Goal: Answer question/provide support: Share knowledge or assist other users

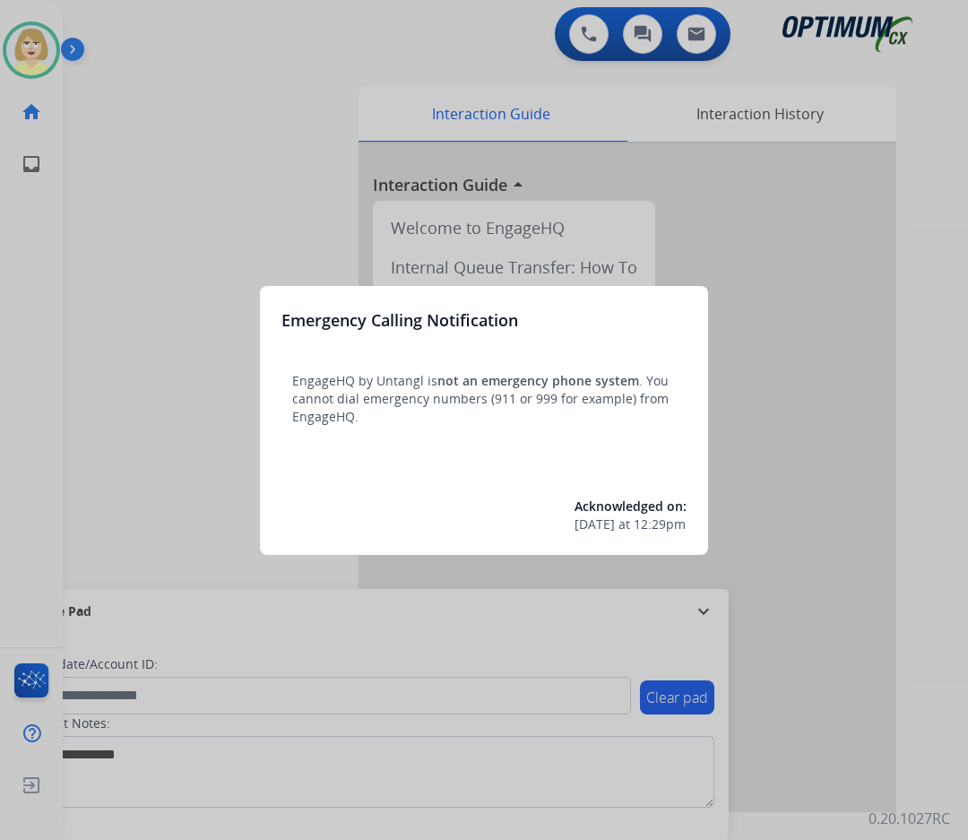
click at [160, 213] on div at bounding box center [484, 420] width 968 height 840
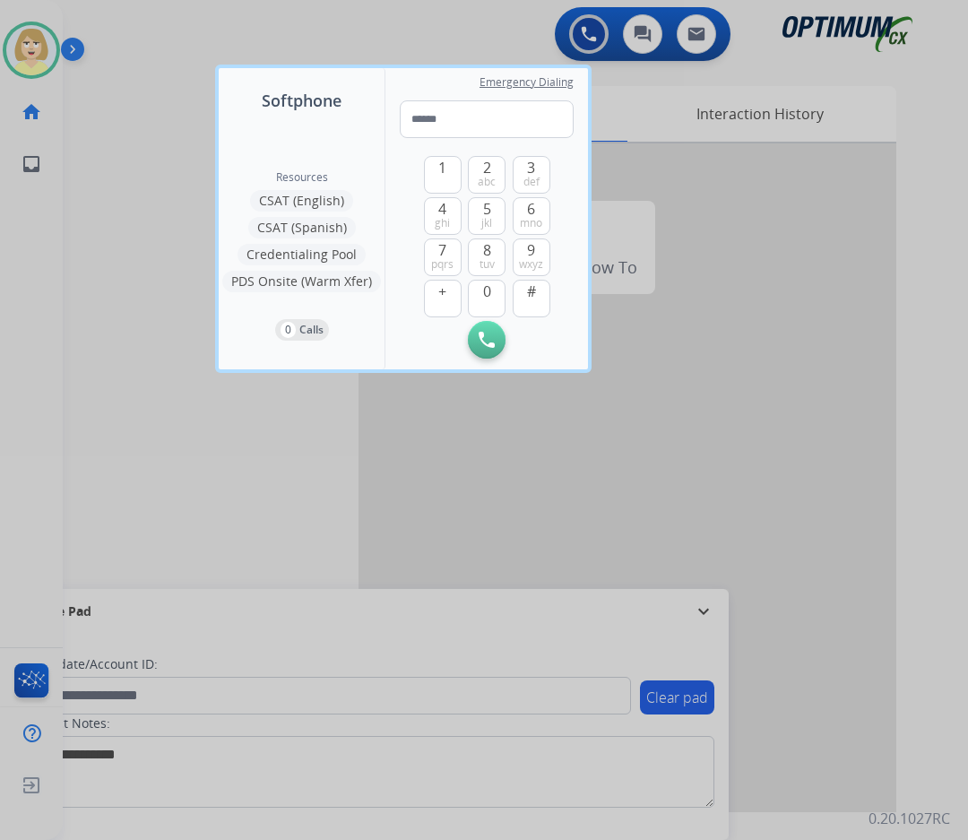
click at [156, 168] on div at bounding box center [484, 420] width 968 height 840
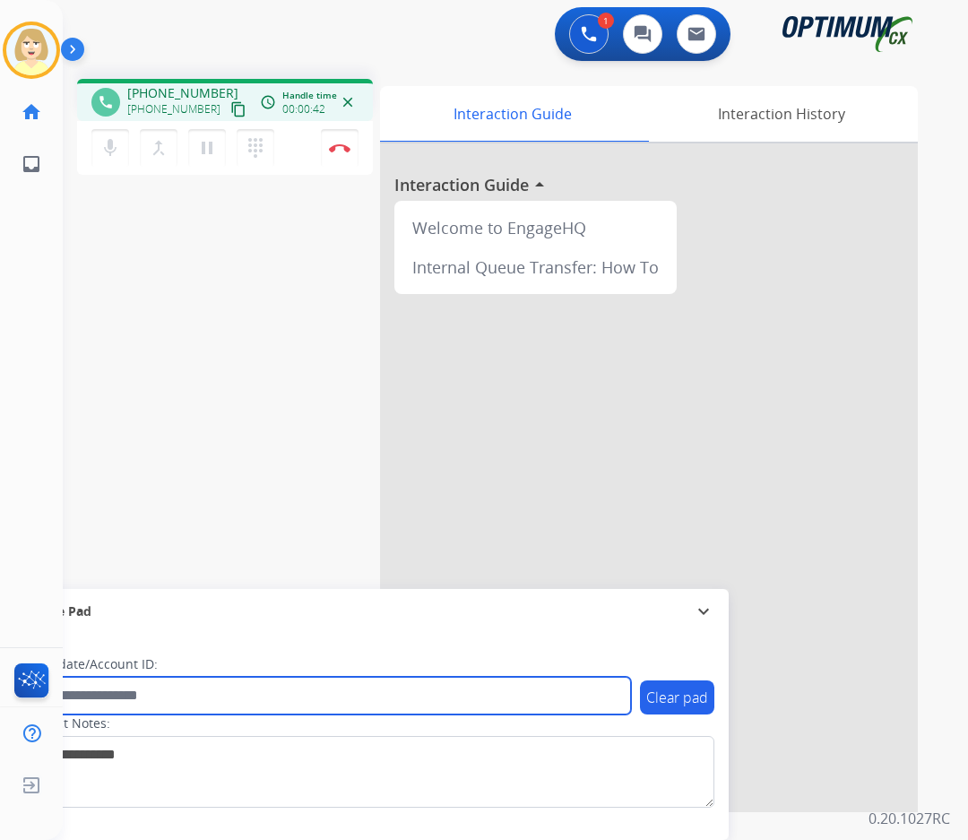
drag, startPoint x: 233, startPoint y: 699, endPoint x: 222, endPoint y: 696, distance: 11.1
click at [231, 699] on input "text" at bounding box center [327, 696] width 608 height 38
paste input "*******"
type input "*******"
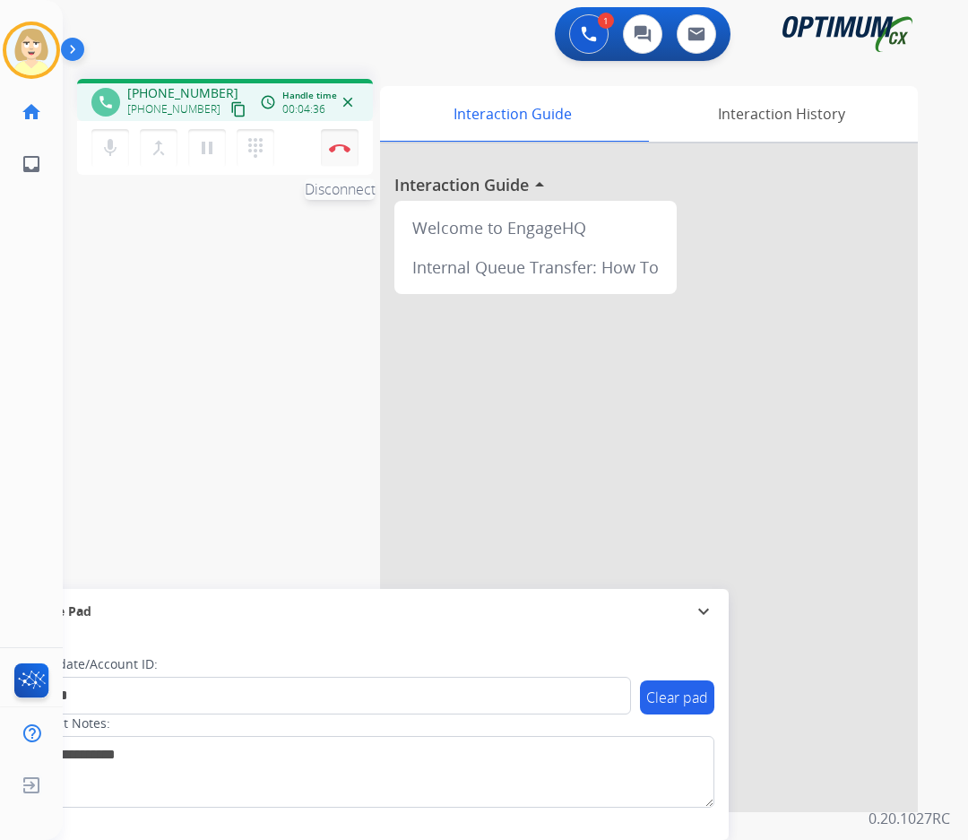
click at [333, 156] on button "Disconnect" at bounding box center [340, 148] width 38 height 38
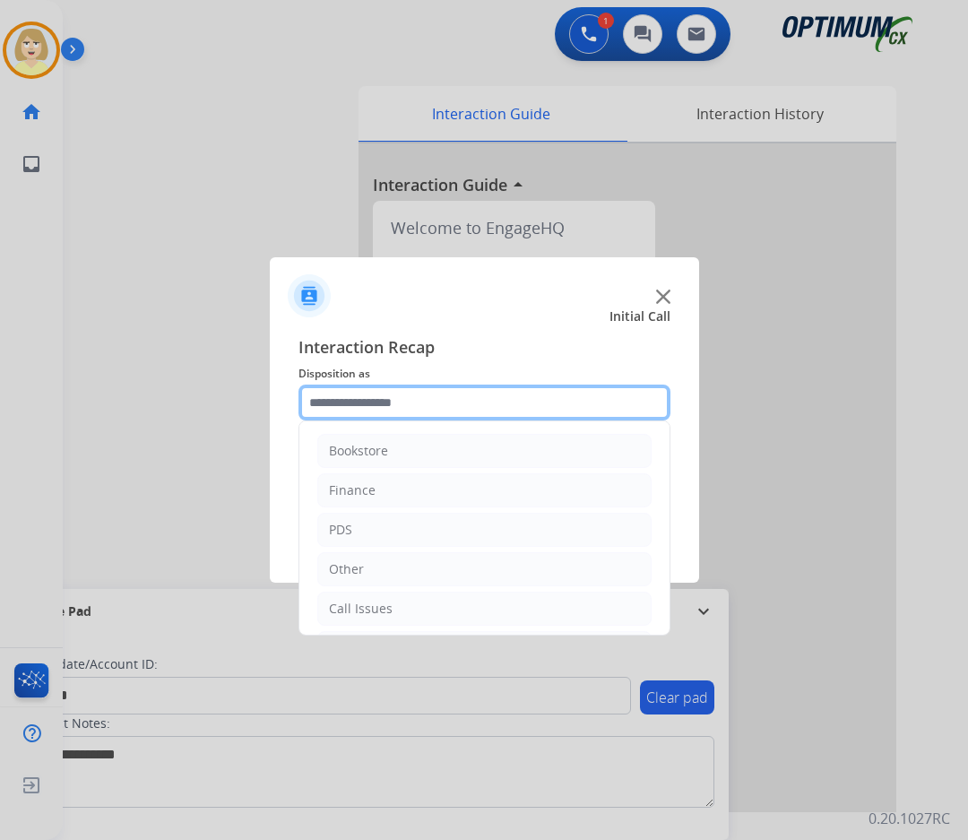
click at [363, 400] on input "text" at bounding box center [484, 402] width 372 height 36
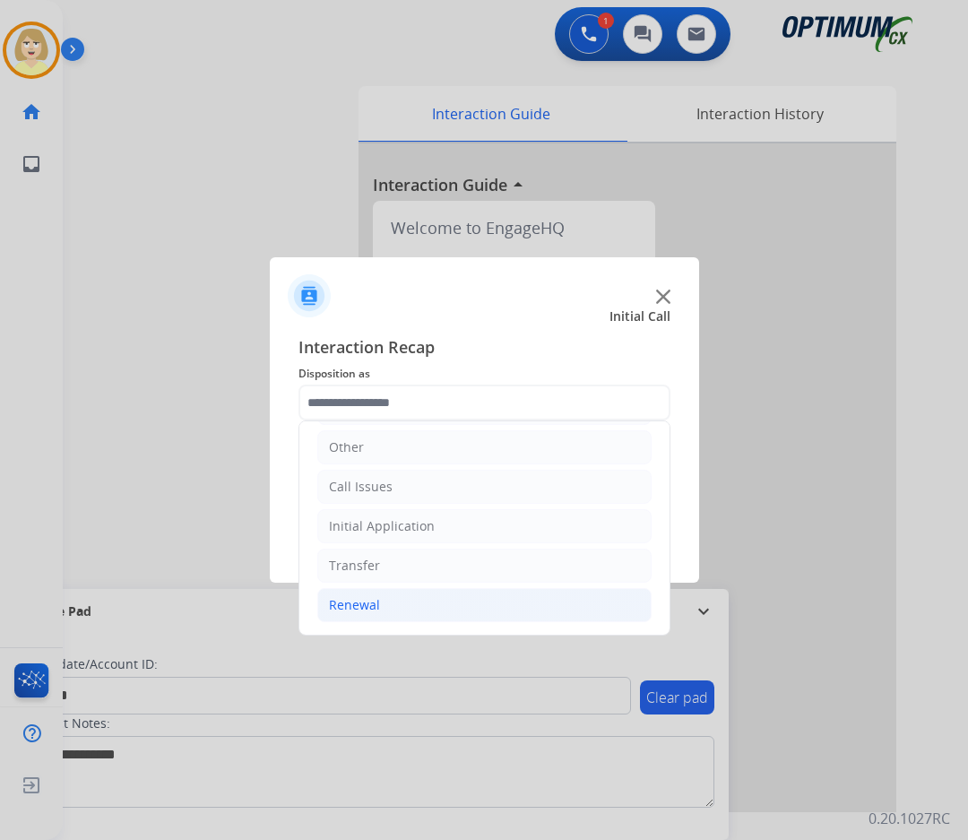
click at [376, 604] on div "Renewal" at bounding box center [354, 605] width 51 height 18
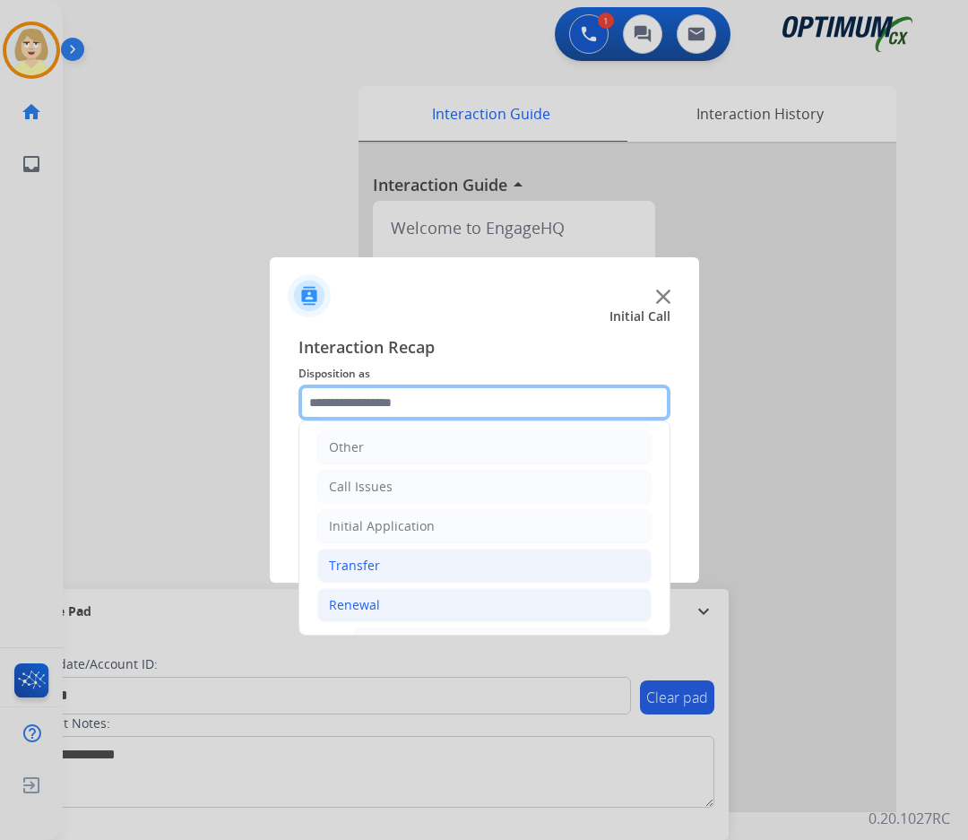
scroll to position [391, 0]
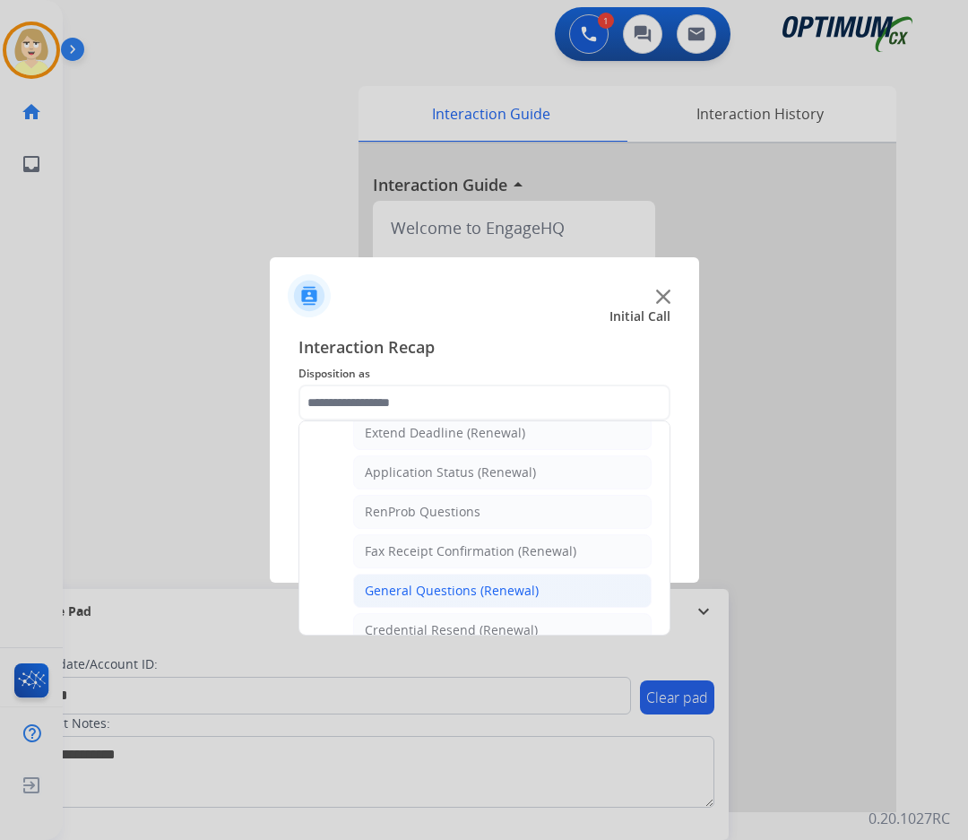
click at [445, 591] on div "General Questions (Renewal)" at bounding box center [452, 591] width 174 height 18
type input "**********"
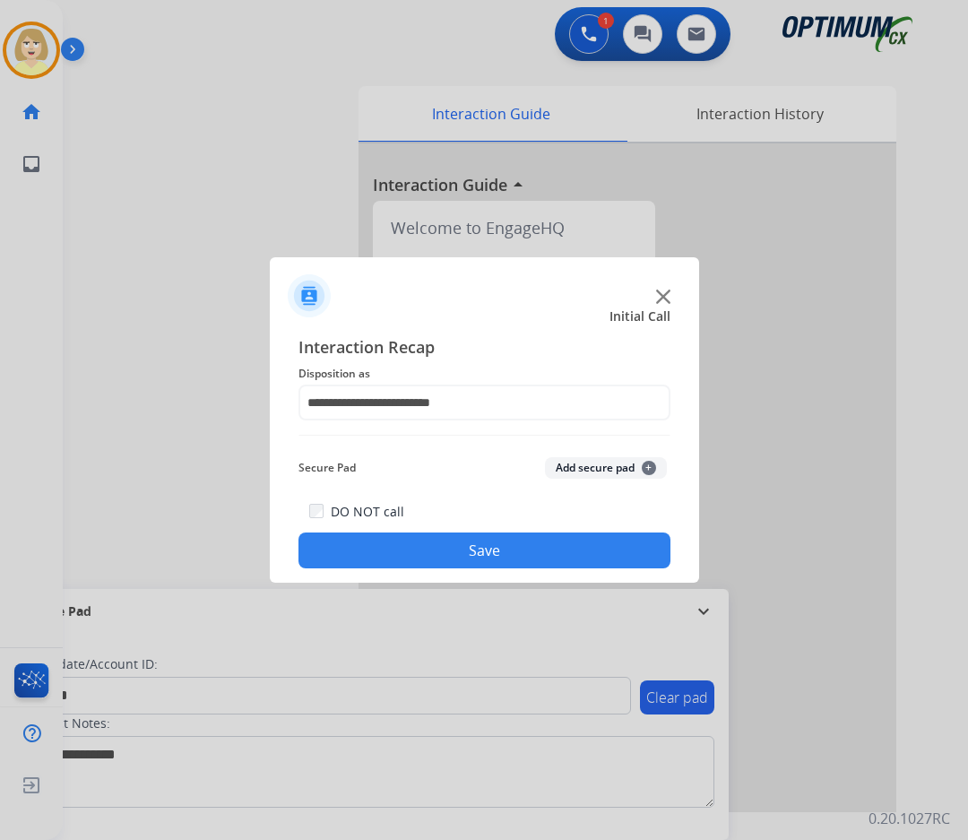
click at [592, 470] on button "Add secure pad +" at bounding box center [606, 468] width 122 height 22
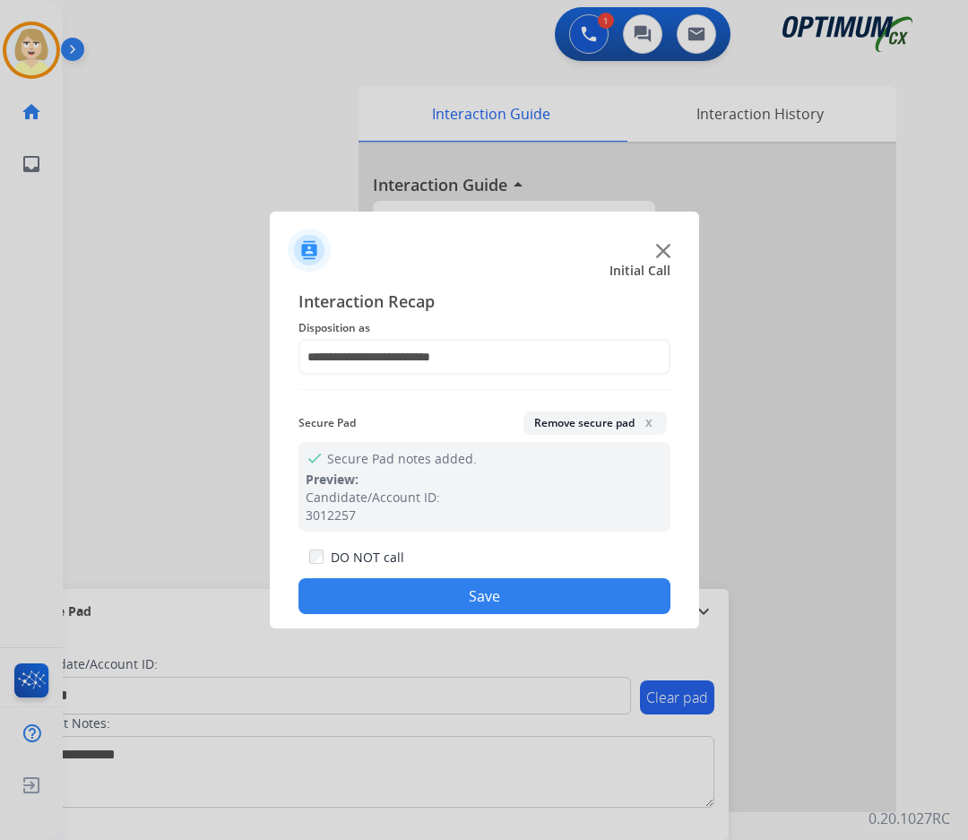
drag, startPoint x: 460, startPoint y: 609, endPoint x: 423, endPoint y: 575, distance: 49.5
click at [458, 609] on button "Save" at bounding box center [484, 596] width 372 height 36
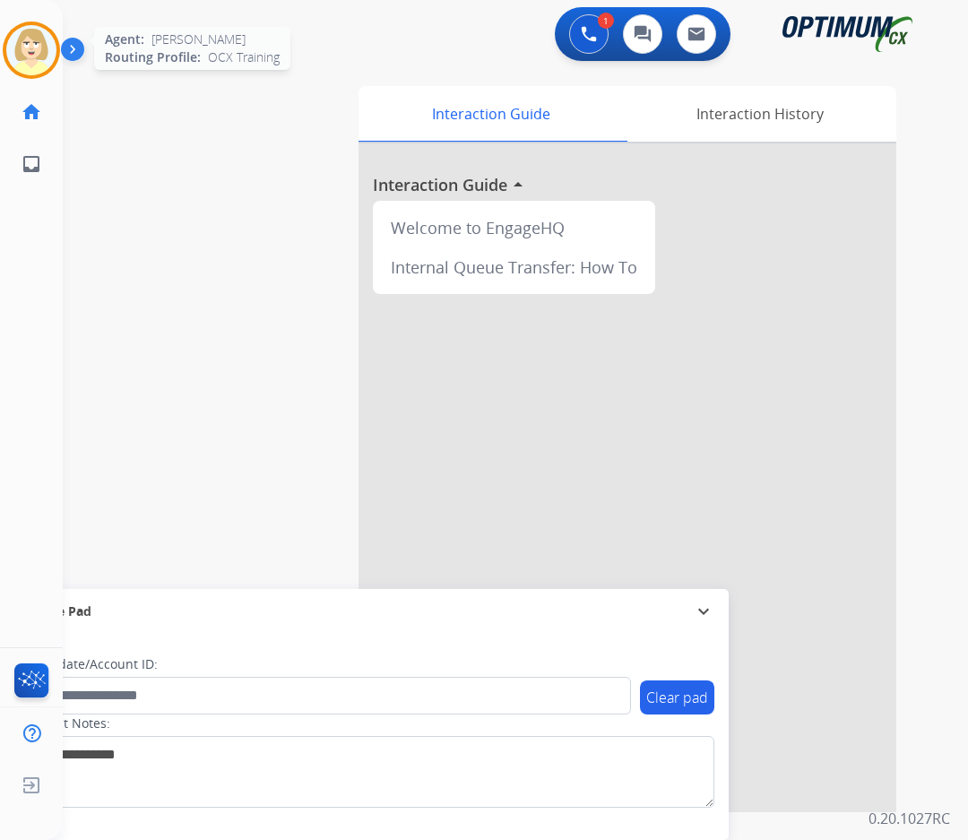
click at [37, 41] on img at bounding box center [31, 50] width 50 height 50
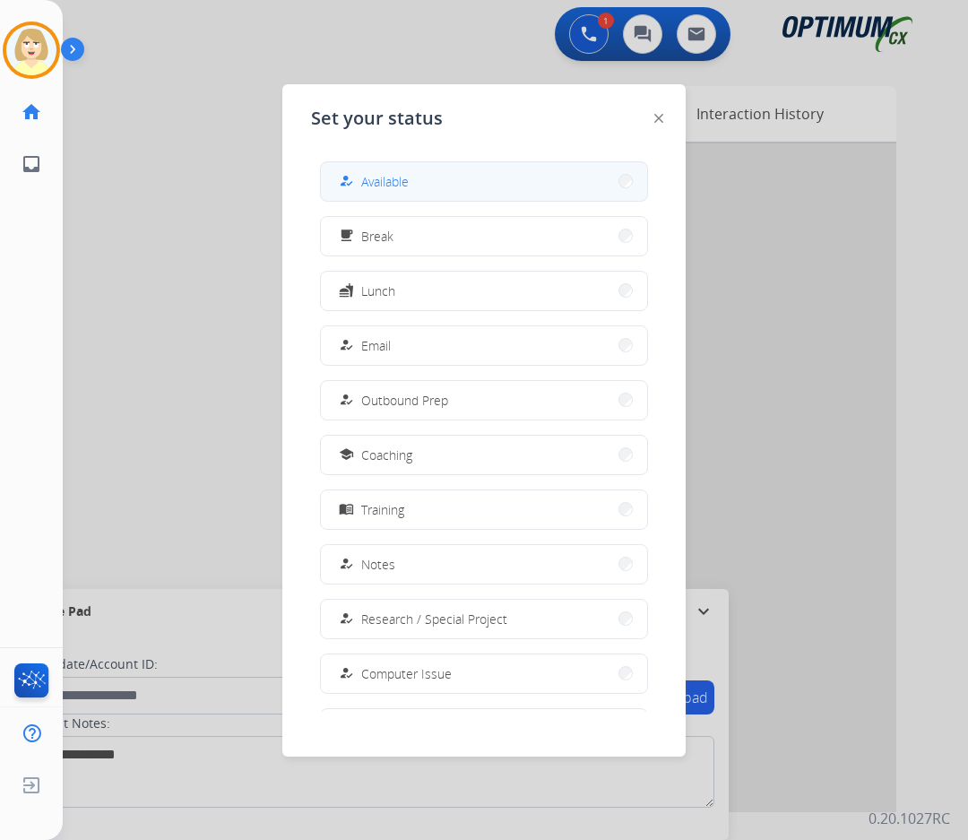
click at [389, 181] on span "Available" at bounding box center [385, 181] width 48 height 19
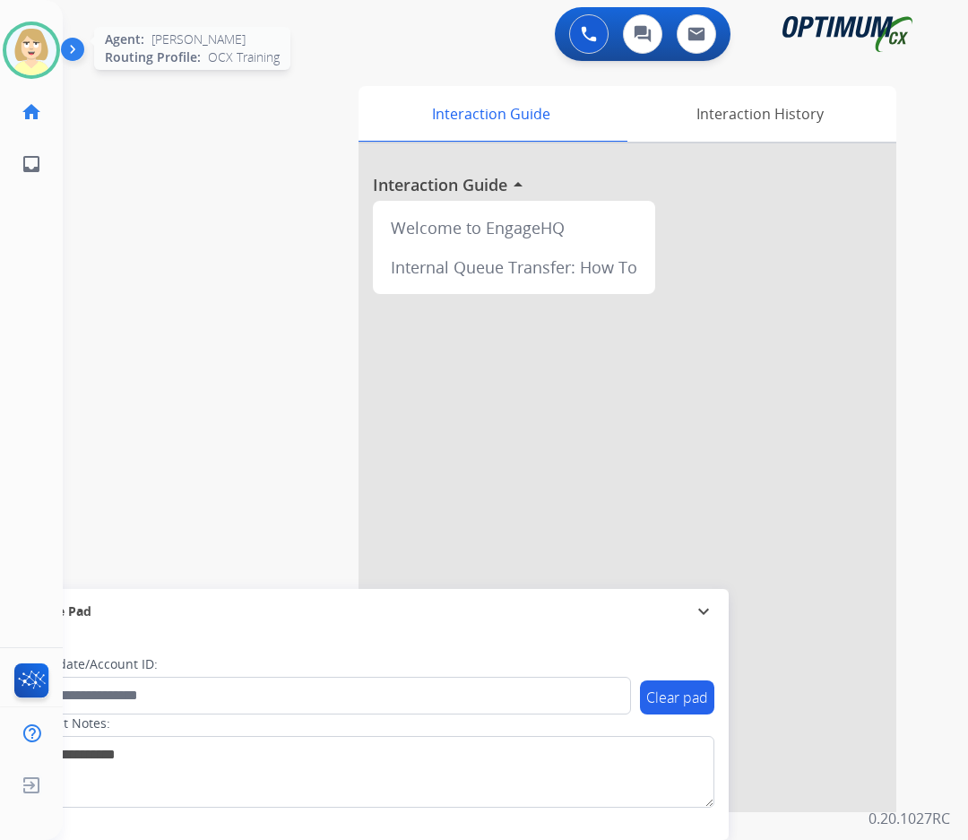
click at [35, 47] on img at bounding box center [31, 50] width 50 height 50
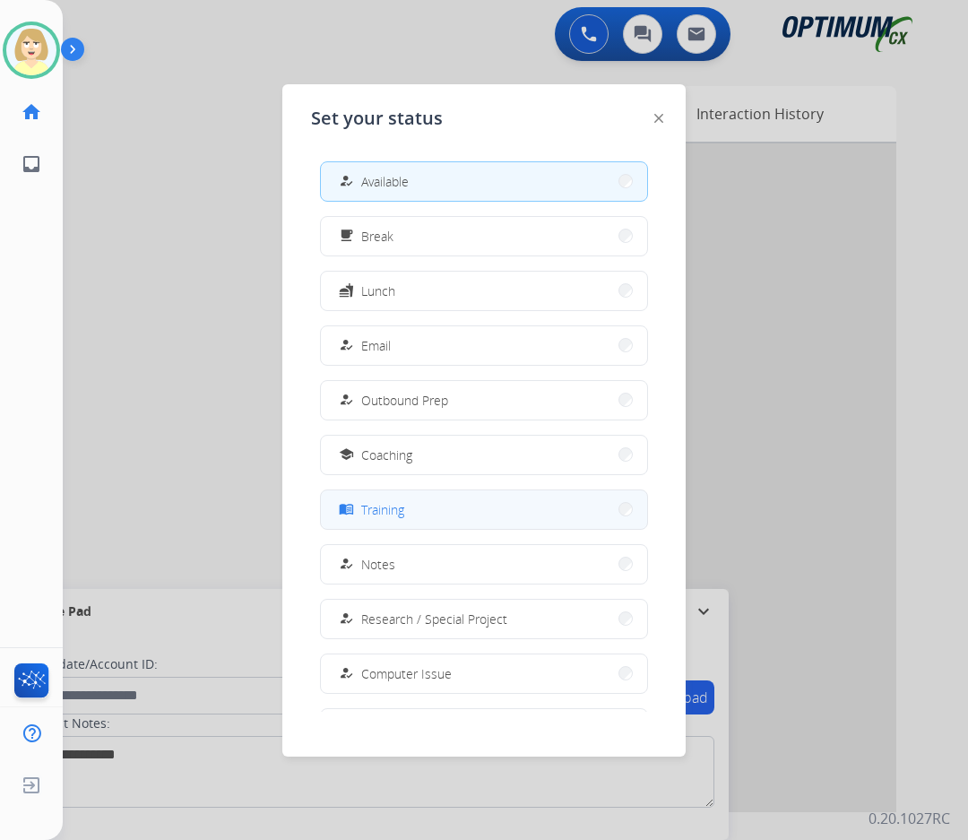
click at [390, 505] on span "Training" at bounding box center [382, 509] width 43 height 19
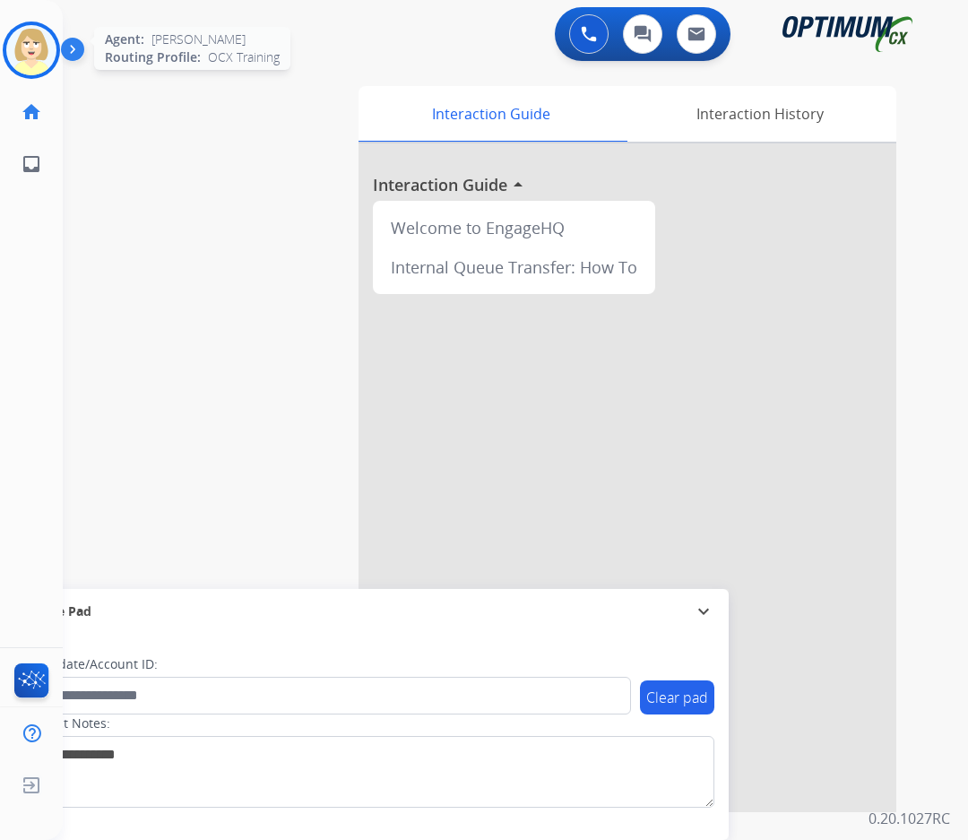
click at [31, 40] on img at bounding box center [31, 50] width 50 height 50
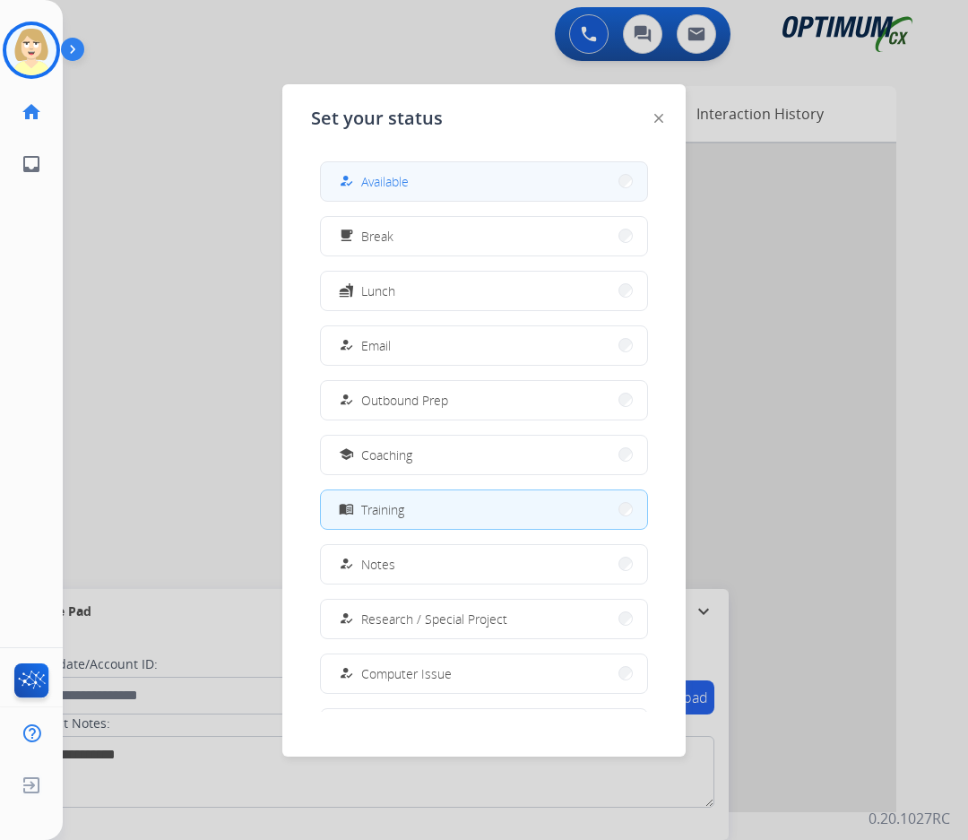
click at [376, 174] on span "Available" at bounding box center [385, 181] width 48 height 19
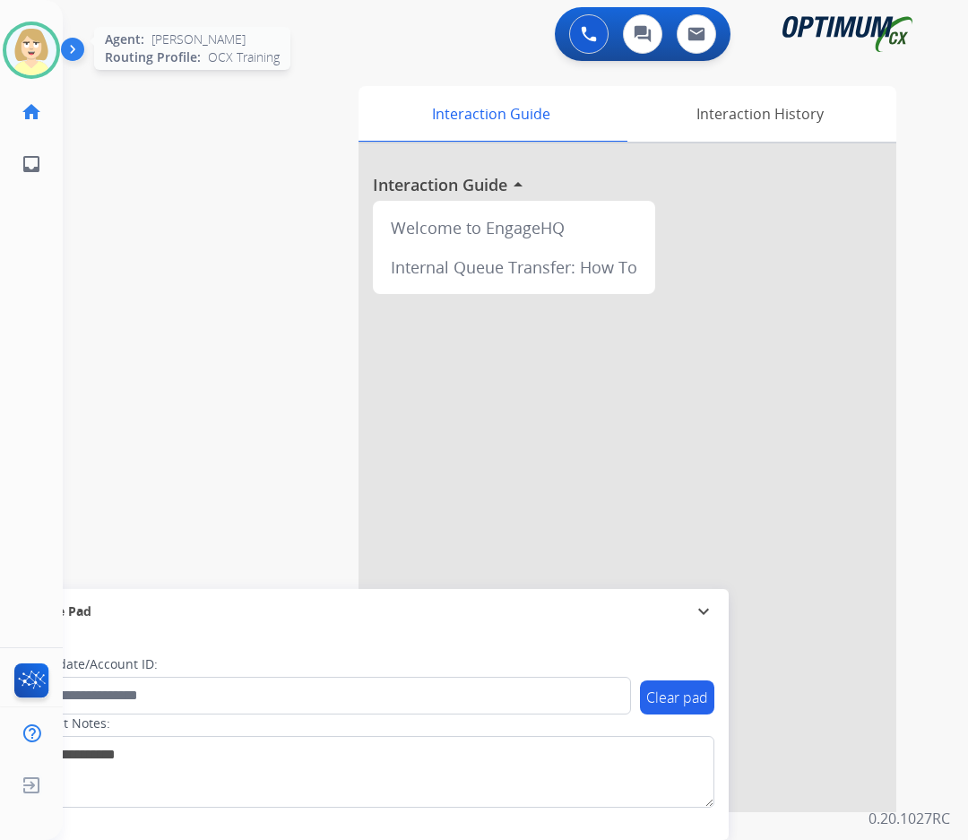
click at [32, 41] on img at bounding box center [31, 50] width 50 height 50
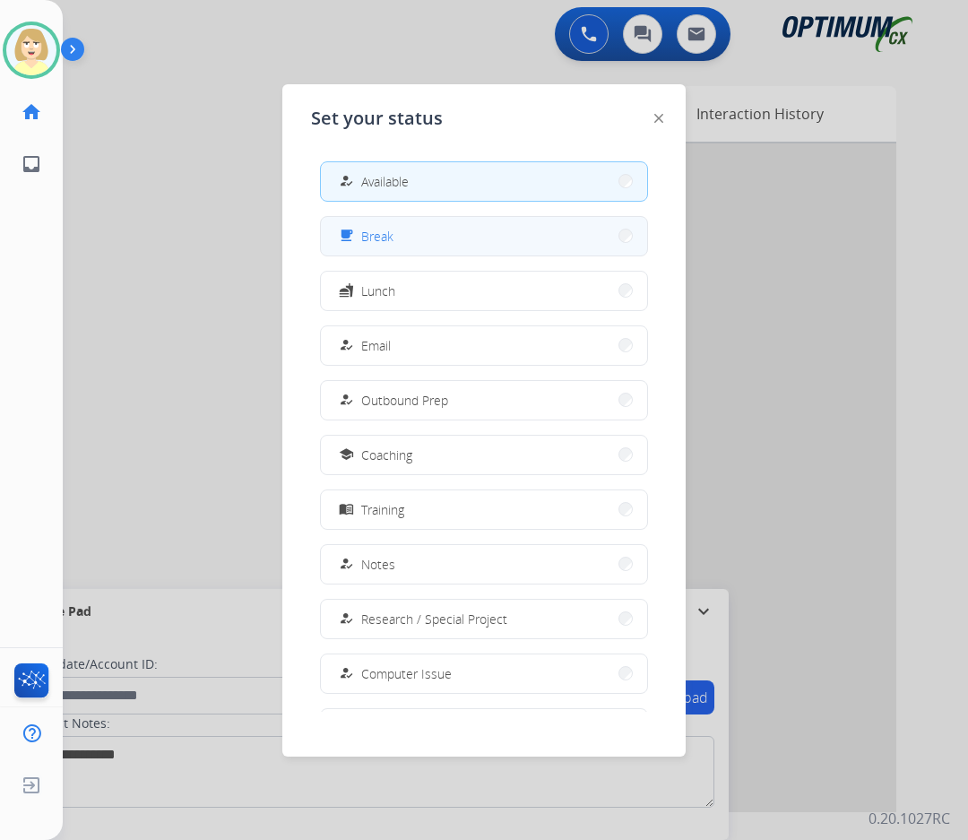
click at [387, 238] on span "Break" at bounding box center [377, 236] width 32 height 19
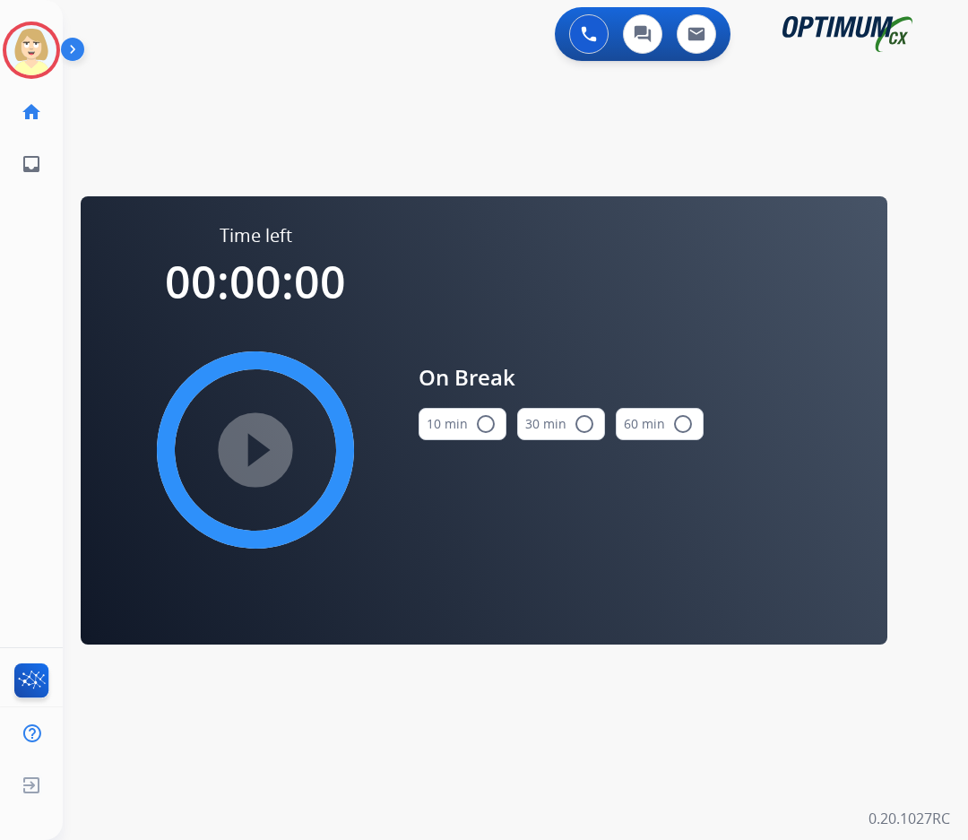
drag, startPoint x: 484, startPoint y: 424, endPoint x: 376, endPoint y: 443, distance: 110.1
click at [484, 425] on mat-icon "radio_button_unchecked" at bounding box center [486, 424] width 22 height 22
click at [266, 459] on mat-icon "play_circle_filled" at bounding box center [256, 450] width 22 height 22
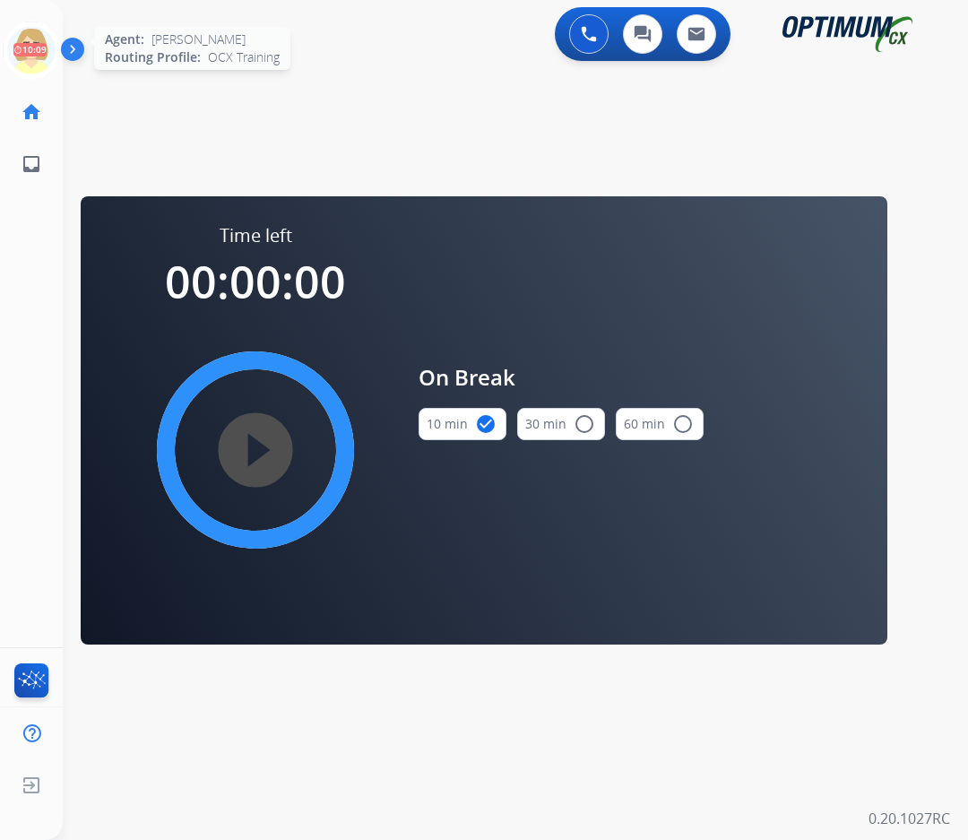
click at [31, 42] on icon at bounding box center [32, 51] width 58 height 58
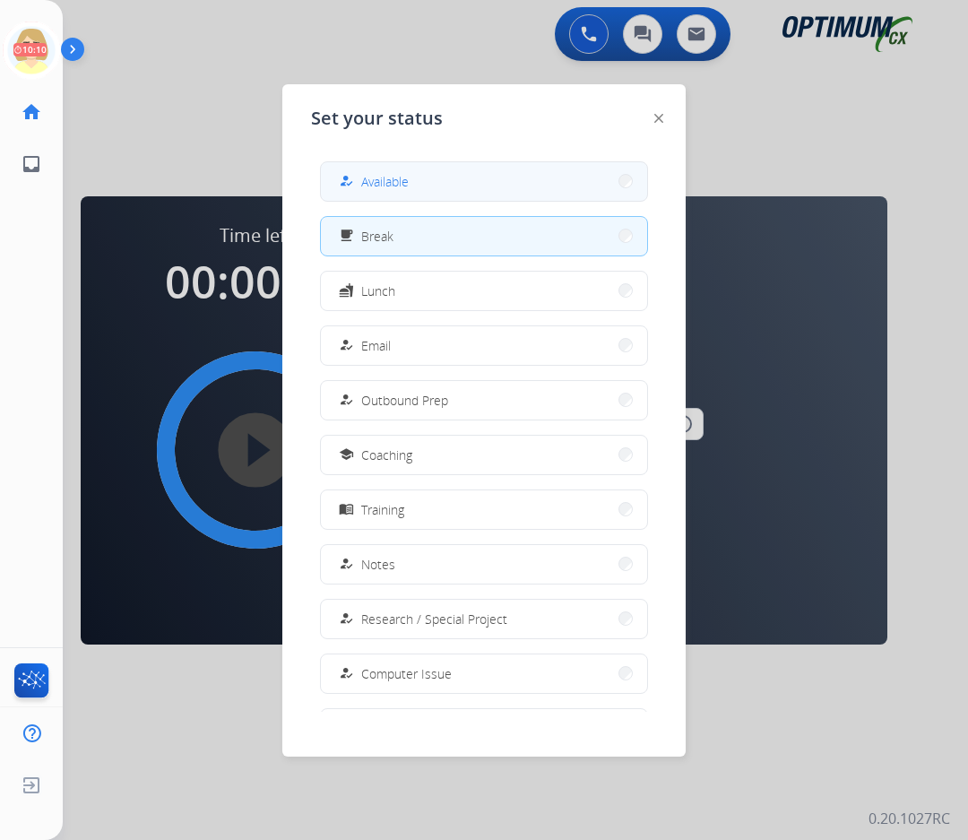
click at [385, 177] on span "Available" at bounding box center [385, 181] width 48 height 19
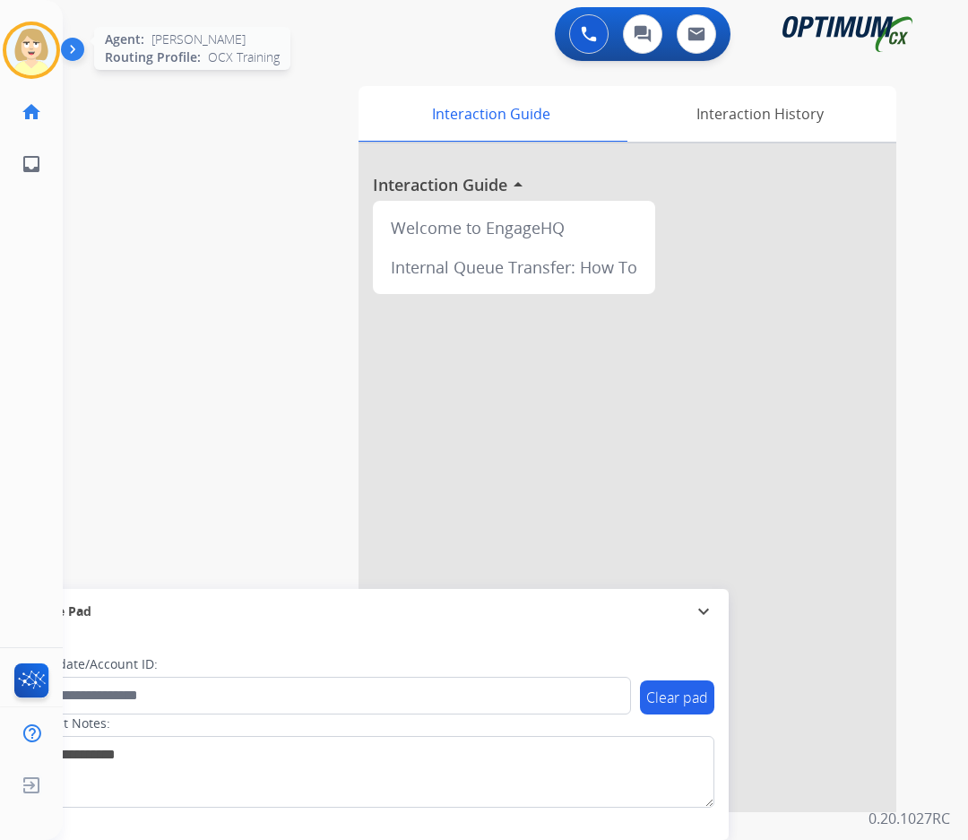
click at [30, 42] on img at bounding box center [31, 50] width 50 height 50
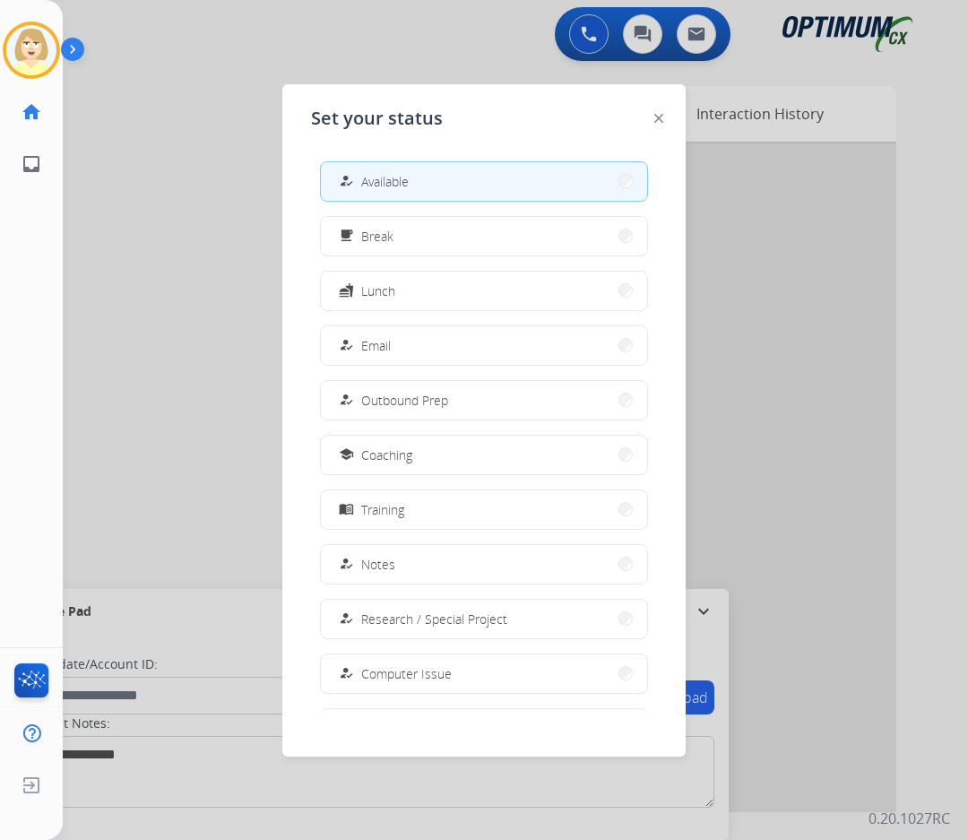
click at [409, 175] on span "Available" at bounding box center [385, 181] width 48 height 19
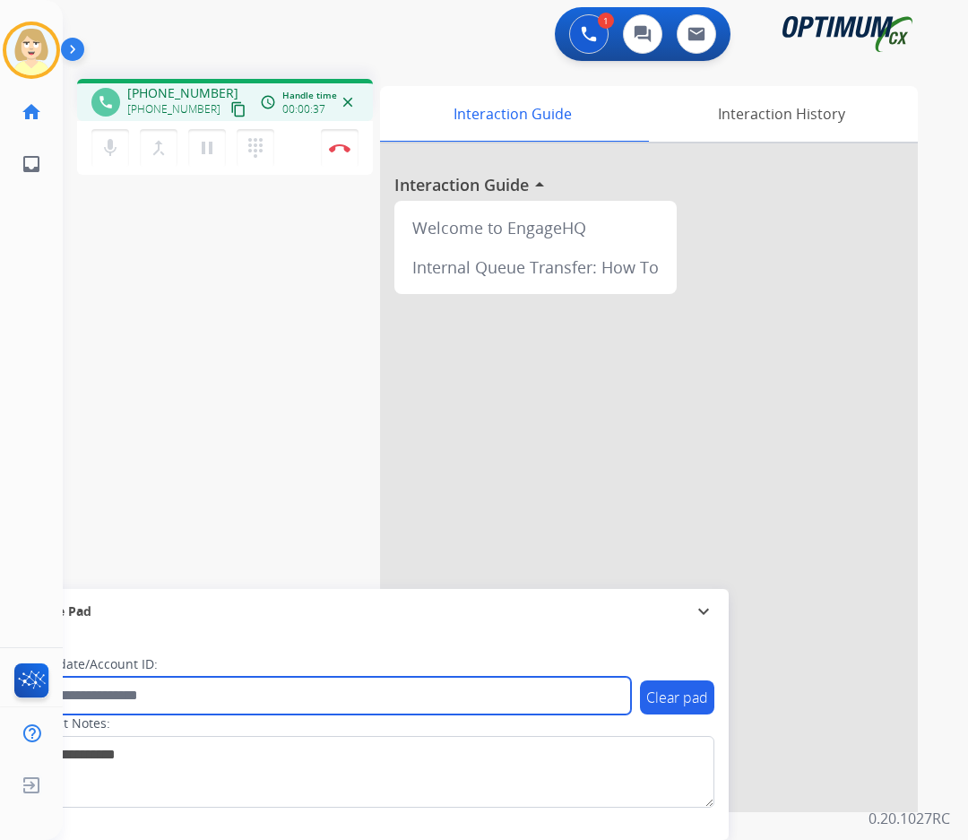
click at [111, 696] on input "text" at bounding box center [327, 696] width 608 height 38
paste input "*******"
type input "*******"
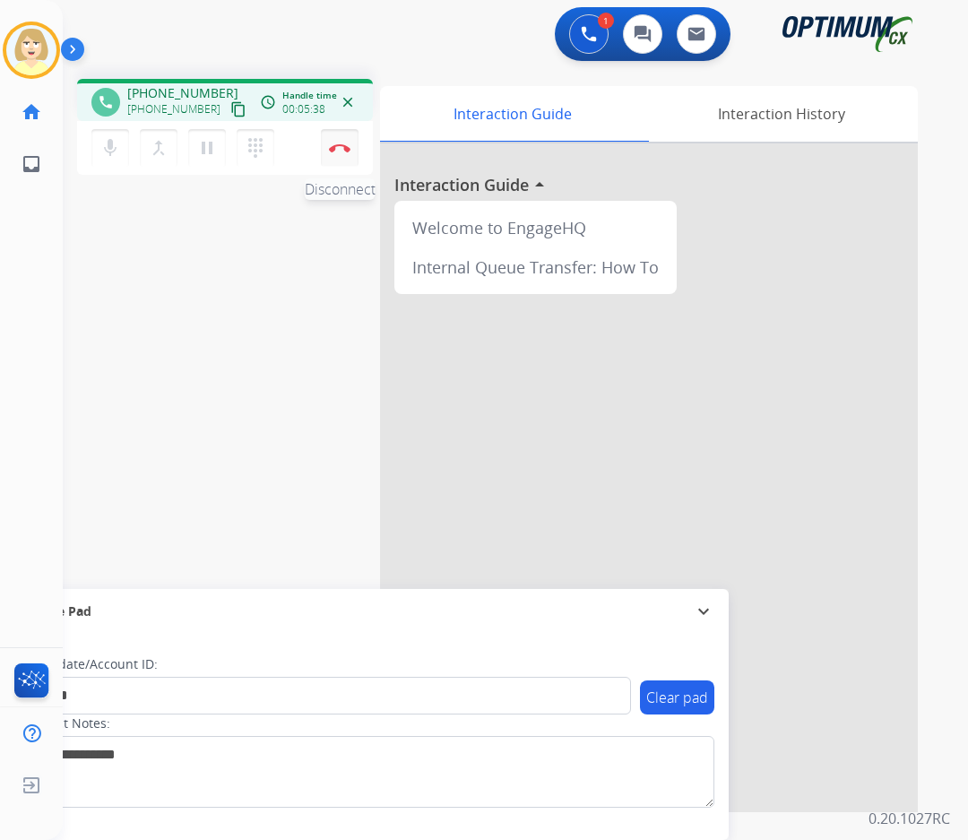
click at [338, 142] on button "Disconnect" at bounding box center [340, 148] width 38 height 38
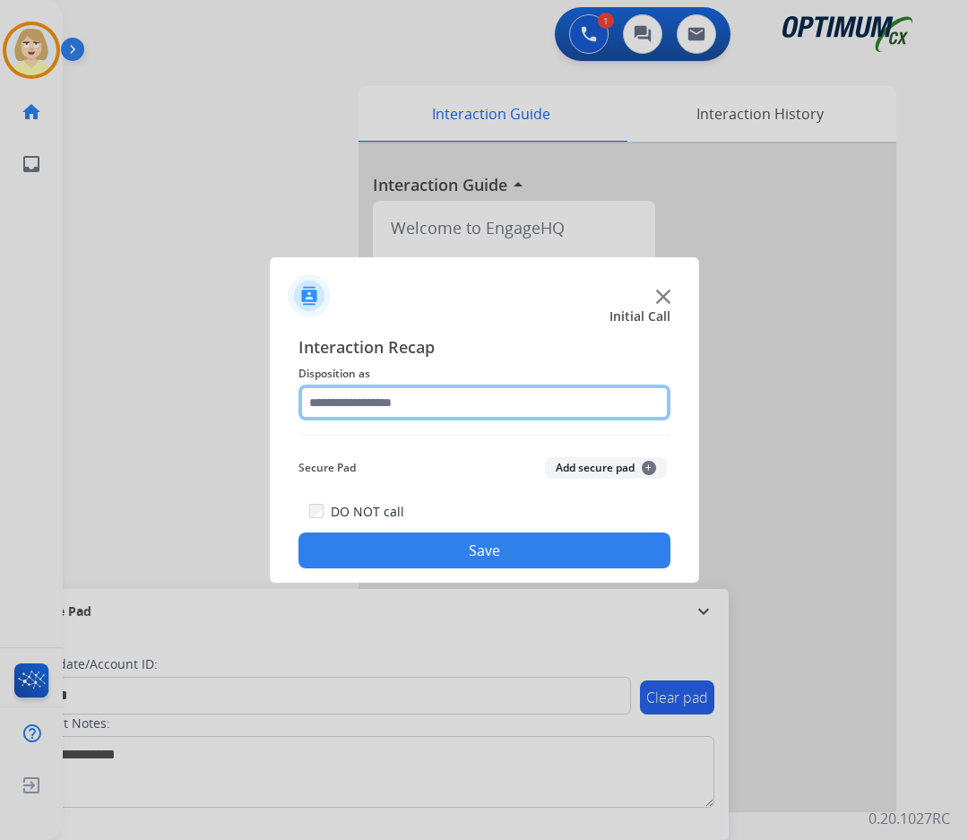
click at [351, 398] on input "text" at bounding box center [484, 402] width 372 height 36
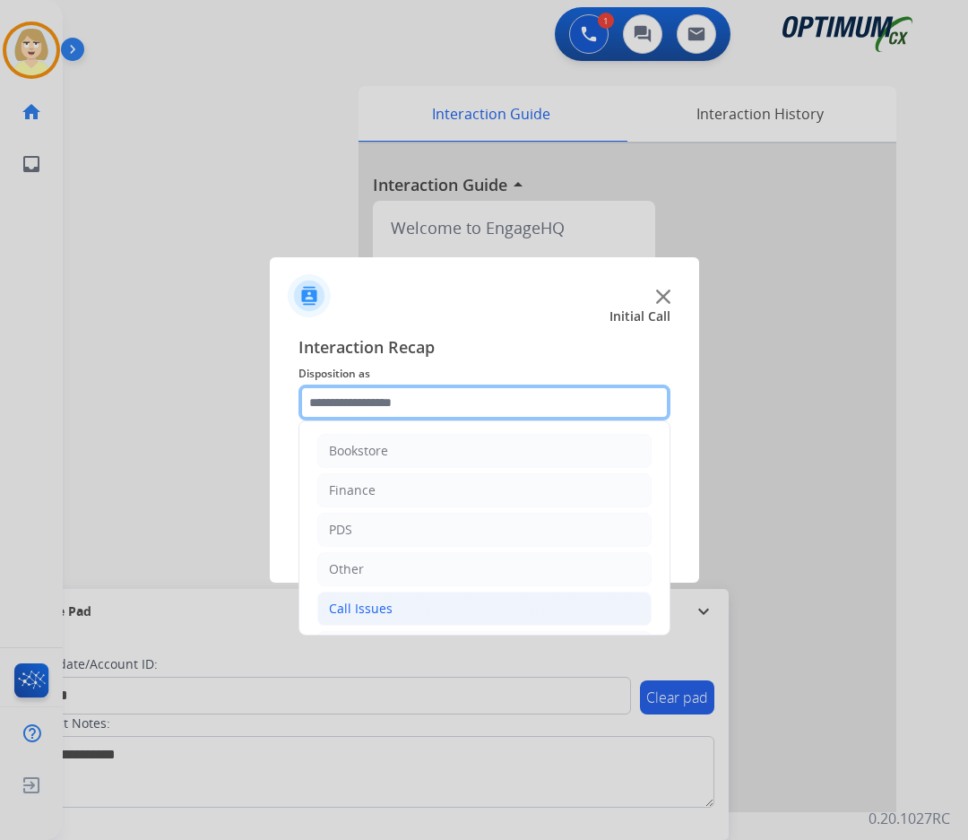
scroll to position [122, 0]
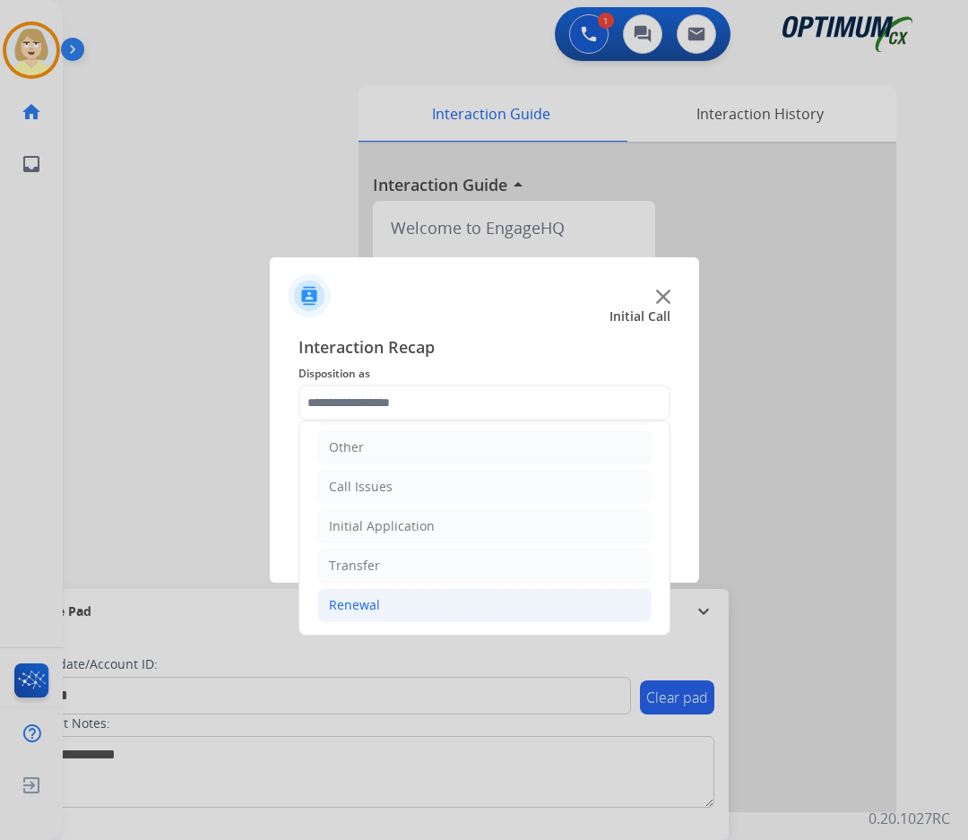
click at [356, 604] on div "Renewal" at bounding box center [354, 605] width 51 height 18
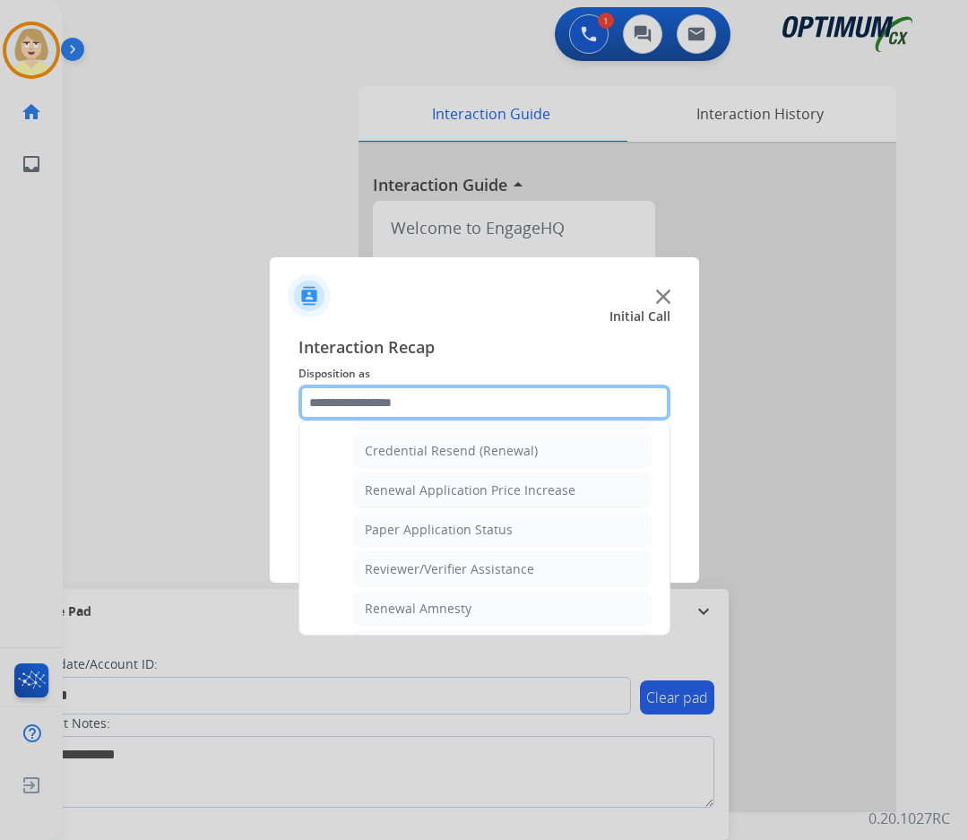
scroll to position [480, 0]
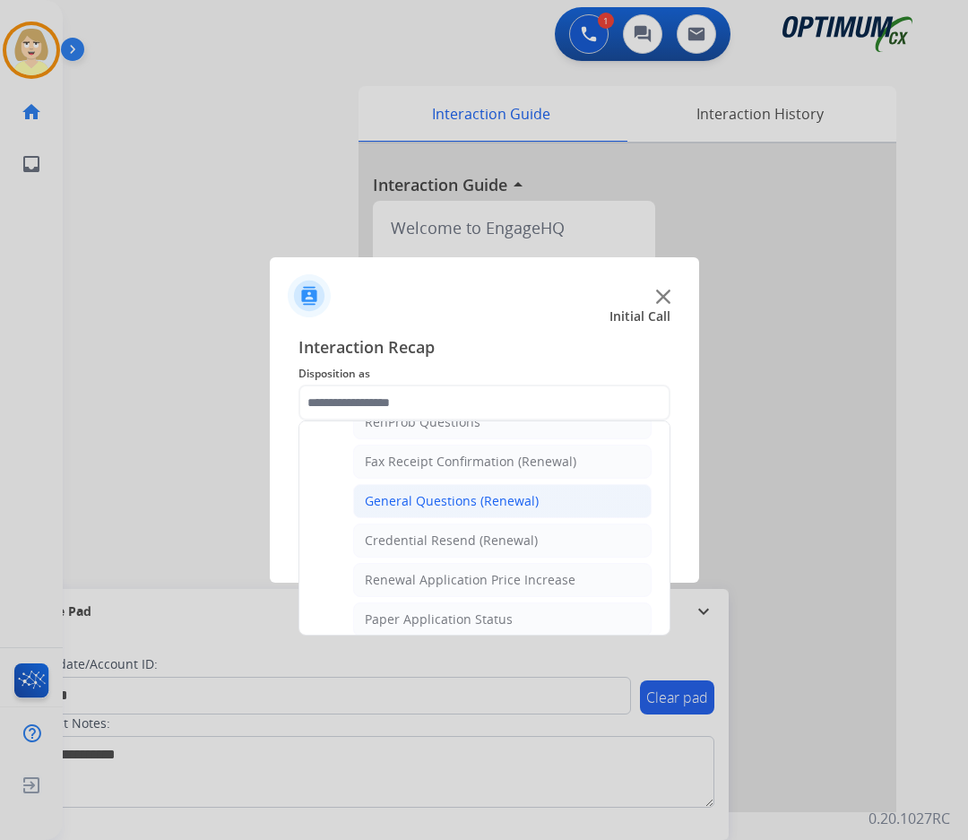
click at [420, 497] on div "General Questions (Renewal)" at bounding box center [452, 501] width 174 height 18
type input "**********"
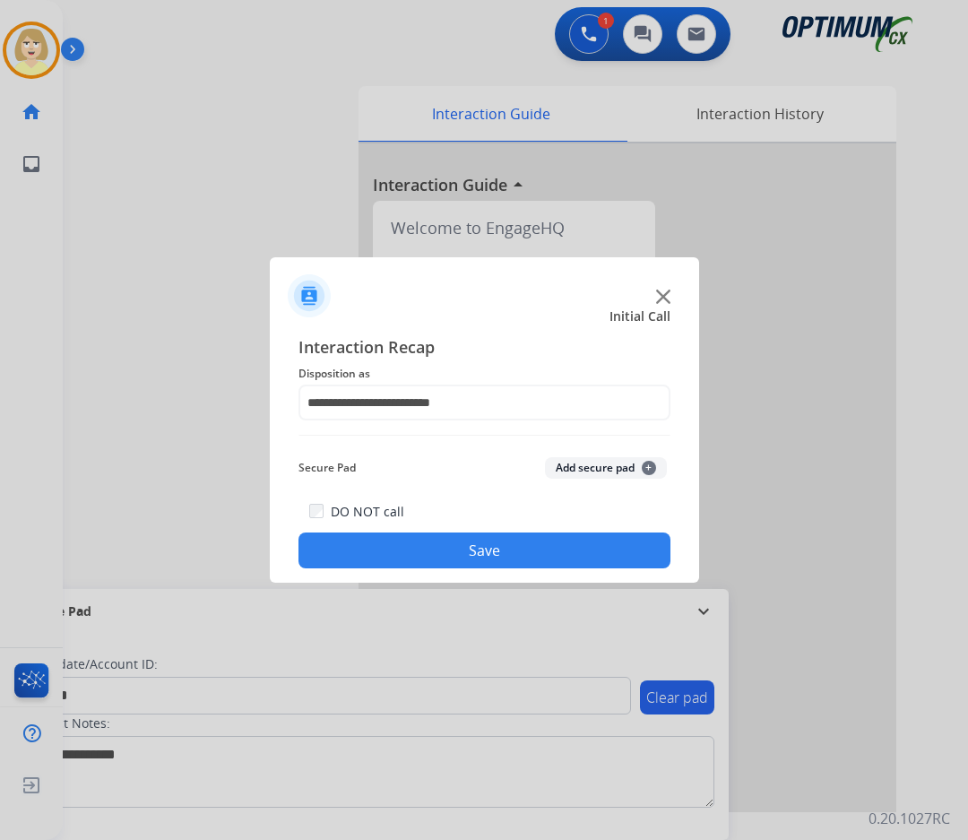
click at [561, 468] on button "Add secure pad +" at bounding box center [606, 468] width 122 height 22
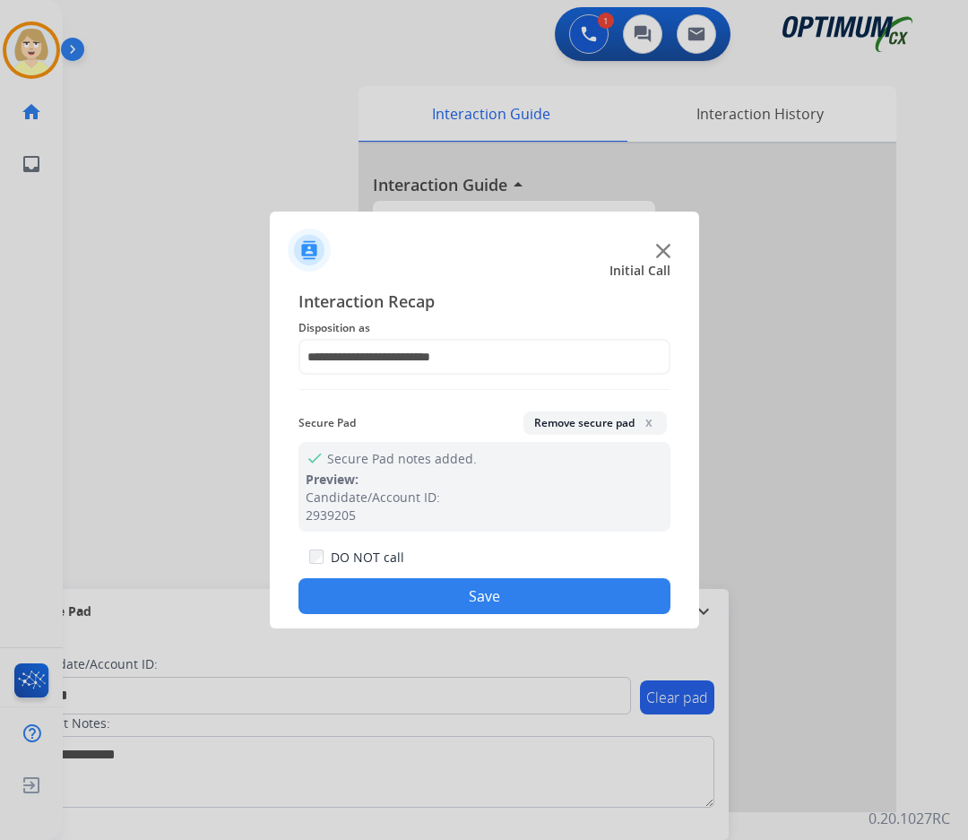
click at [466, 590] on button "Save" at bounding box center [484, 596] width 372 height 36
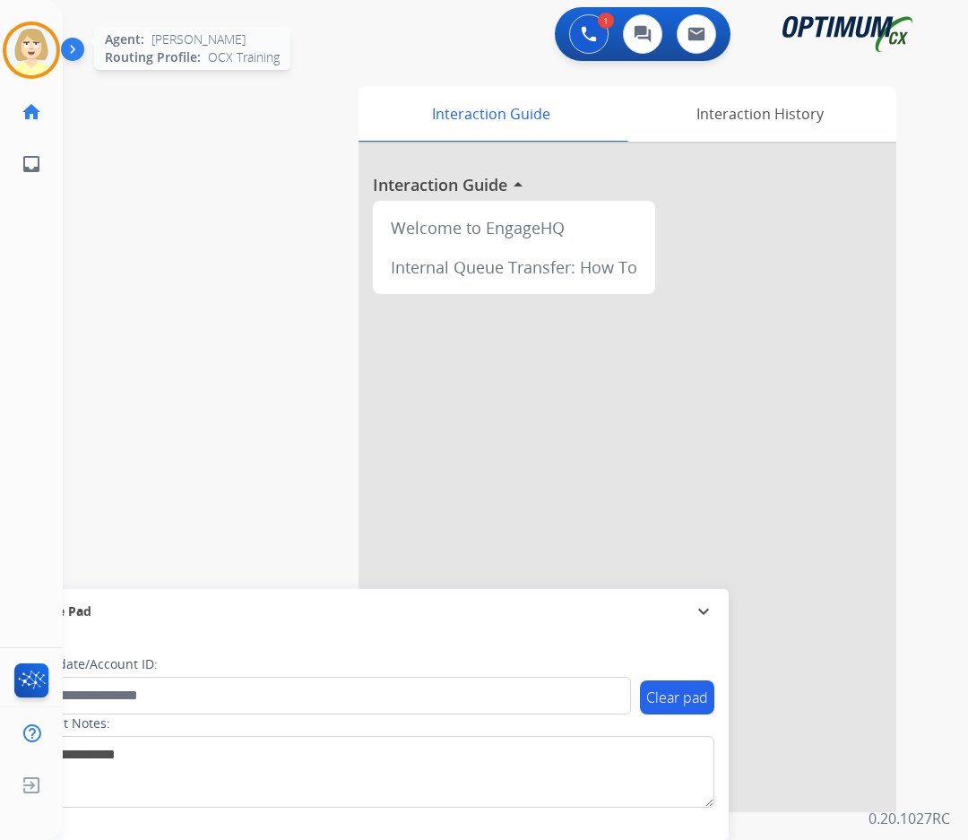
click at [32, 34] on img at bounding box center [31, 50] width 50 height 50
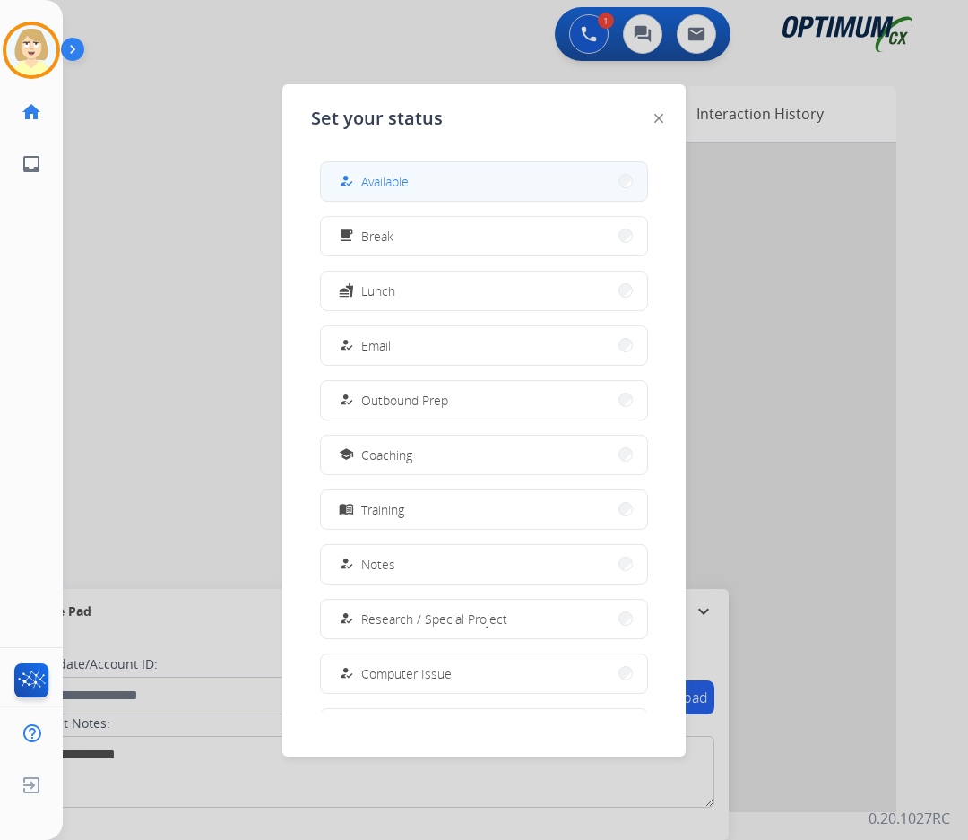
click at [385, 179] on span "Available" at bounding box center [385, 181] width 48 height 19
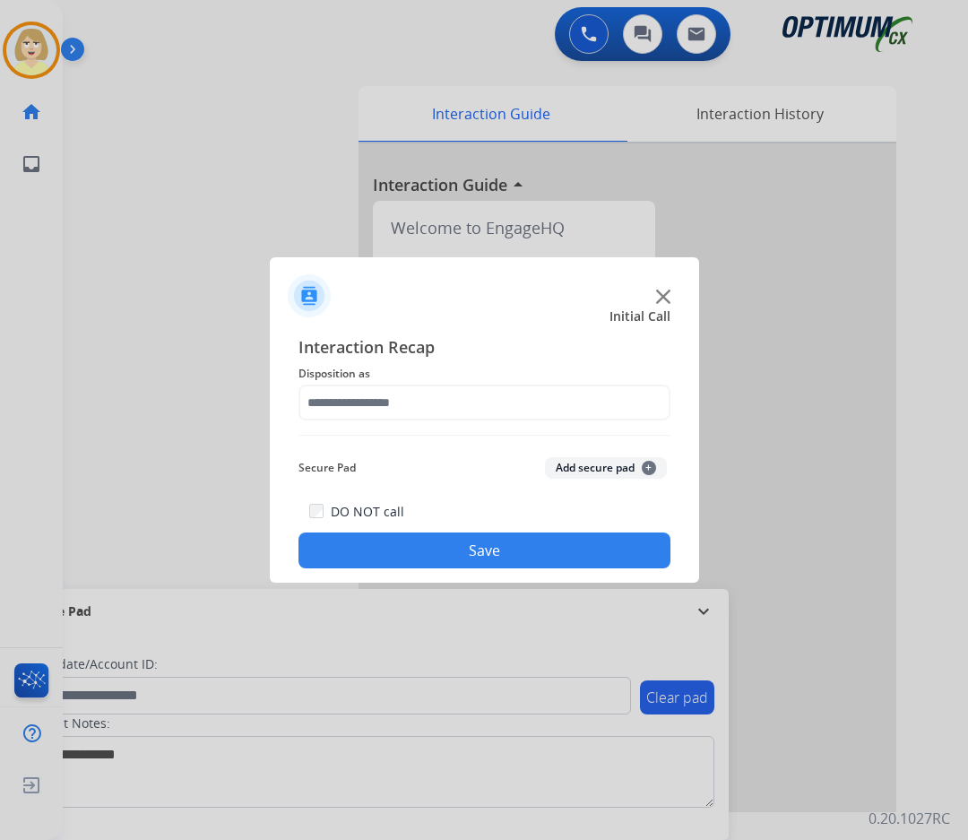
click at [476, 554] on button "Save" at bounding box center [484, 550] width 372 height 36
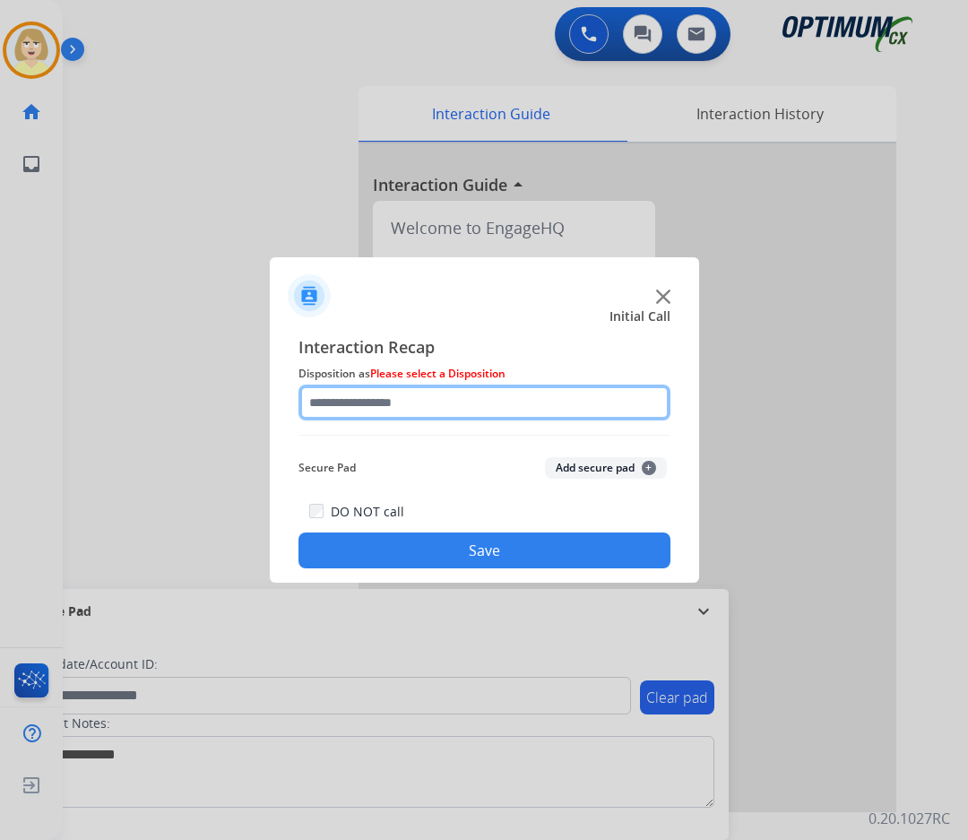
click at [394, 406] on input "text" at bounding box center [484, 402] width 372 height 36
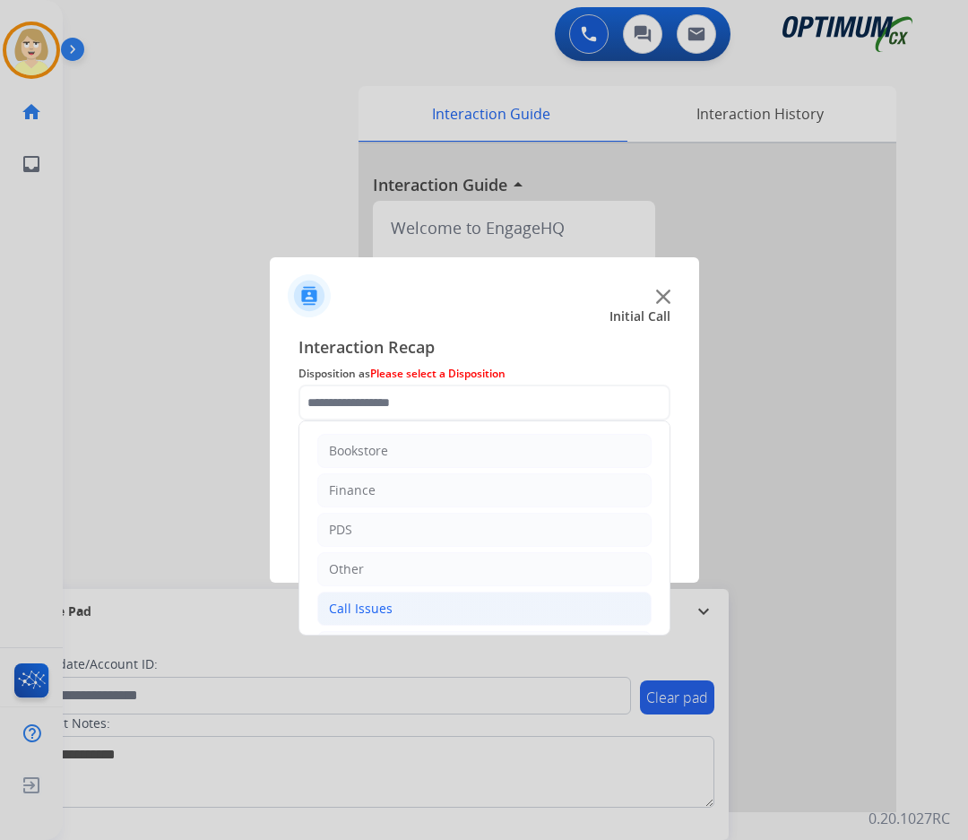
click at [365, 609] on div "Call Issues" at bounding box center [361, 609] width 64 height 18
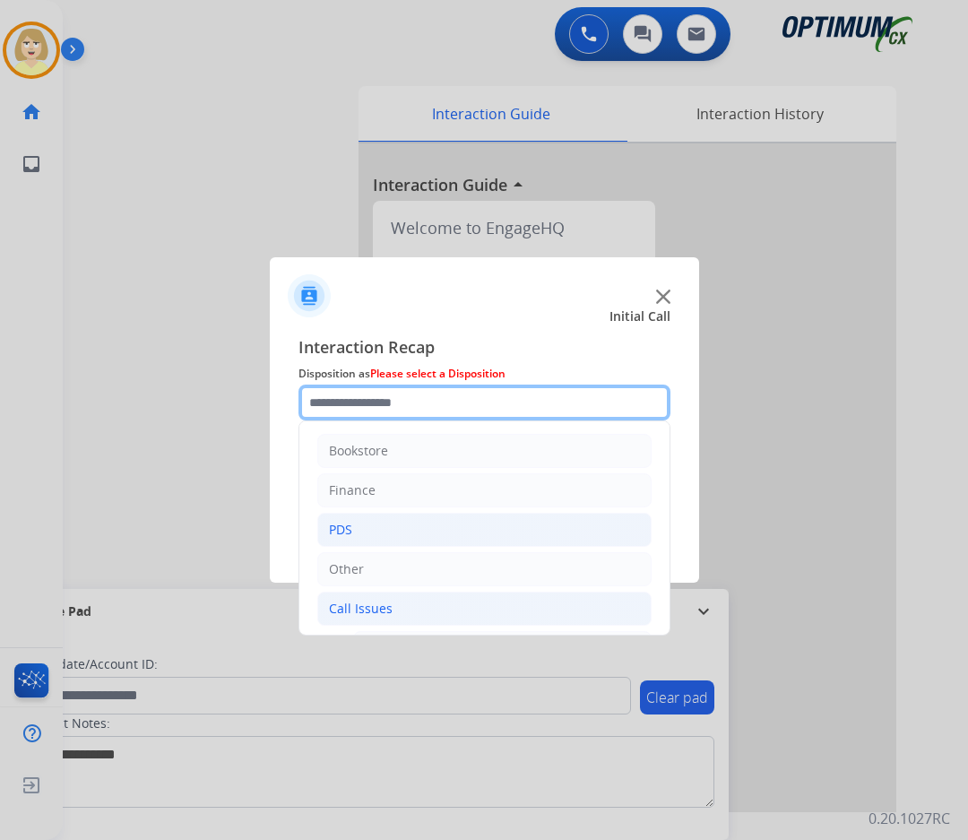
scroll to position [269, 0]
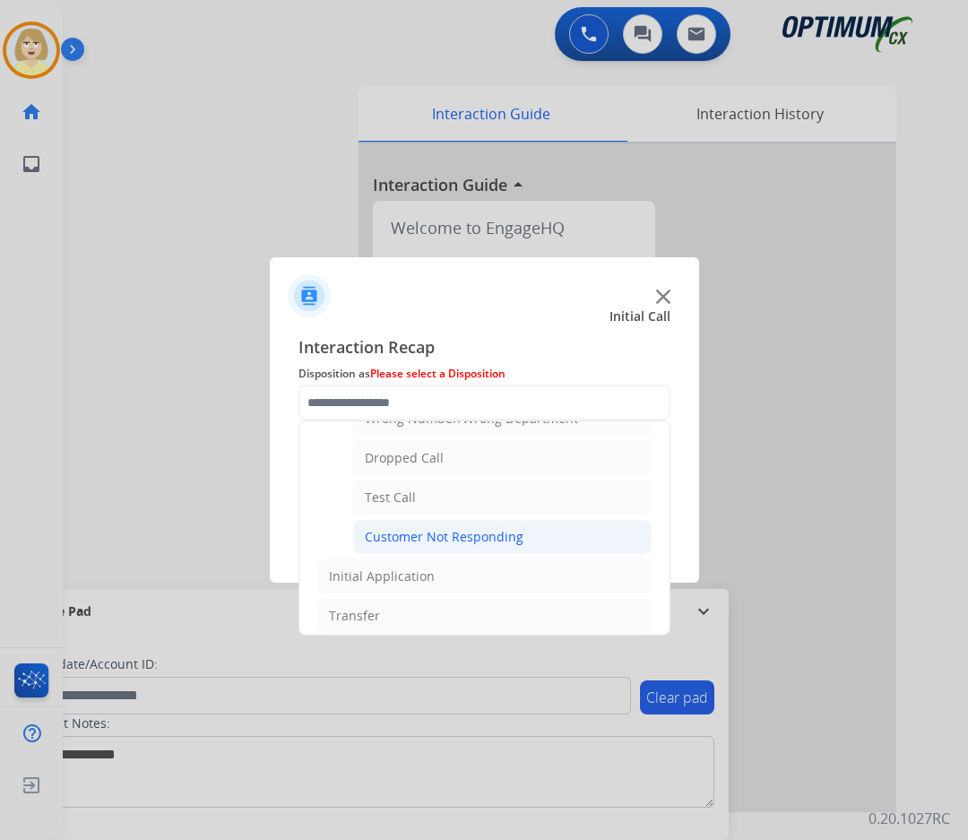
click at [436, 544] on div "Customer Not Responding" at bounding box center [444, 537] width 159 height 18
type input "**********"
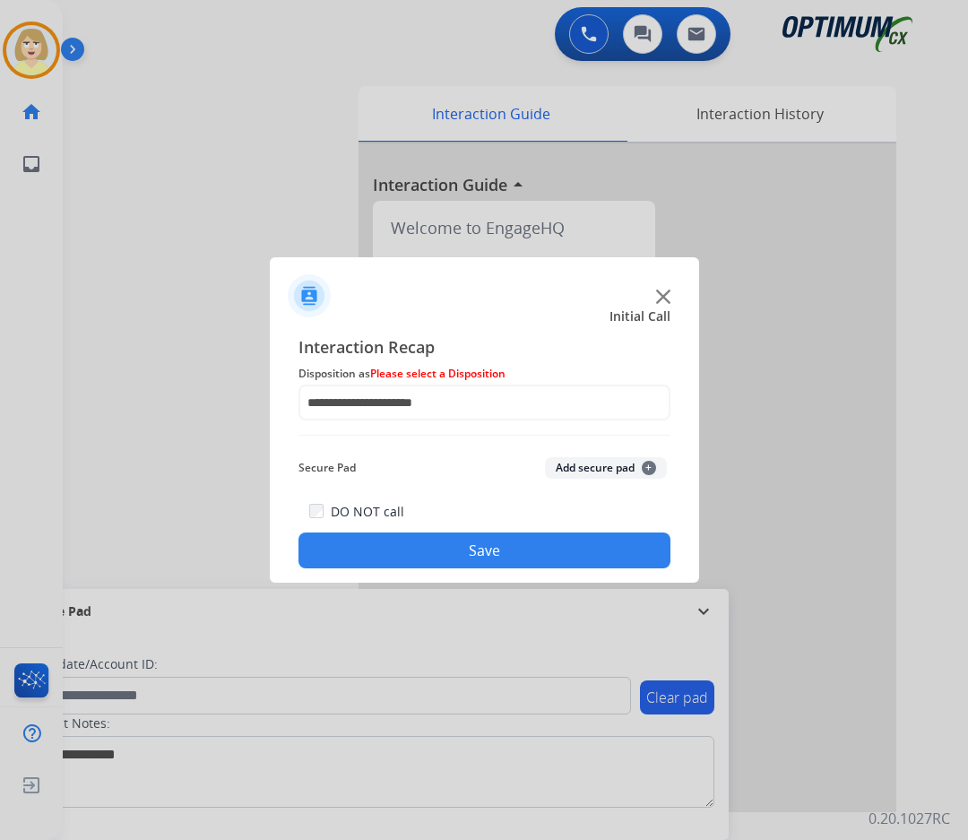
click at [413, 561] on button "Save" at bounding box center [484, 550] width 372 height 36
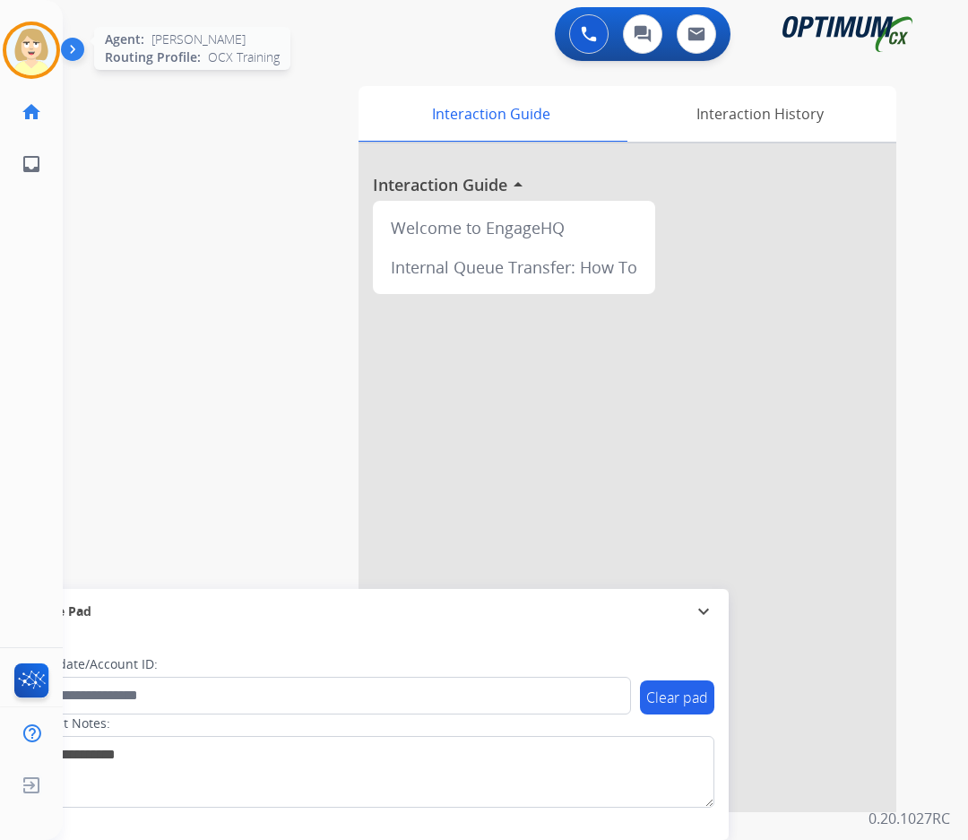
drag, startPoint x: 1, startPoint y: 37, endPoint x: 18, endPoint y: 41, distance: 17.6
click at [1, 39] on div "[PERSON_NAME] AfterCallWork Edit Avatar Agent: [PERSON_NAME] Profile: OCX Train…" at bounding box center [31, 50] width 63 height 57
click at [24, 39] on img at bounding box center [31, 50] width 50 height 50
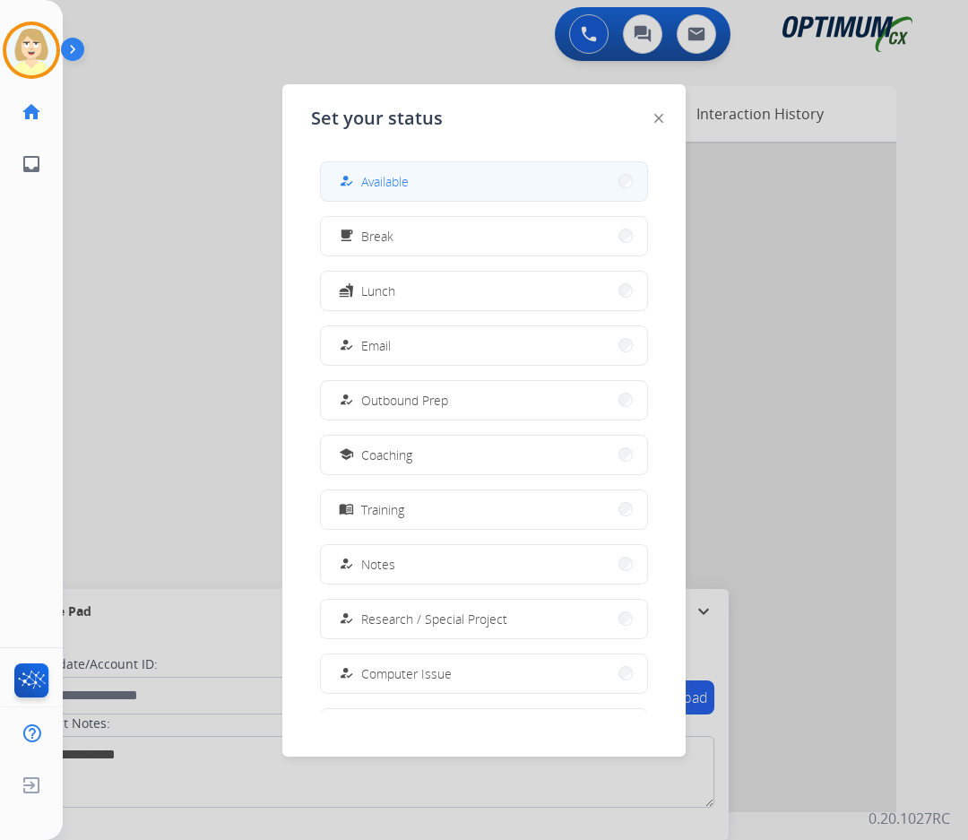
click at [402, 186] on span "Available" at bounding box center [385, 181] width 48 height 19
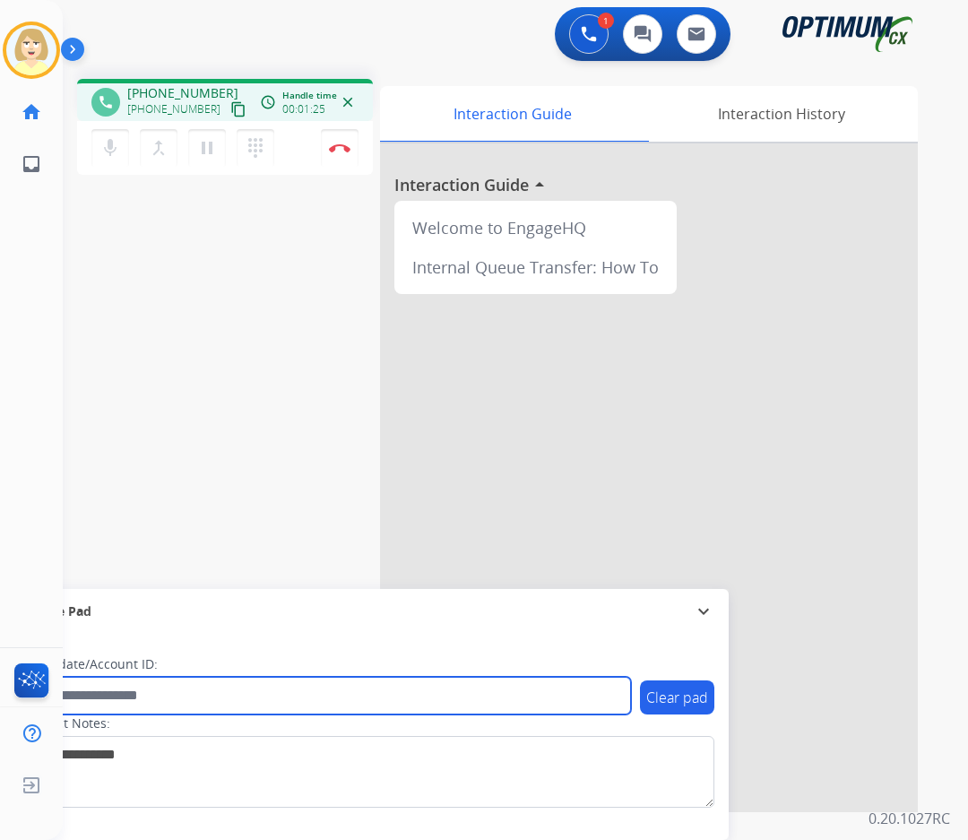
click at [117, 695] on input "text" at bounding box center [327, 696] width 608 height 38
paste input "*******"
type input "*******"
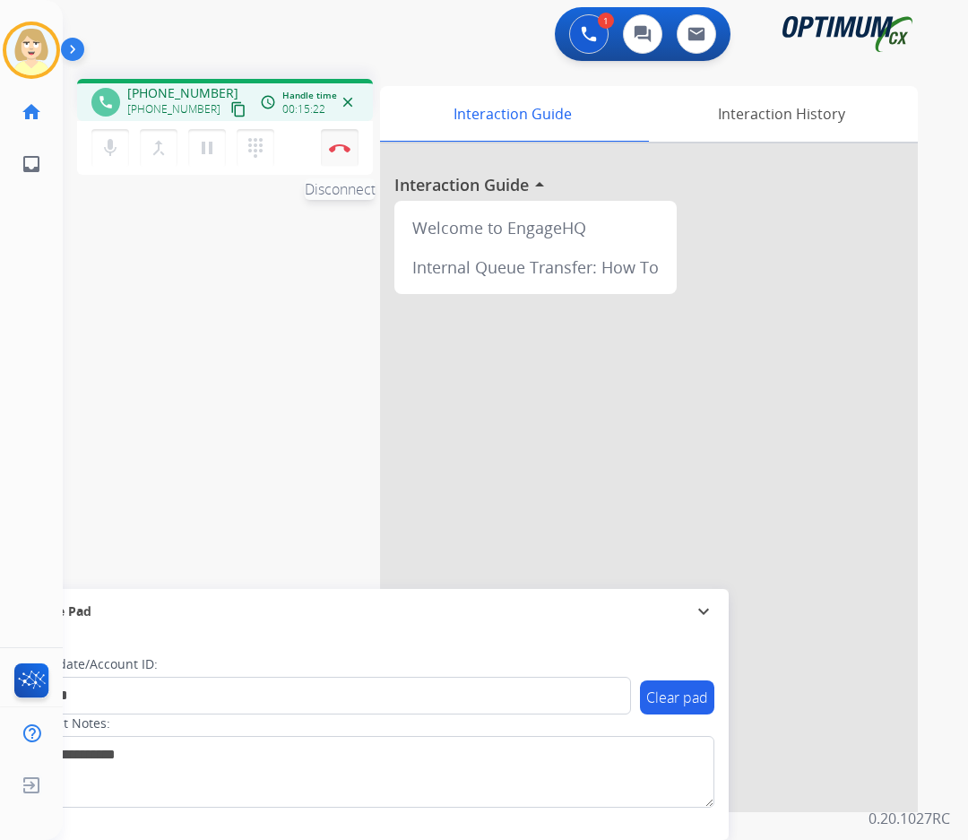
click at [343, 143] on img at bounding box center [340, 147] width 22 height 9
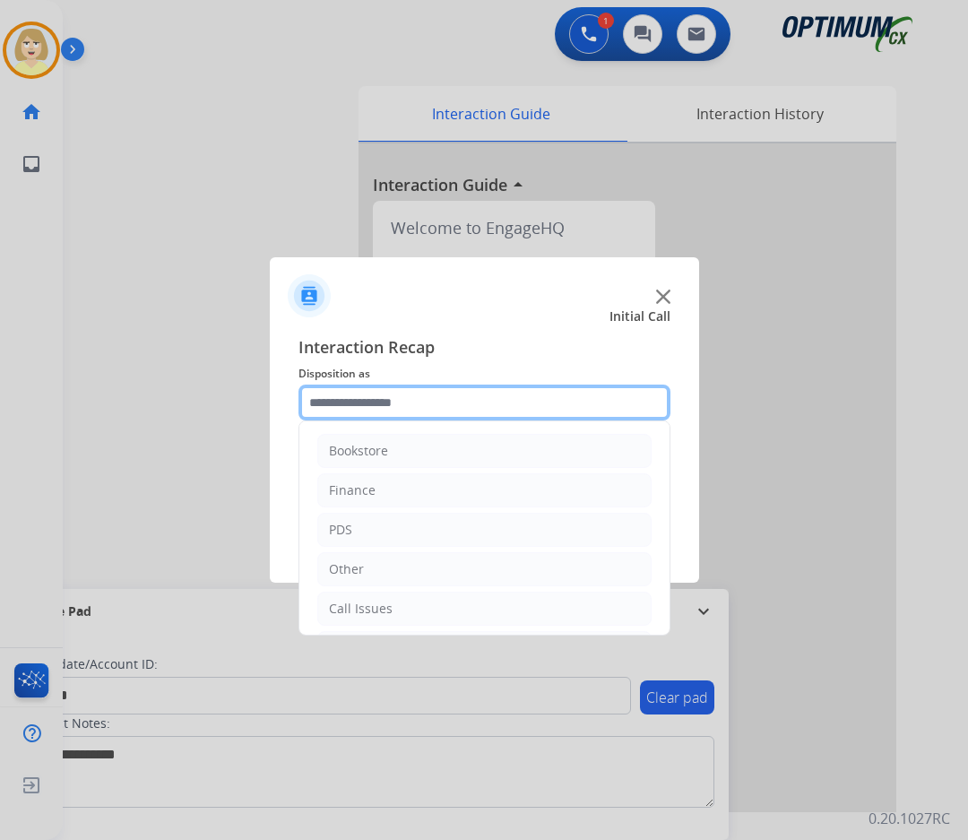
click at [387, 397] on input "text" at bounding box center [484, 402] width 372 height 36
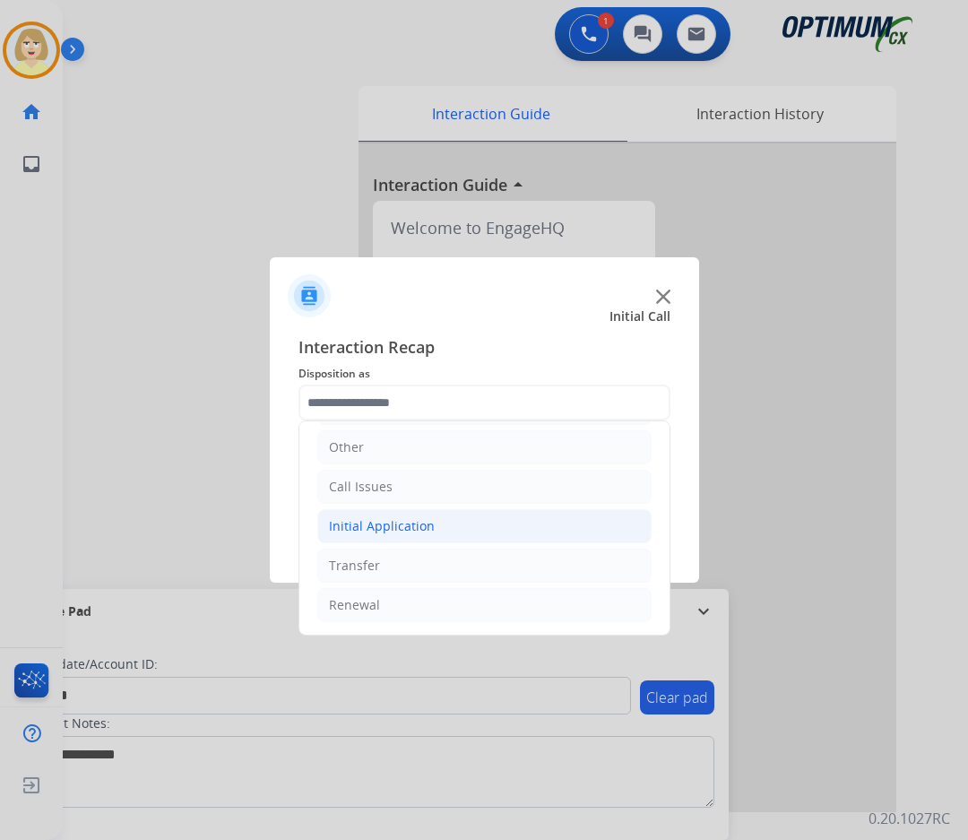
click at [367, 523] on div "Initial Application" at bounding box center [382, 526] width 106 height 18
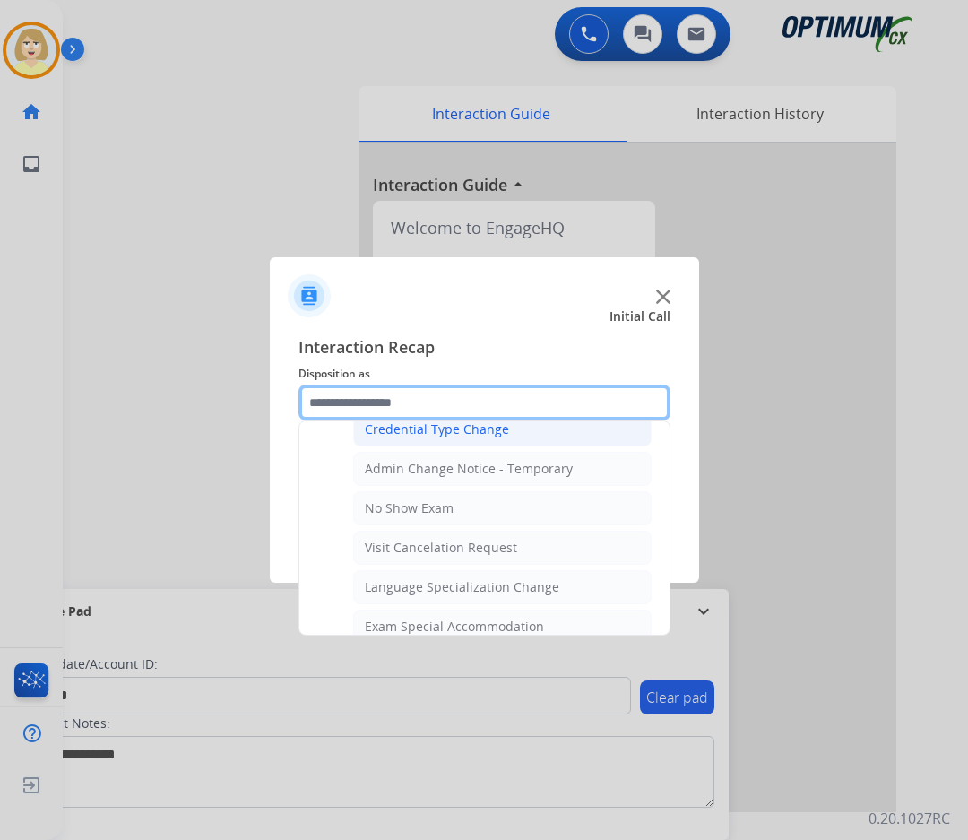
scroll to position [929, 0]
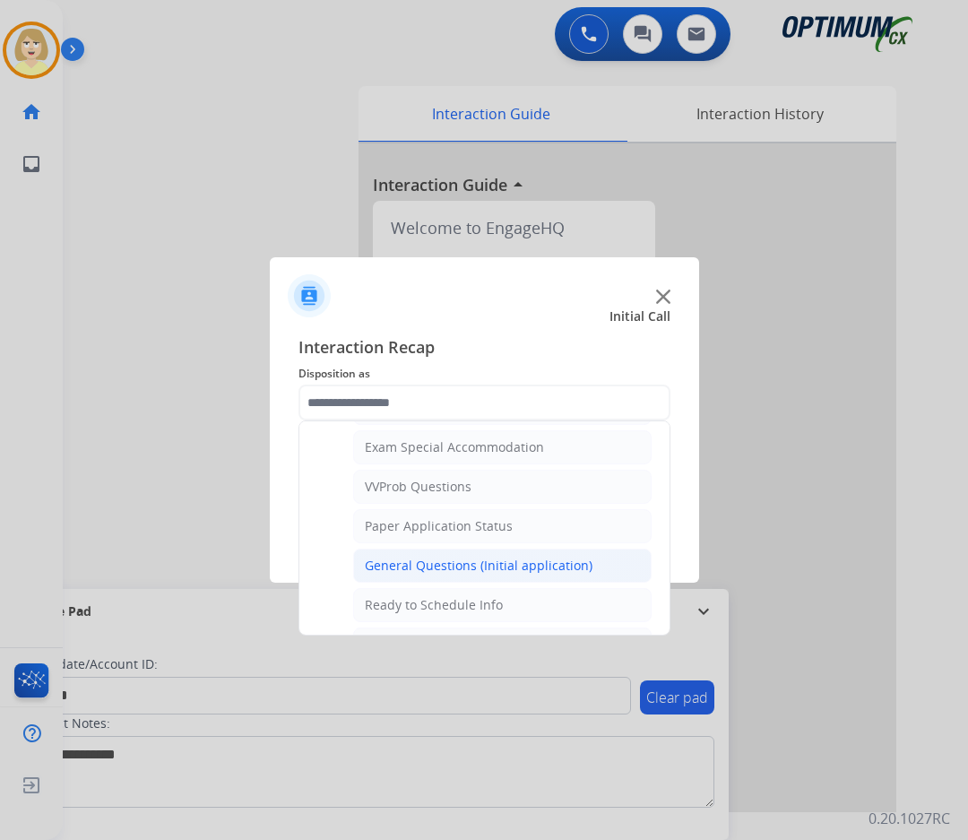
click at [418, 568] on div "General Questions (Initial application)" at bounding box center [479, 566] width 228 height 18
type input "**********"
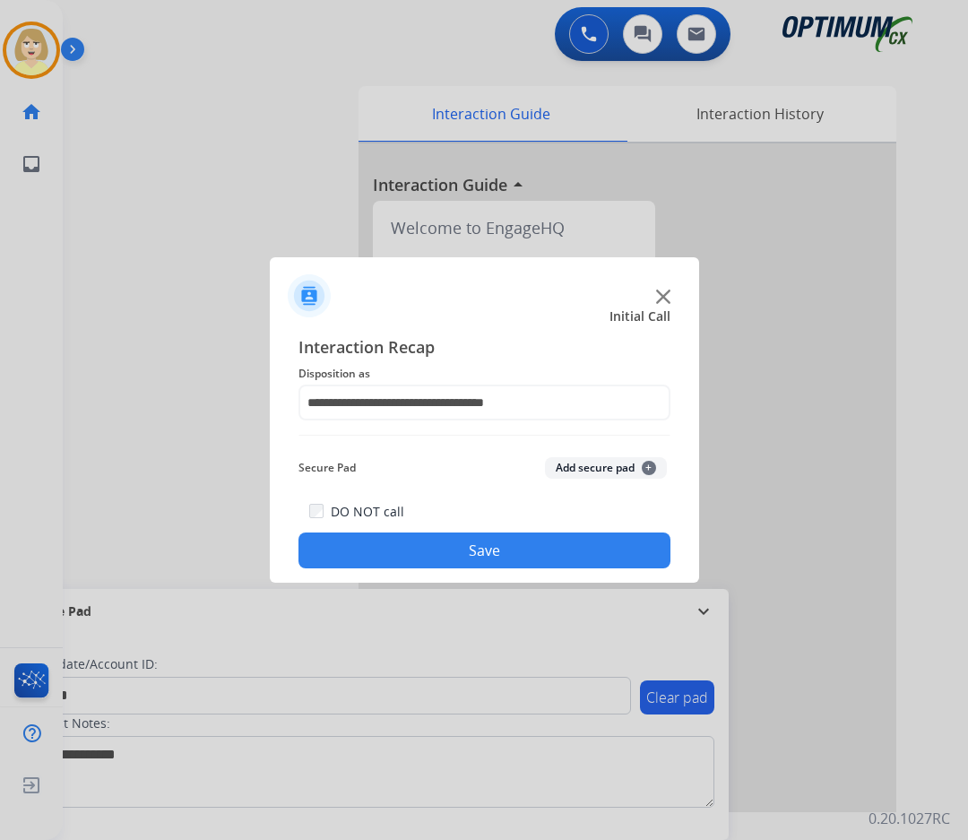
click at [592, 466] on button "Add secure pad +" at bounding box center [606, 468] width 122 height 22
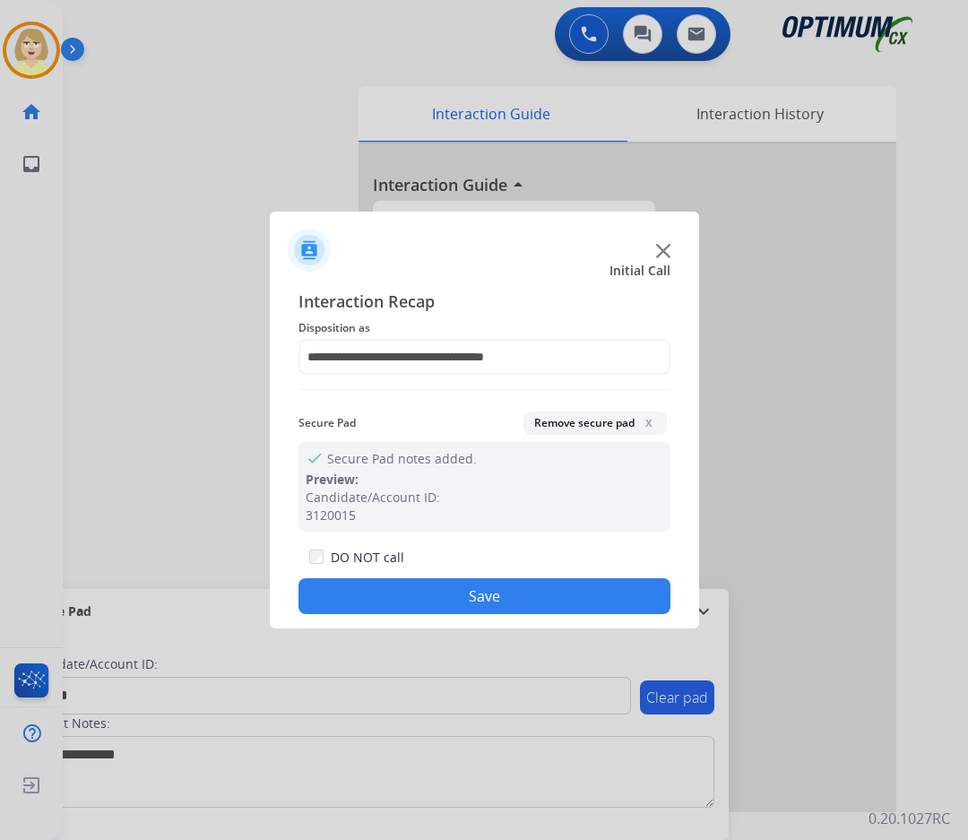
click at [459, 606] on button "Save" at bounding box center [484, 596] width 372 height 36
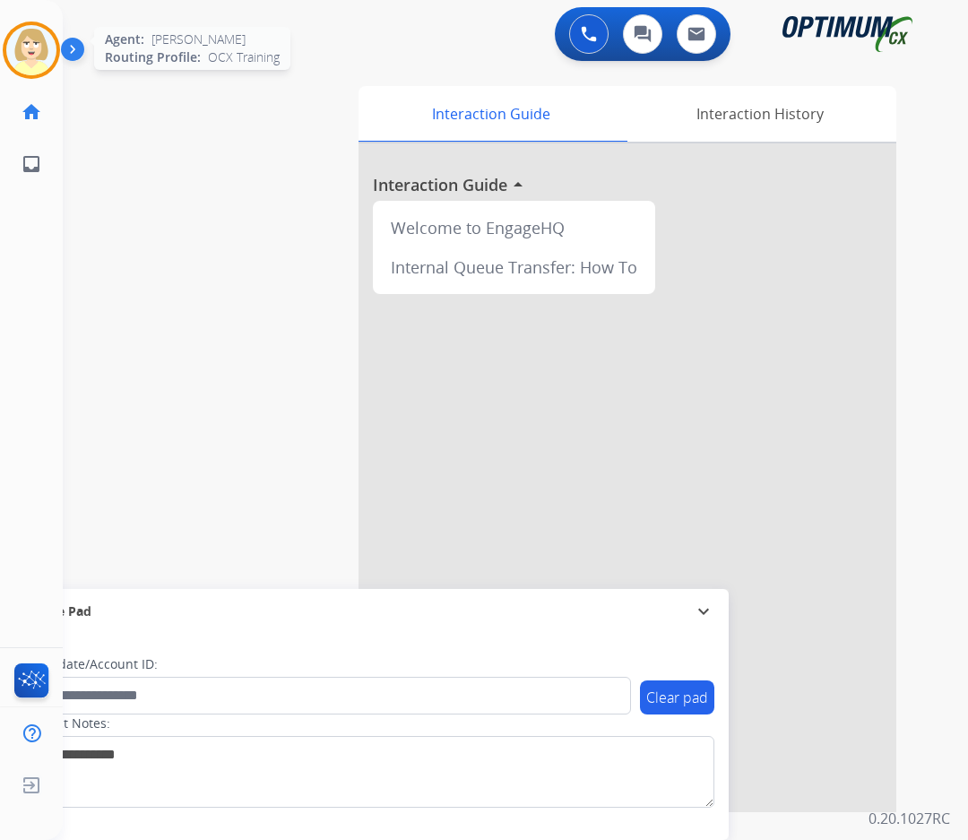
click at [20, 35] on img at bounding box center [31, 50] width 50 height 50
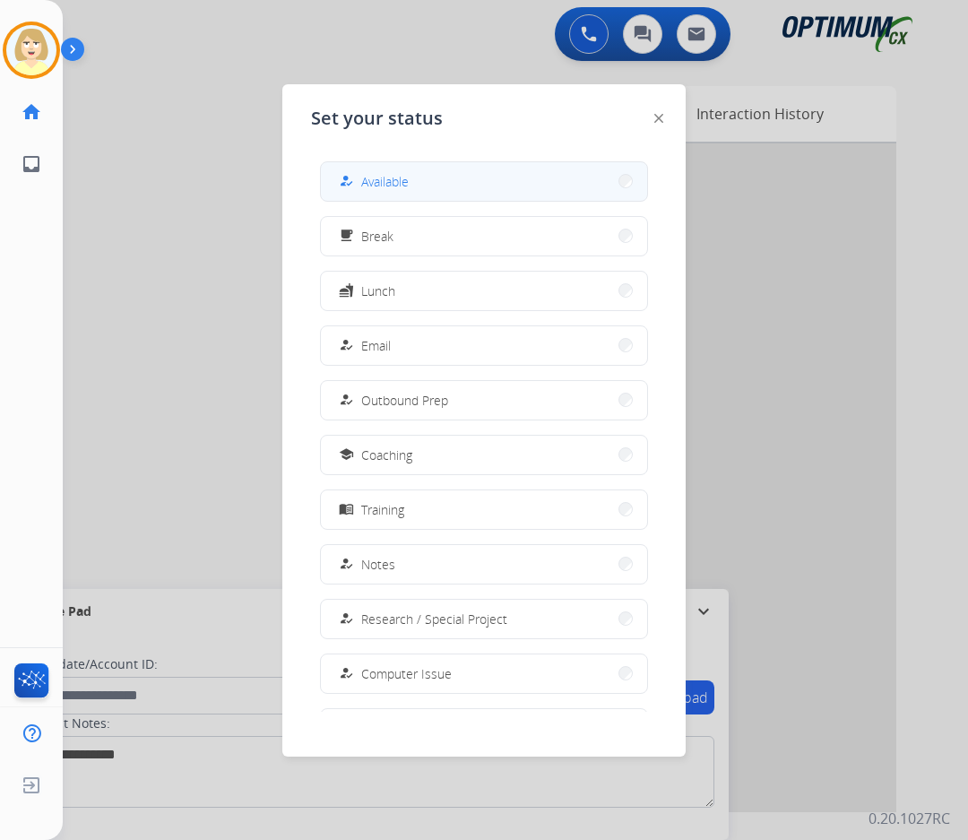
click at [389, 177] on span "Available" at bounding box center [385, 181] width 48 height 19
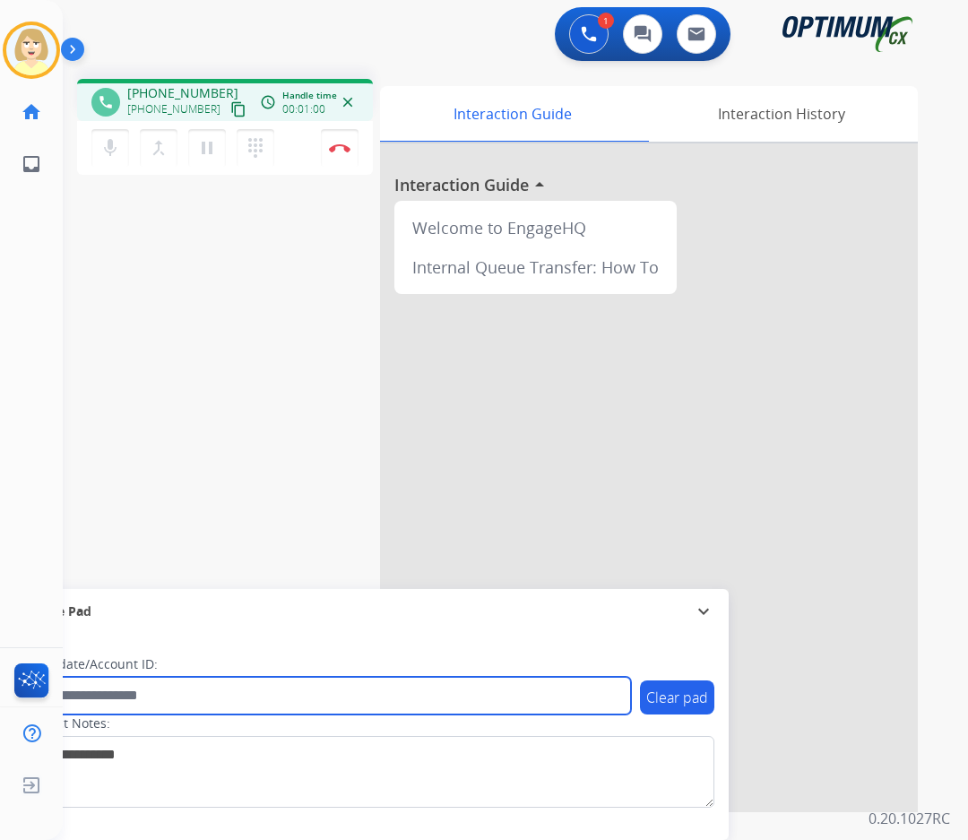
click at [95, 700] on input "text" at bounding box center [327, 696] width 608 height 38
paste input "*******"
type input "*******"
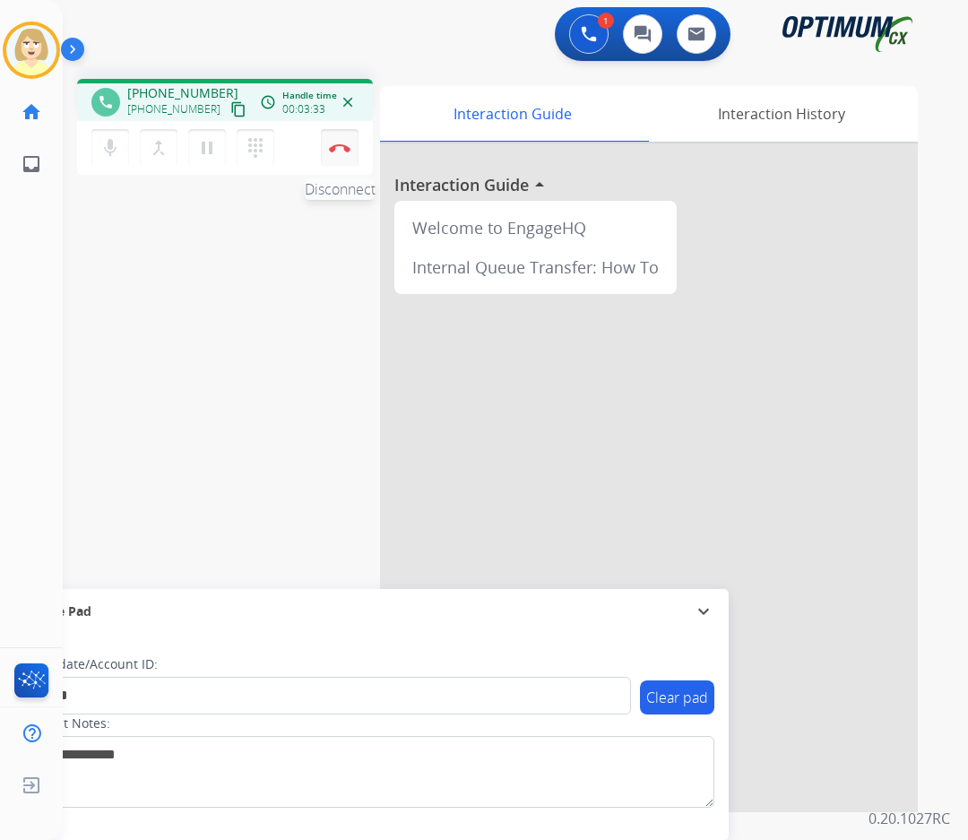
click at [338, 147] on img at bounding box center [340, 147] width 22 height 9
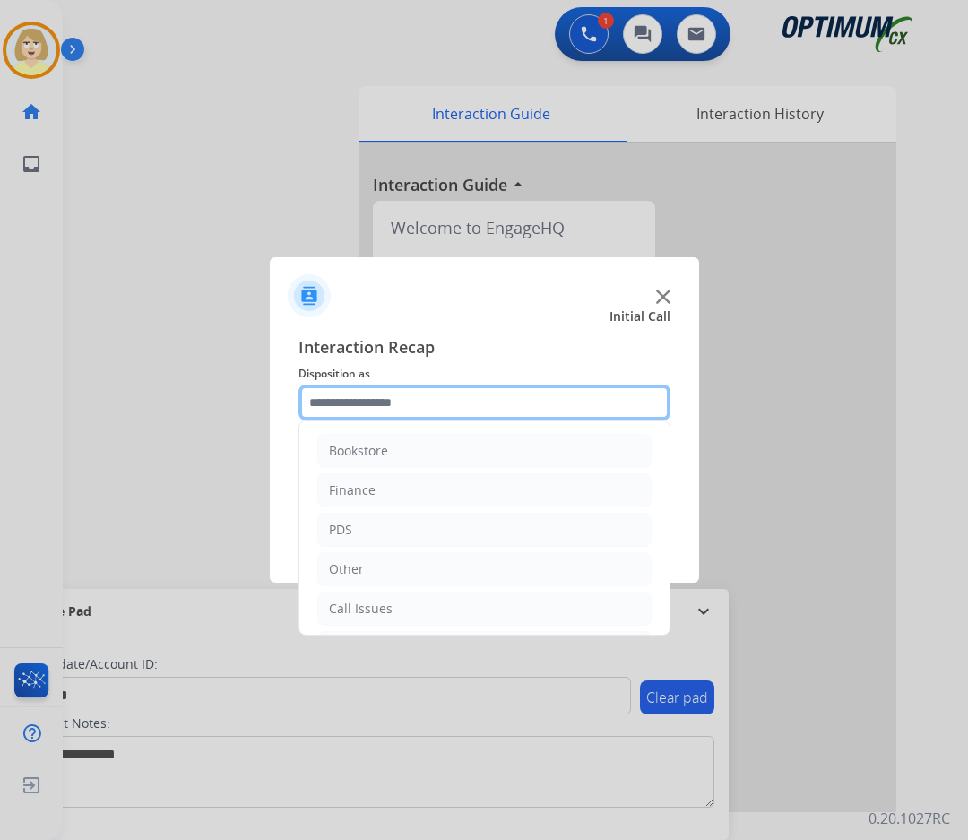
click at [400, 406] on input "text" at bounding box center [484, 402] width 372 height 36
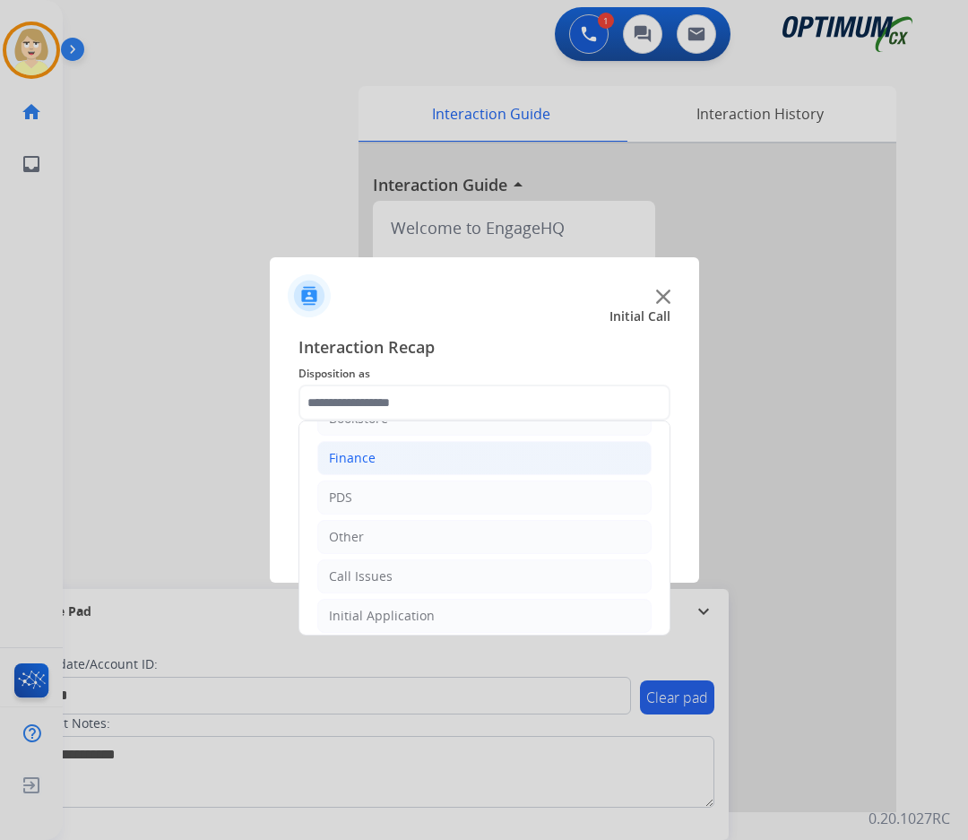
click at [370, 452] on div "Finance" at bounding box center [352, 458] width 47 height 18
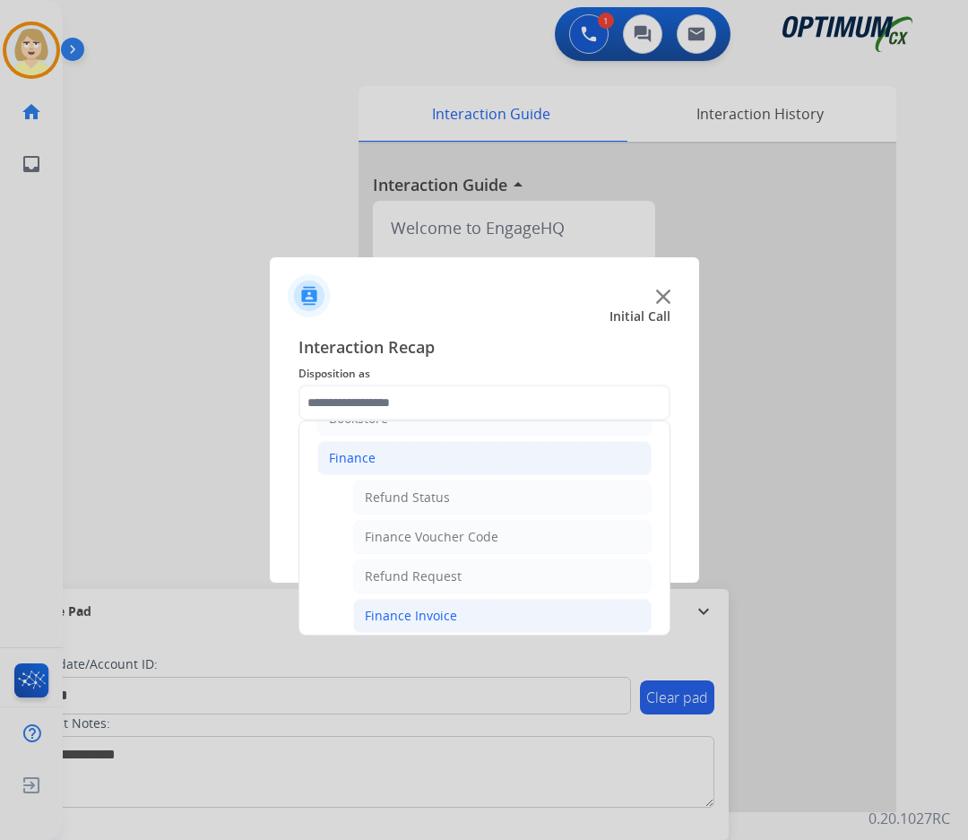
click at [447, 616] on div "Finance Invoice" at bounding box center [411, 616] width 92 height 18
type input "**********"
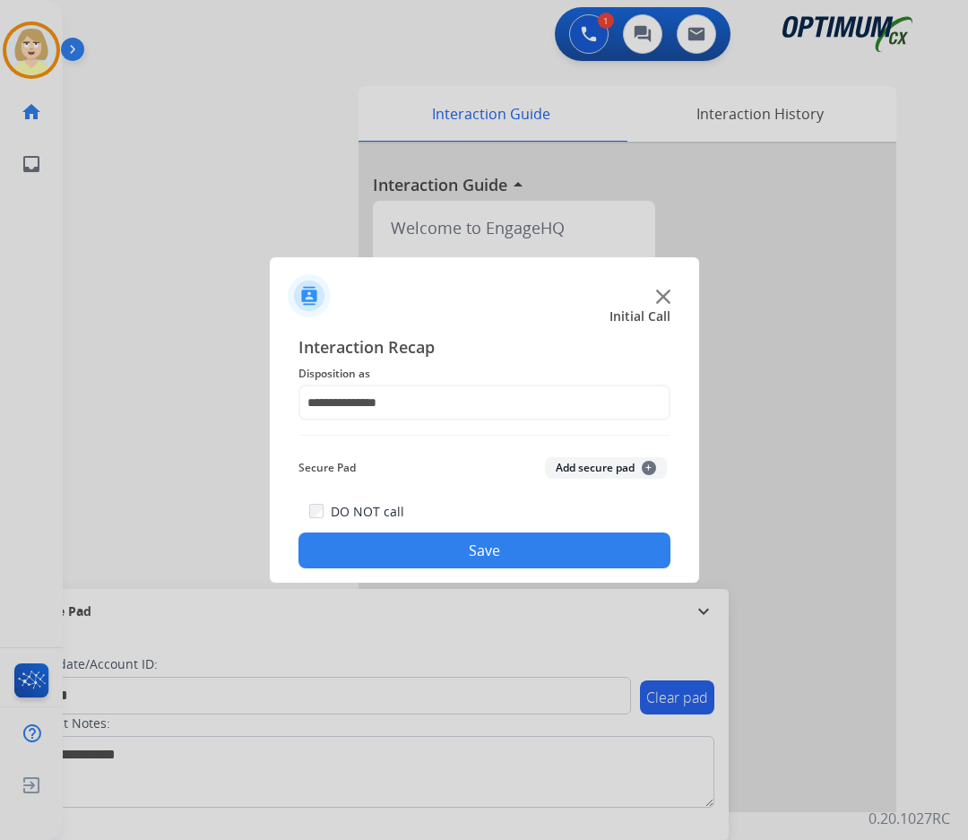
click at [574, 466] on button "Add secure pad +" at bounding box center [606, 468] width 122 height 22
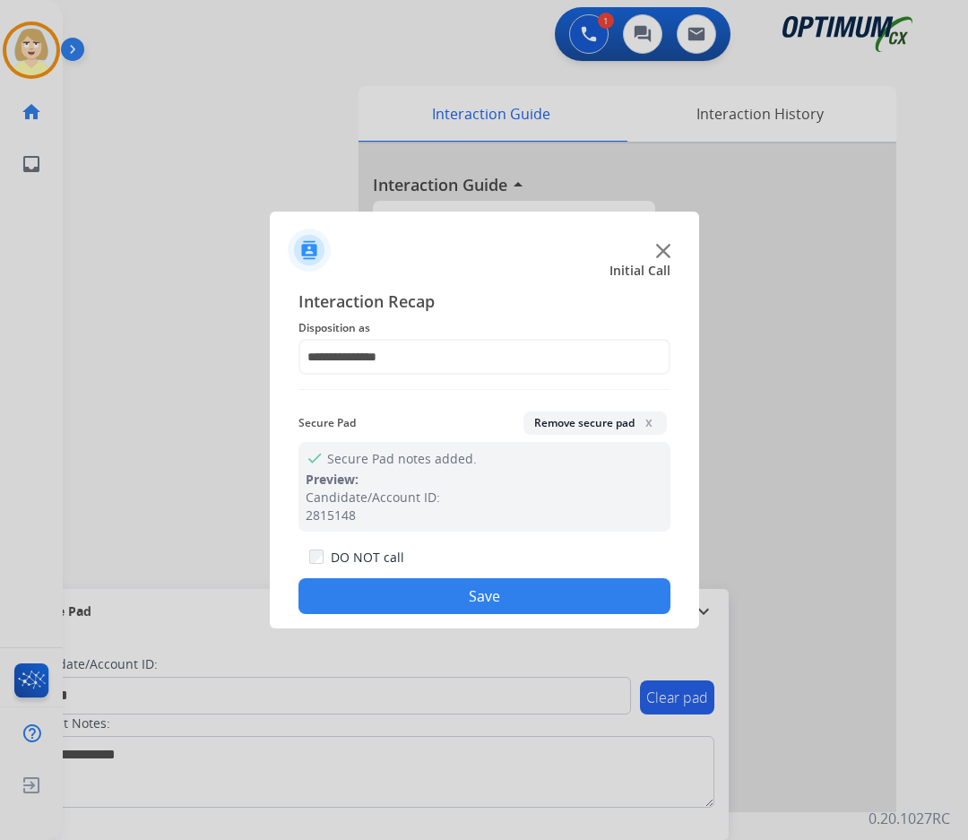
click at [425, 588] on button "Save" at bounding box center [484, 596] width 372 height 36
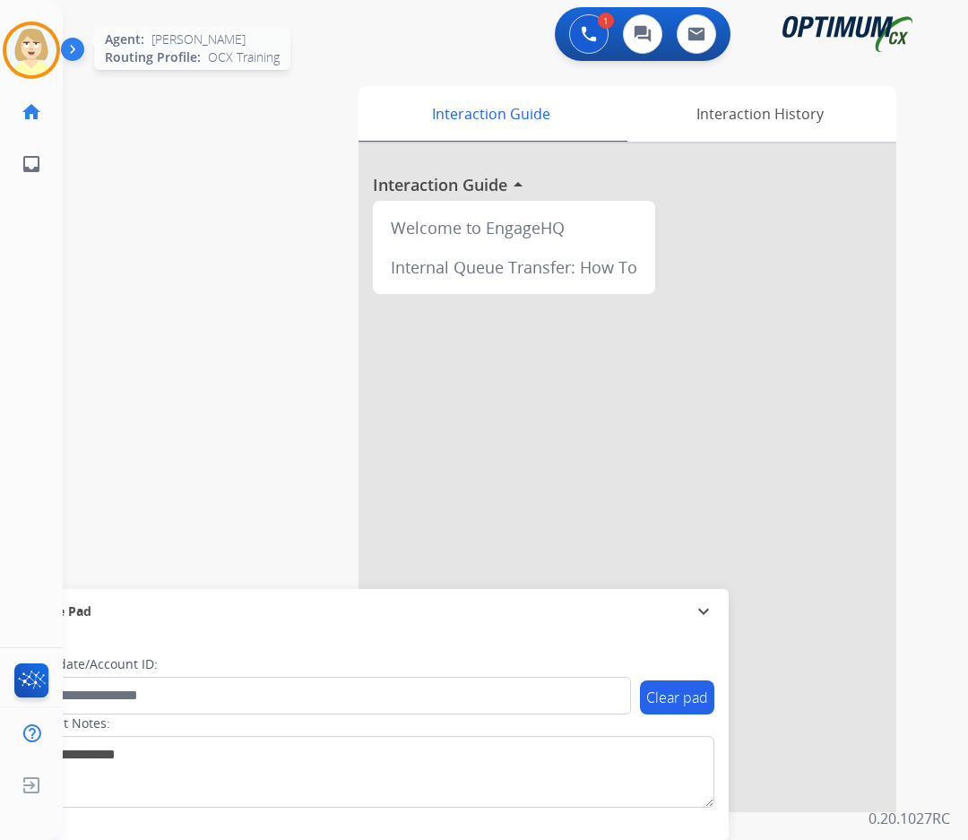
click at [42, 47] on img at bounding box center [31, 50] width 50 height 50
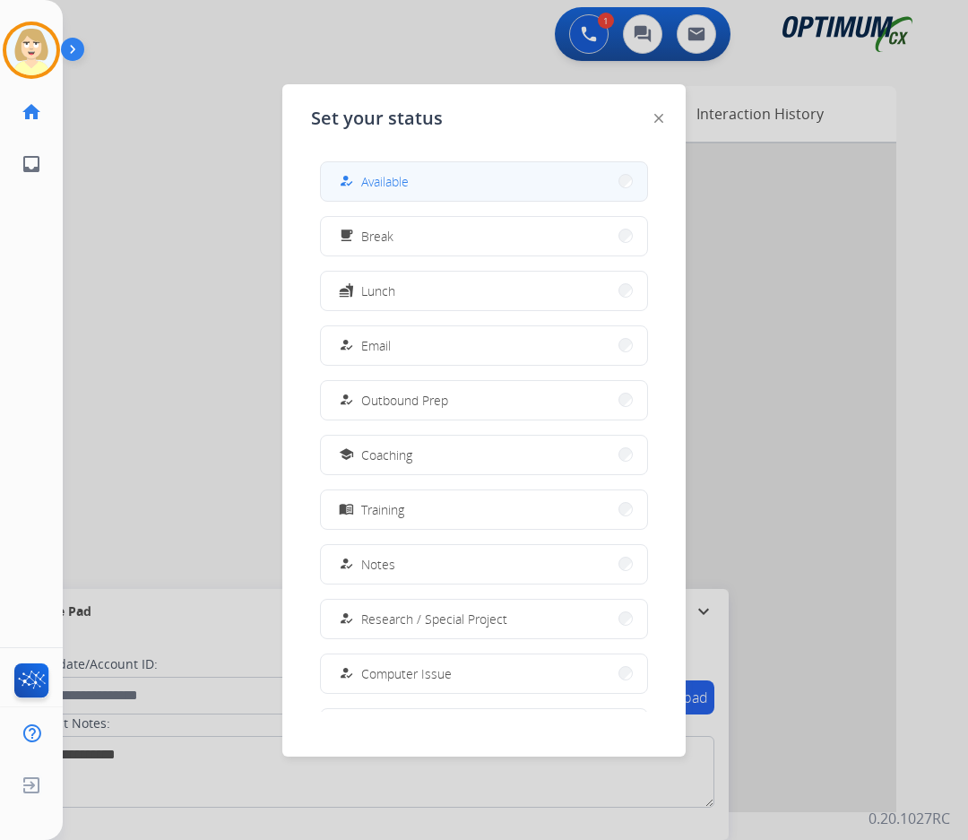
click at [401, 181] on span "Available" at bounding box center [385, 181] width 48 height 19
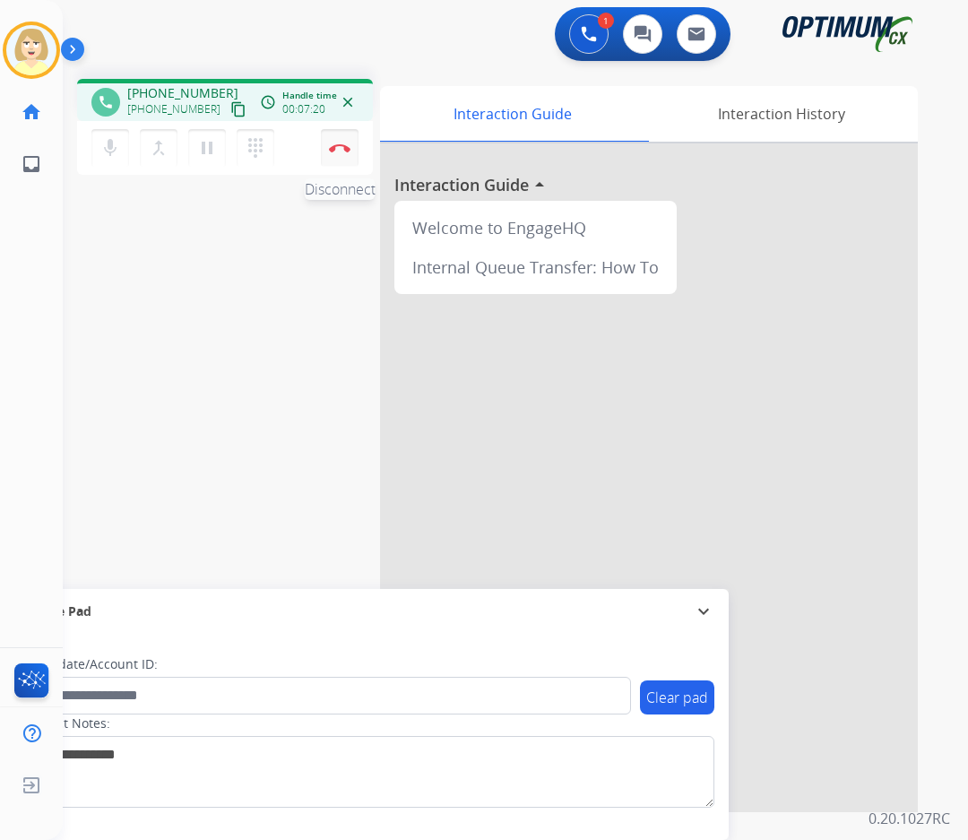
click at [339, 143] on button "Disconnect" at bounding box center [340, 148] width 38 height 38
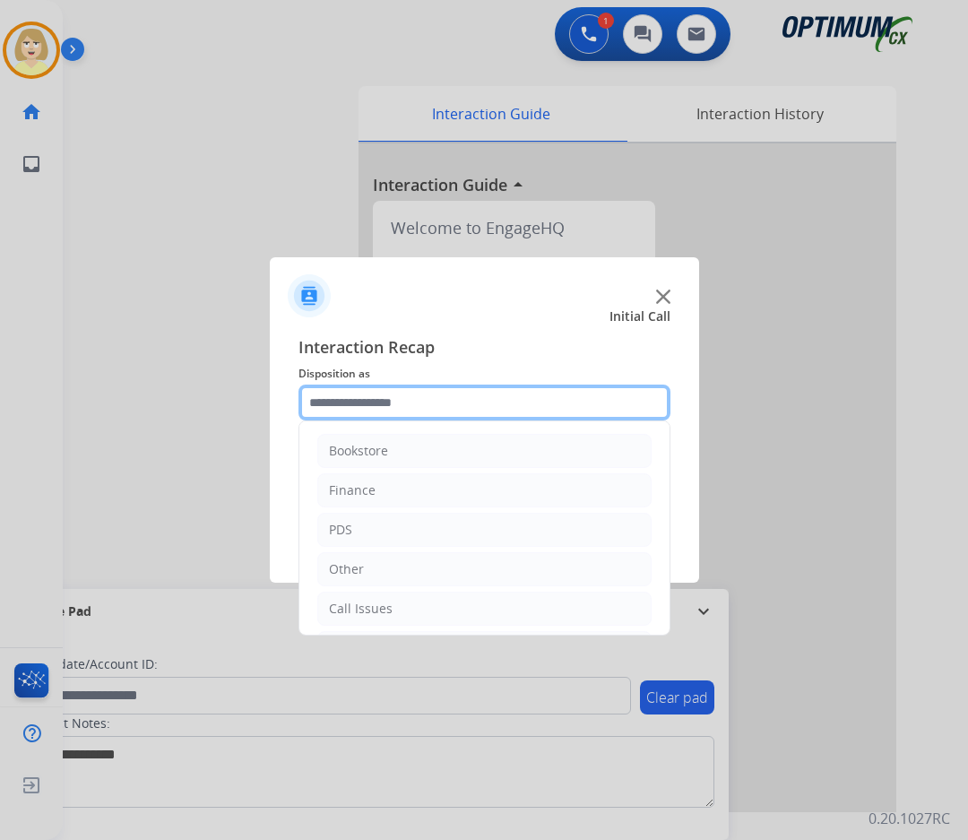
click at [354, 410] on input "text" at bounding box center [484, 402] width 372 height 36
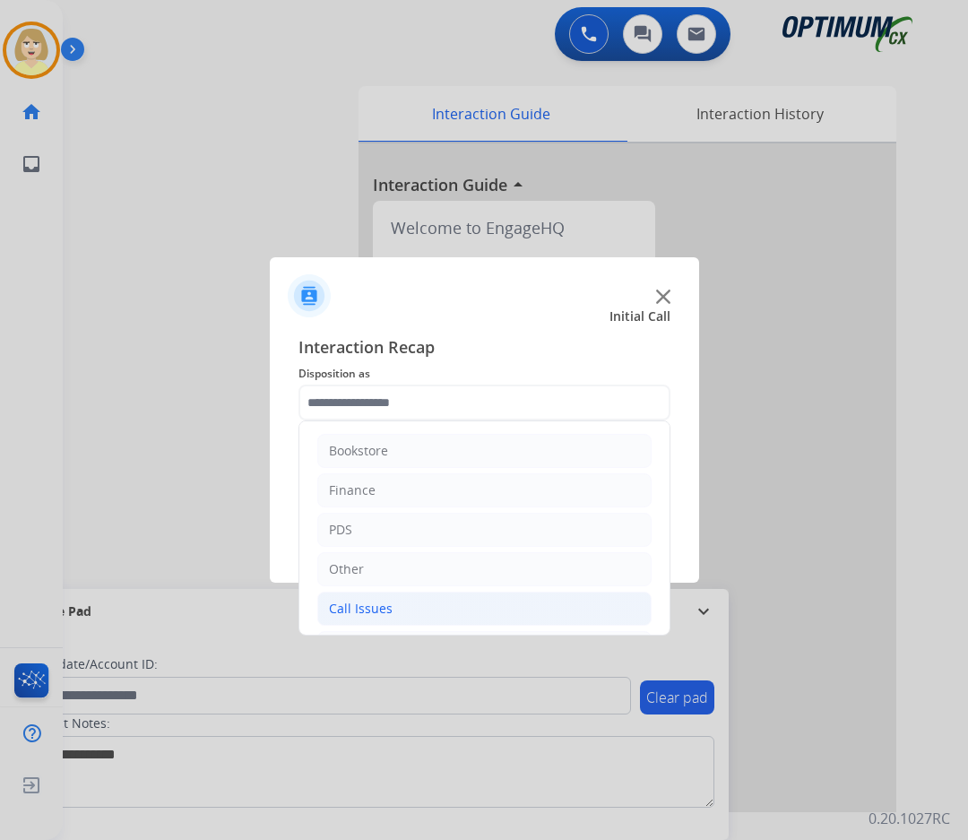
click at [355, 607] on div "Call Issues" at bounding box center [361, 609] width 64 height 18
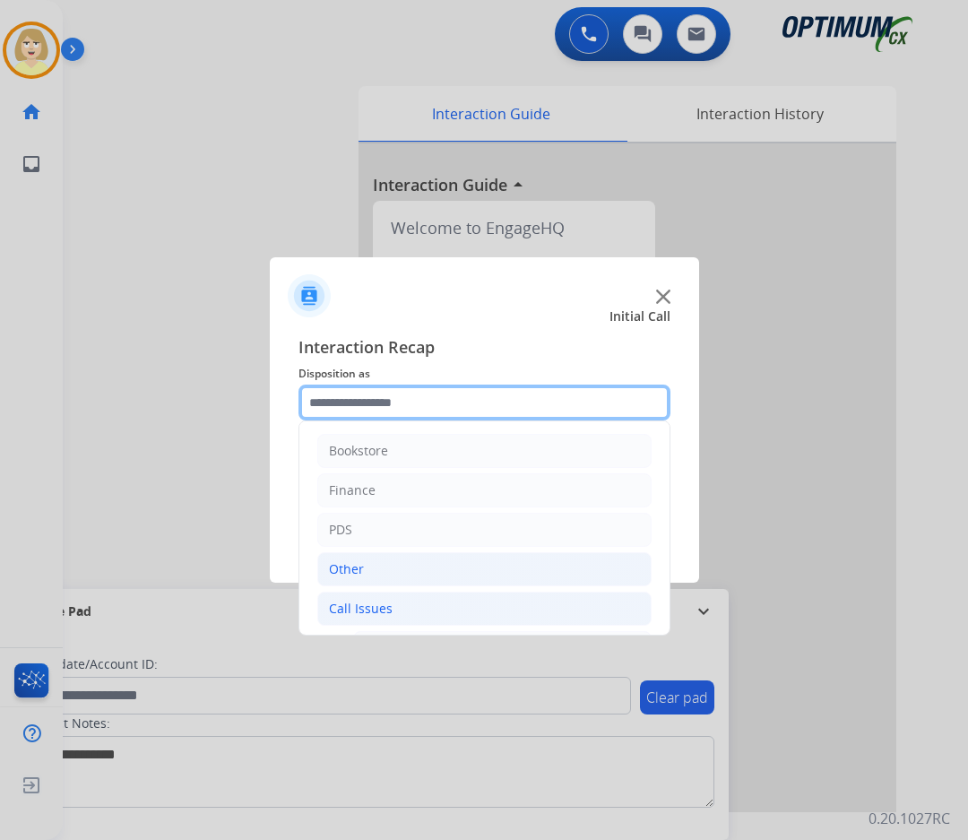
scroll to position [179, 0]
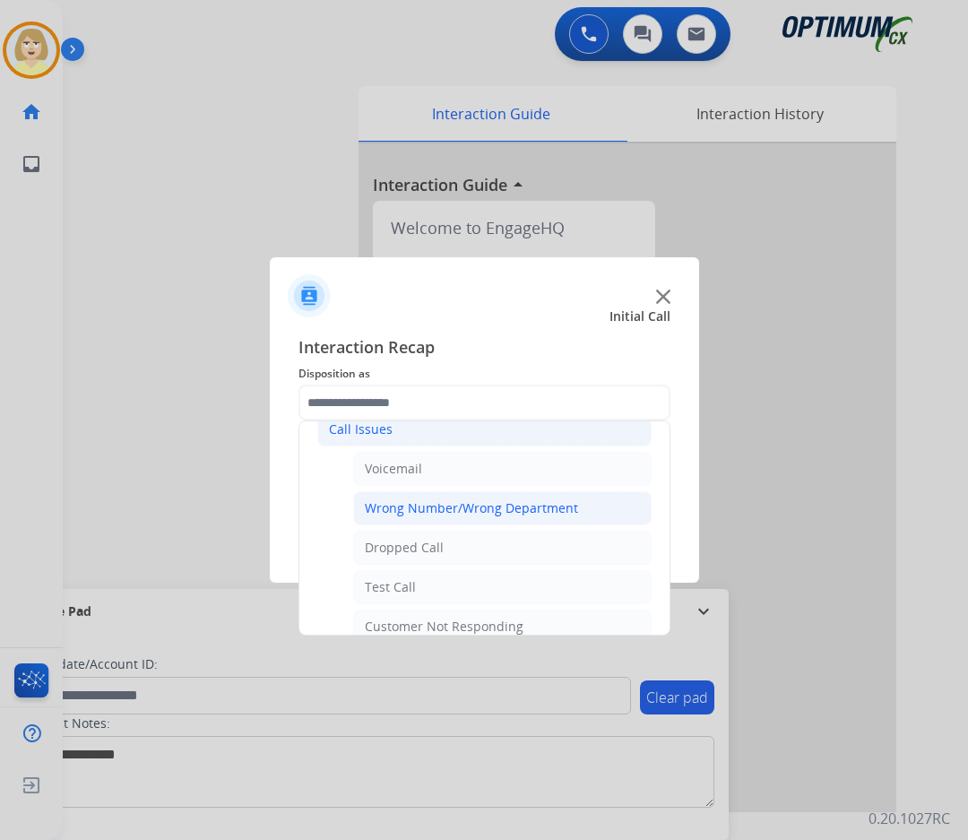
click at [410, 501] on div "Wrong Number/Wrong Department" at bounding box center [471, 508] width 213 height 18
type input "**********"
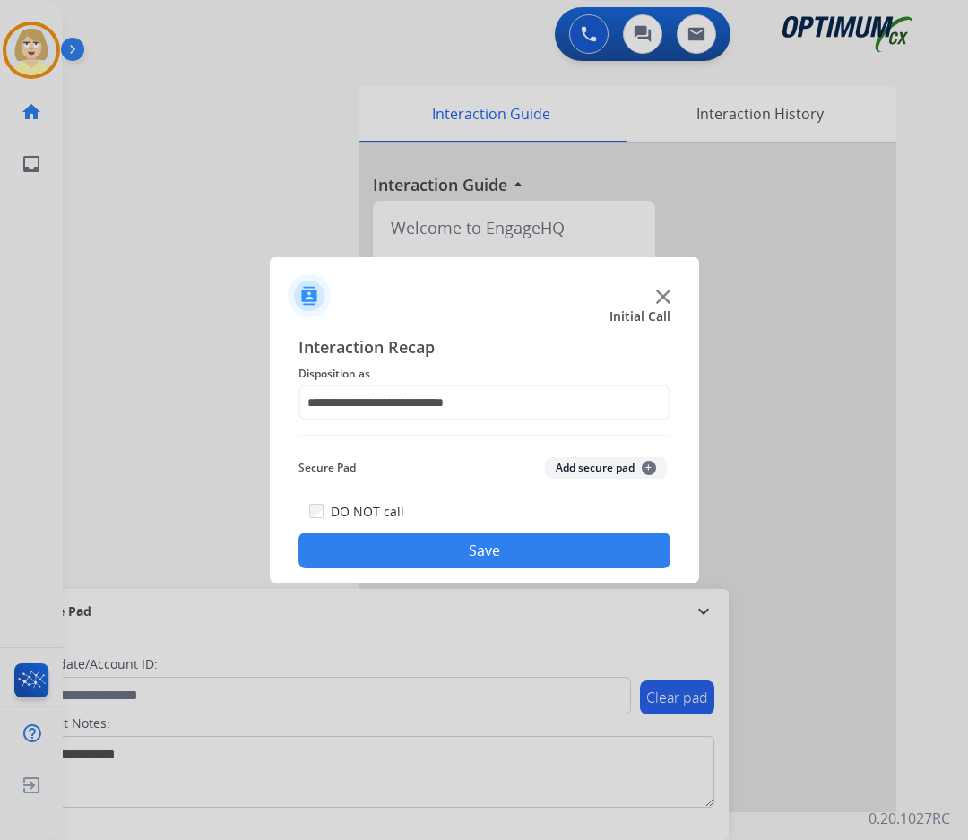
click at [404, 553] on button "Save" at bounding box center [484, 550] width 372 height 36
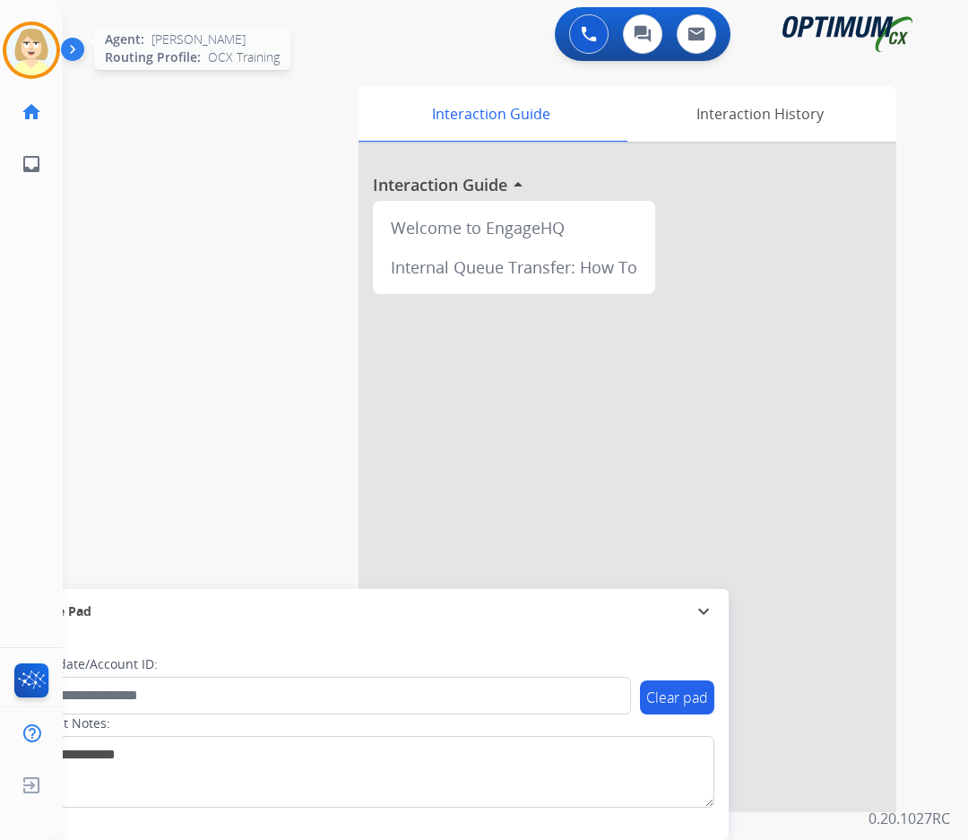
click at [17, 34] on img at bounding box center [31, 50] width 50 height 50
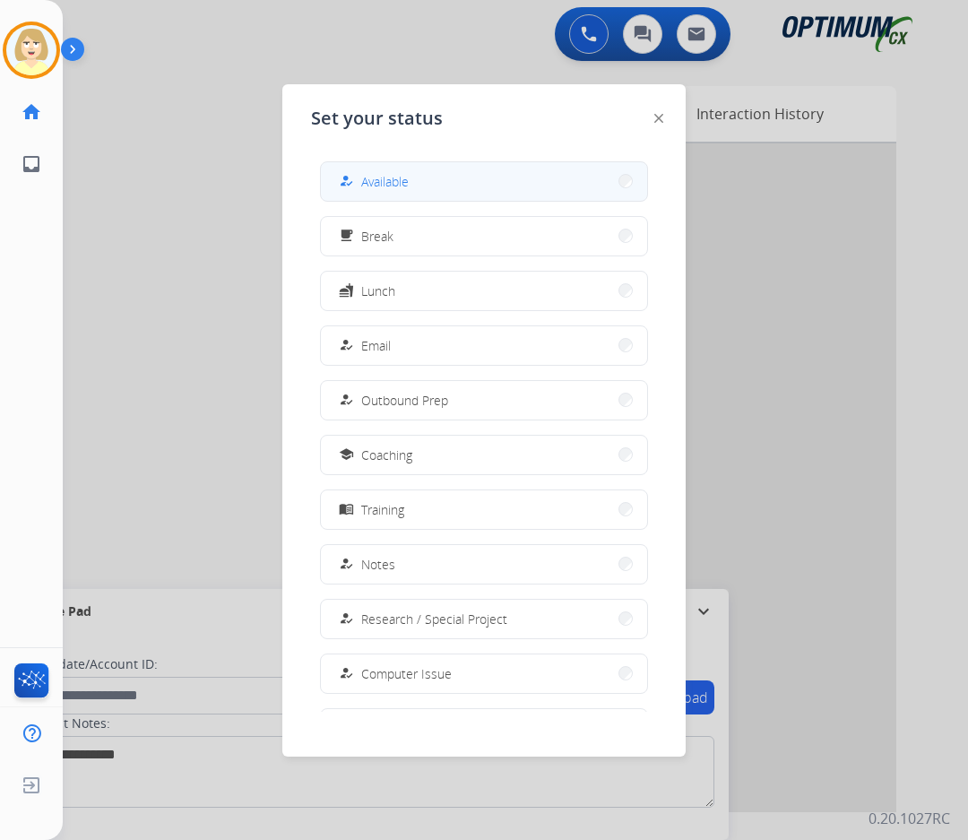
click at [364, 178] on div "how_to_reg Available" at bounding box center [371, 181] width 73 height 22
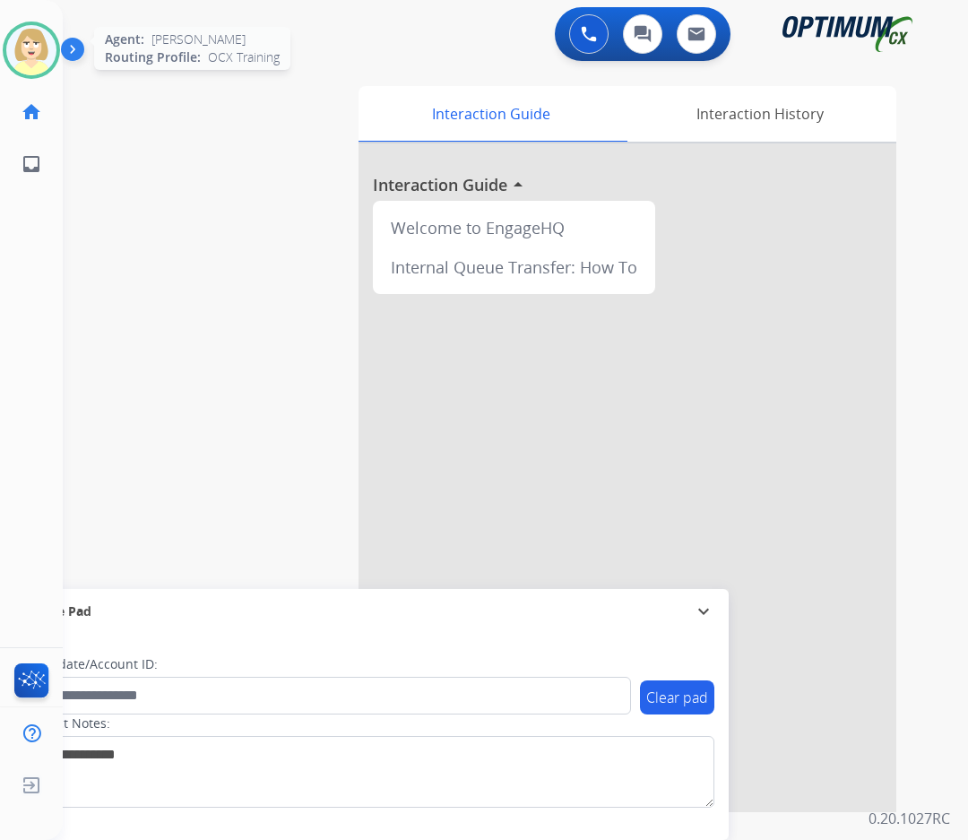
click at [28, 51] on img at bounding box center [31, 50] width 50 height 50
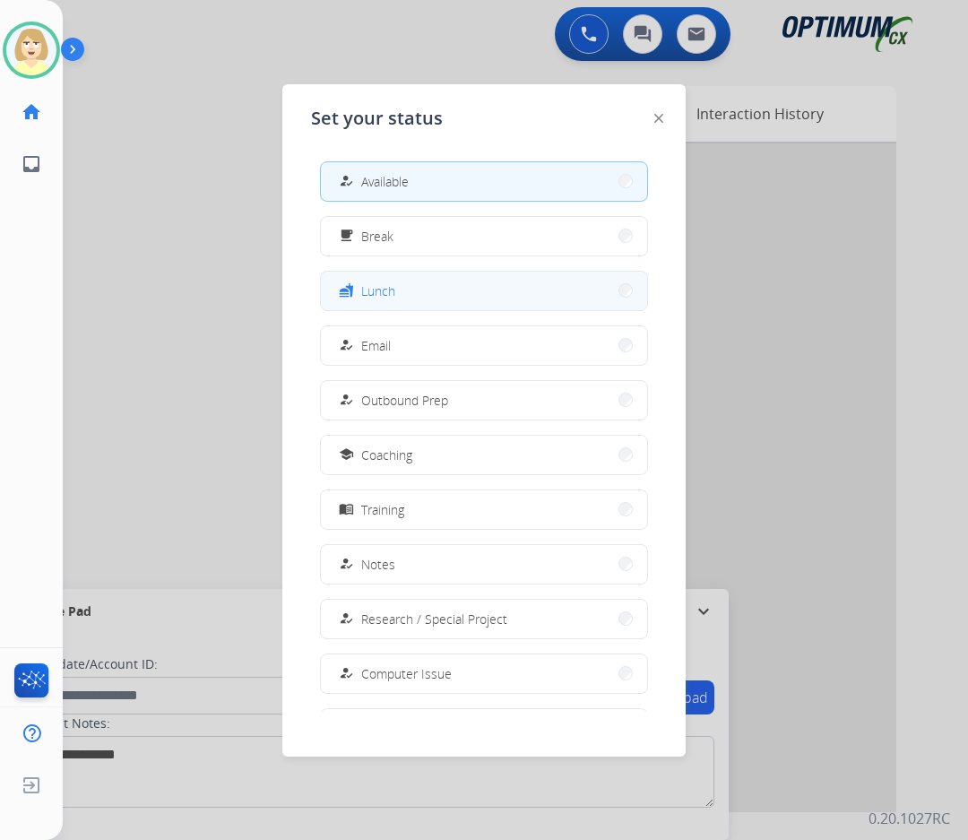
click at [395, 285] on span "Lunch" at bounding box center [378, 290] width 34 height 19
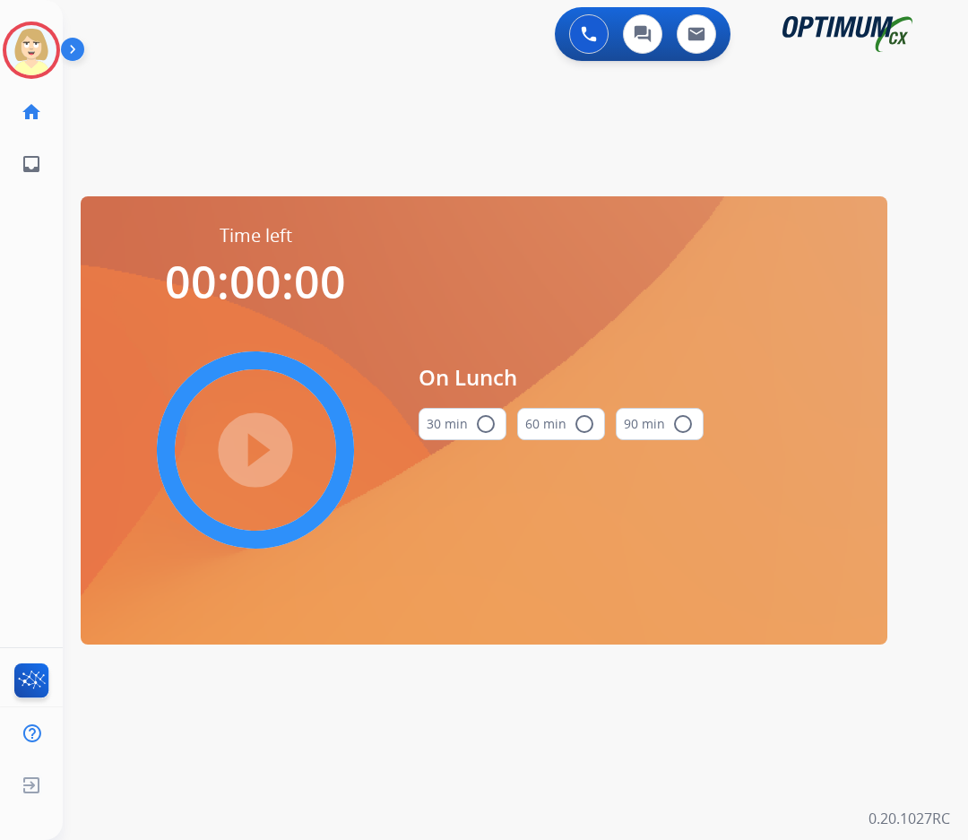
click at [488, 418] on mat-icon "radio_button_unchecked" at bounding box center [486, 424] width 22 height 22
click at [245, 458] on mat-icon "play_circle_filled" at bounding box center [256, 450] width 22 height 22
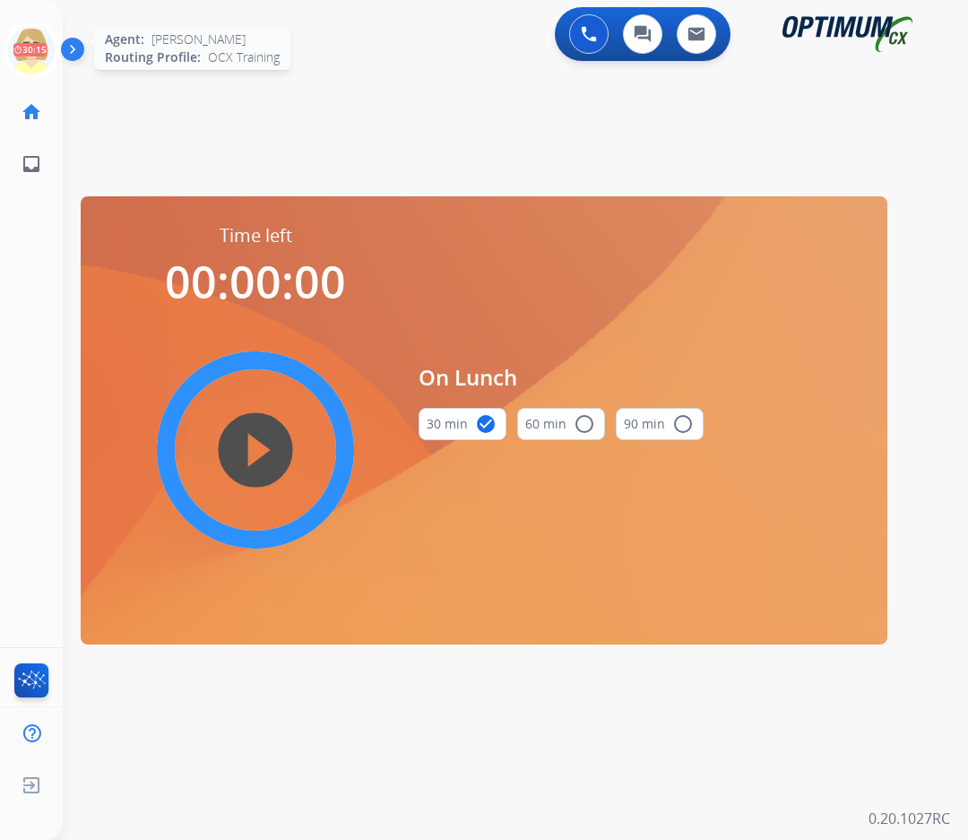
click at [34, 41] on icon at bounding box center [32, 51] width 58 height 58
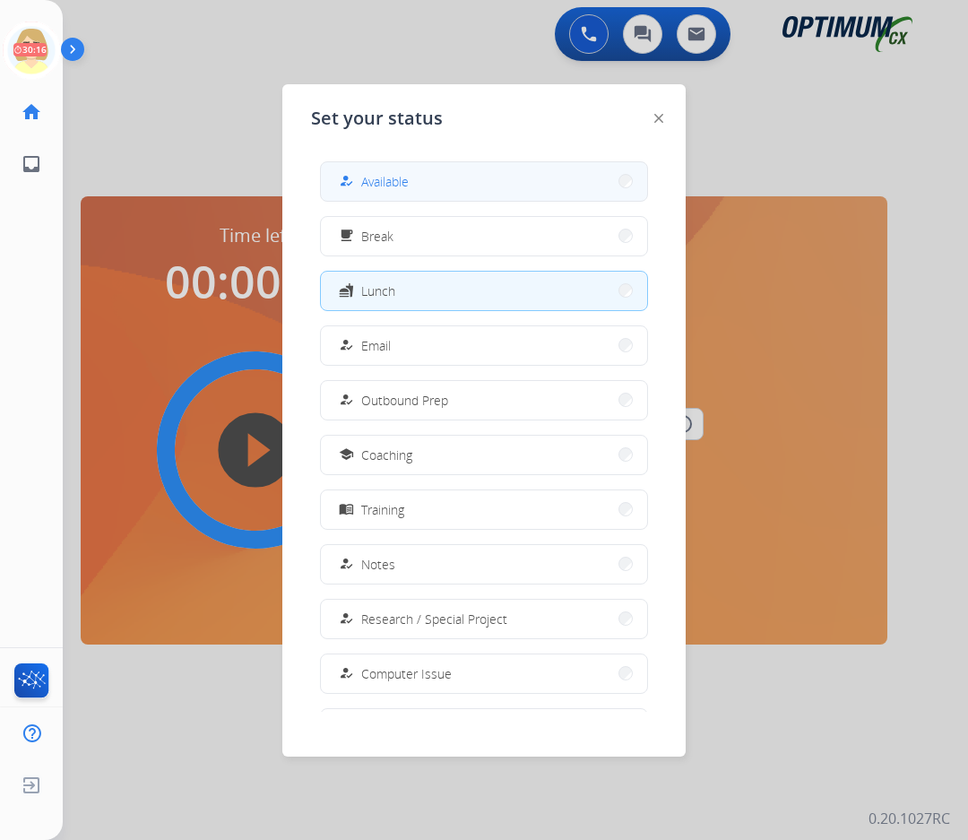
click at [405, 182] on span "Available" at bounding box center [385, 181] width 48 height 19
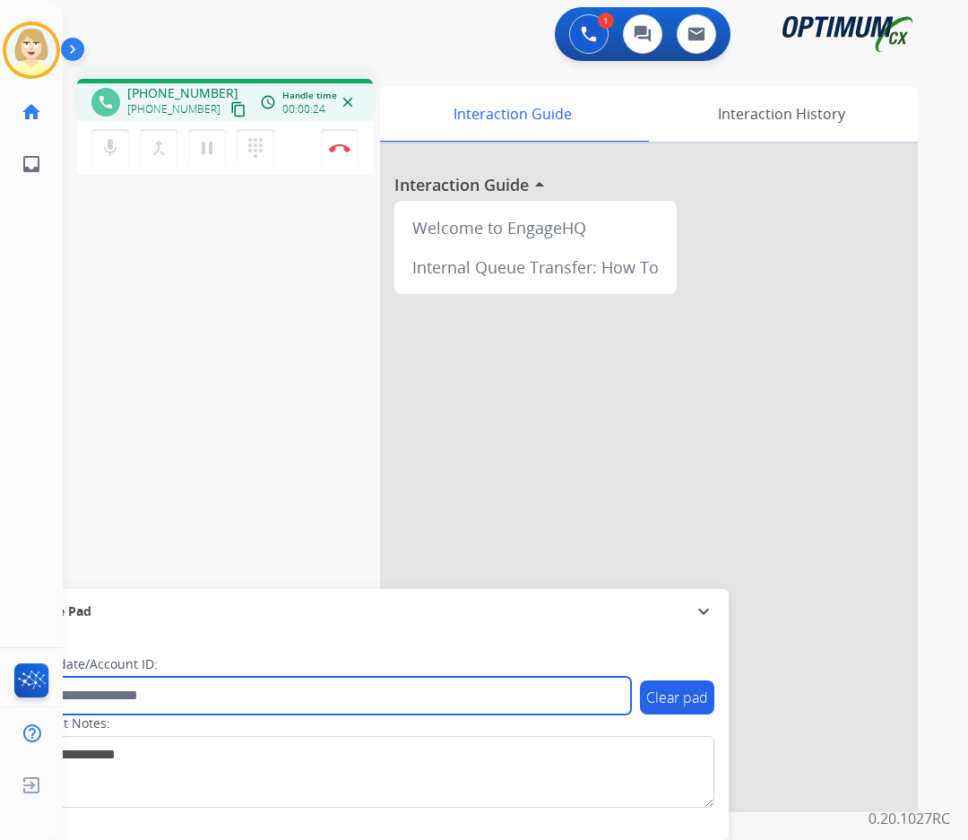
click at [108, 690] on input "text" at bounding box center [327, 696] width 608 height 38
paste input "*******"
type input "*******"
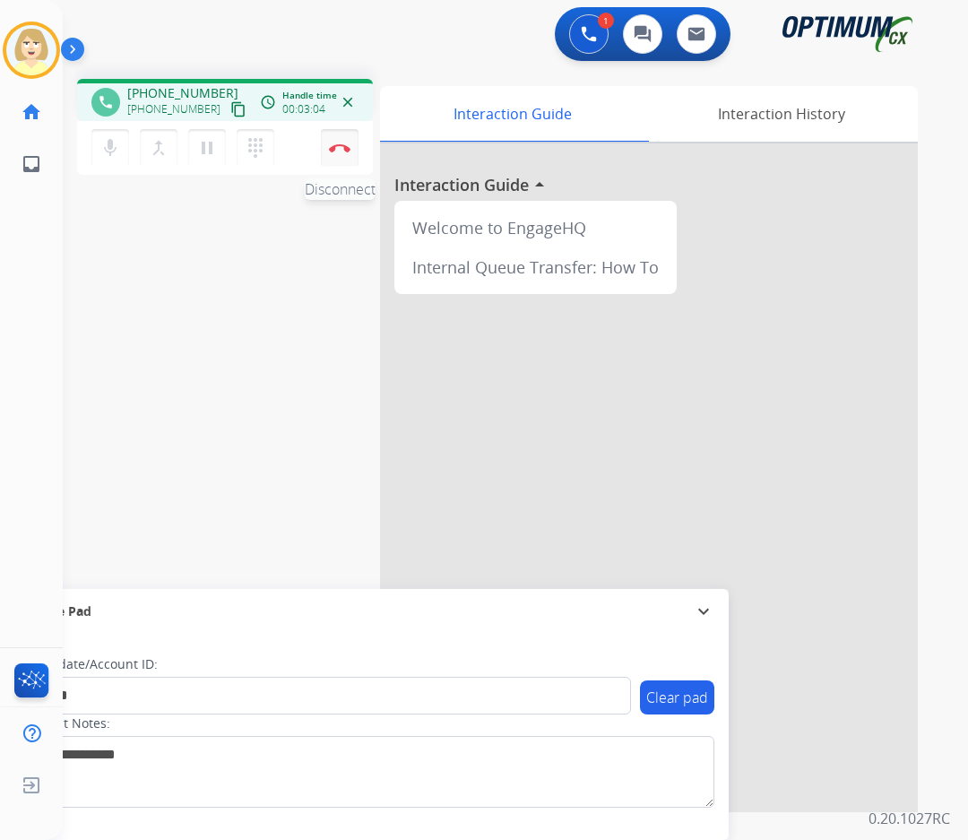
click at [336, 144] on img at bounding box center [340, 147] width 22 height 9
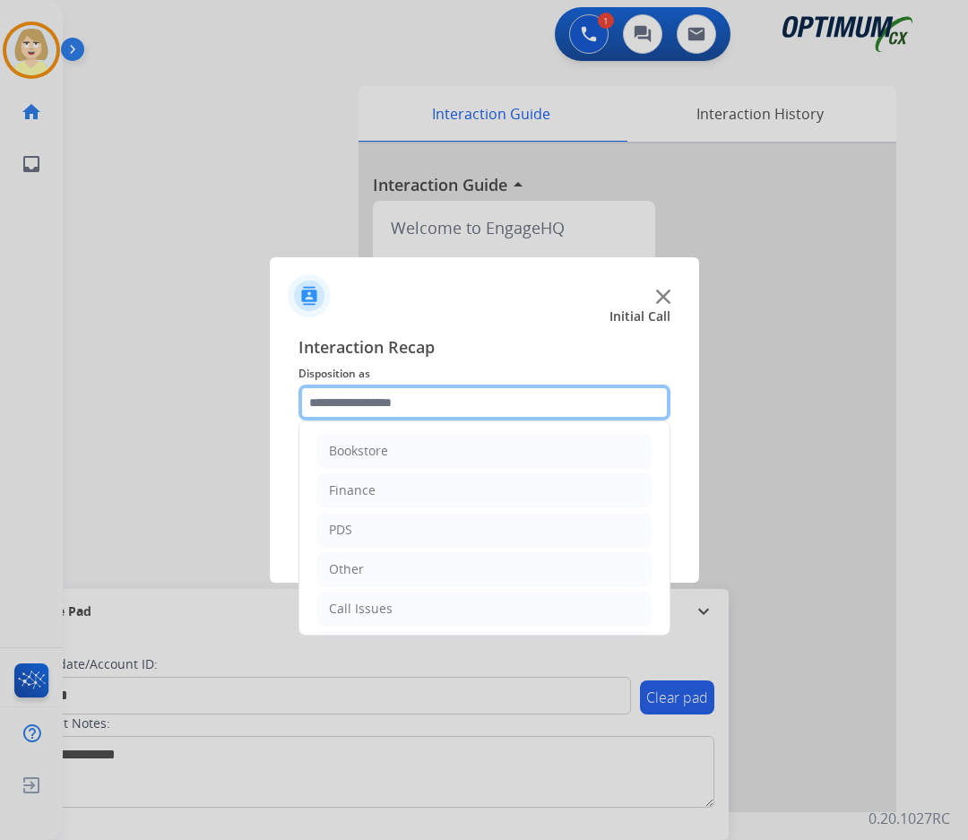
click at [386, 414] on input "text" at bounding box center [484, 402] width 372 height 36
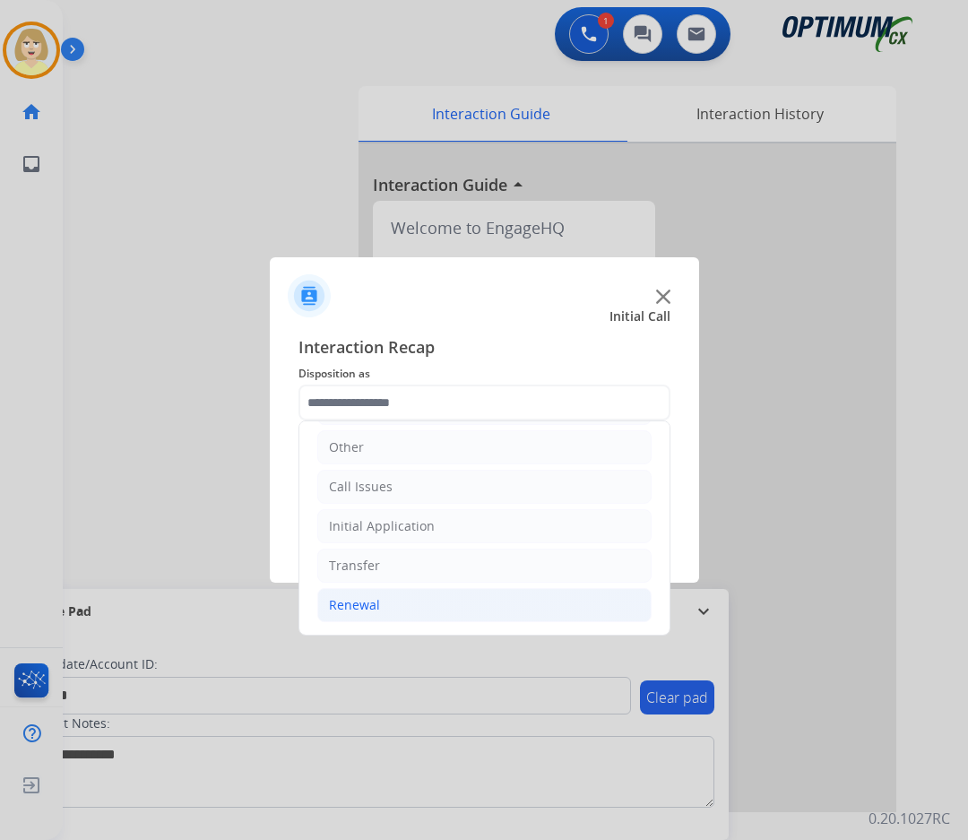
click at [354, 600] on div "Renewal" at bounding box center [354, 605] width 51 height 18
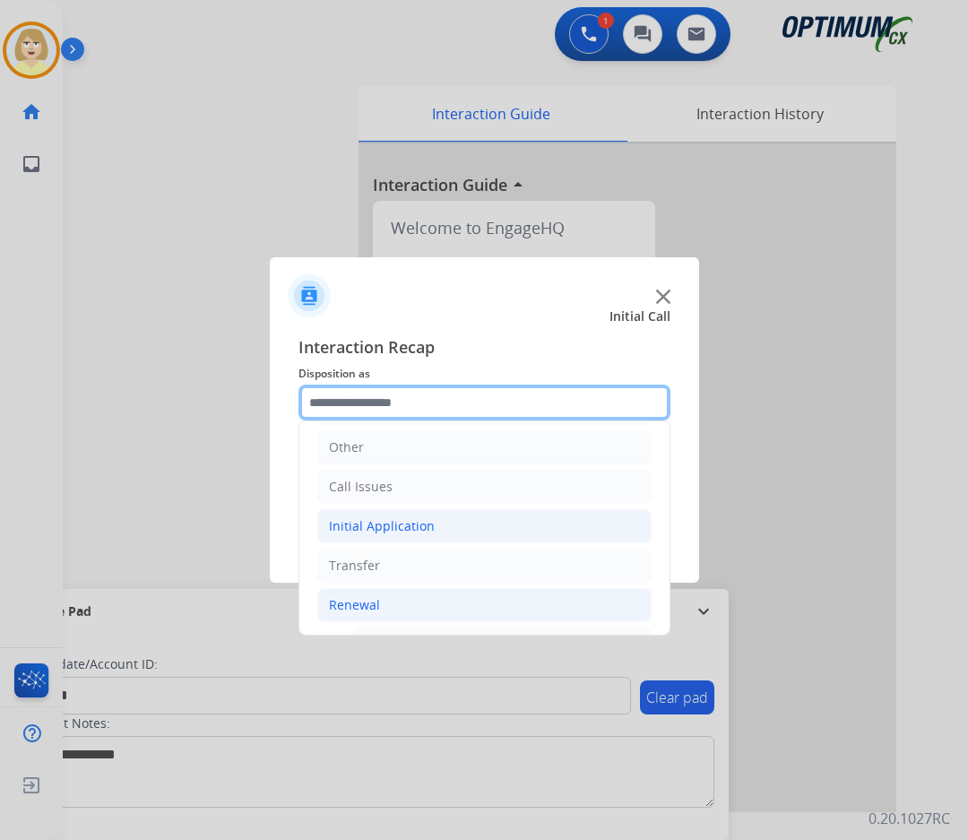
scroll to position [480, 0]
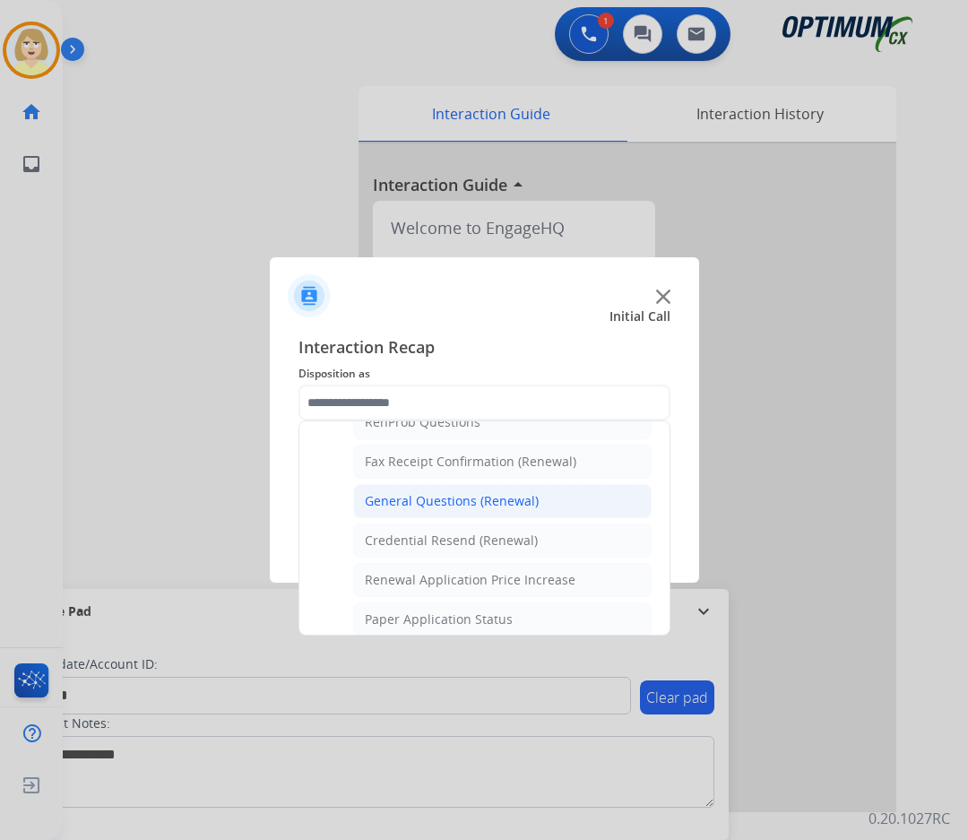
click at [453, 499] on div "General Questions (Renewal)" at bounding box center [452, 501] width 174 height 18
type input "**********"
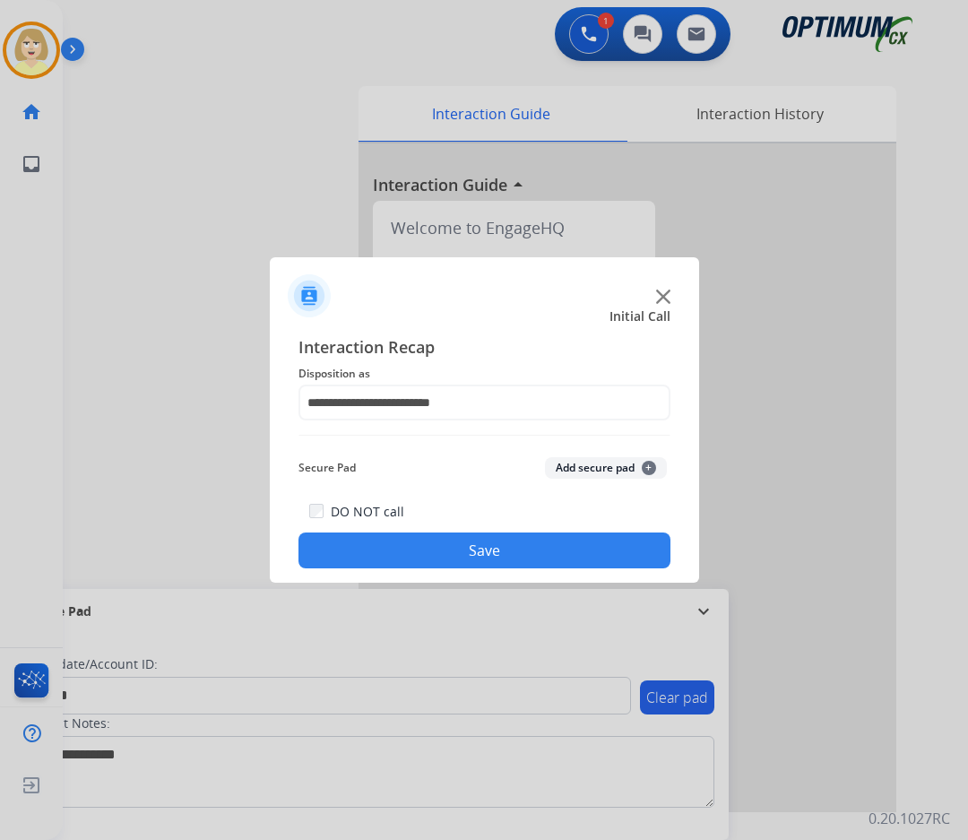
click at [590, 468] on button "Add secure pad +" at bounding box center [606, 468] width 122 height 22
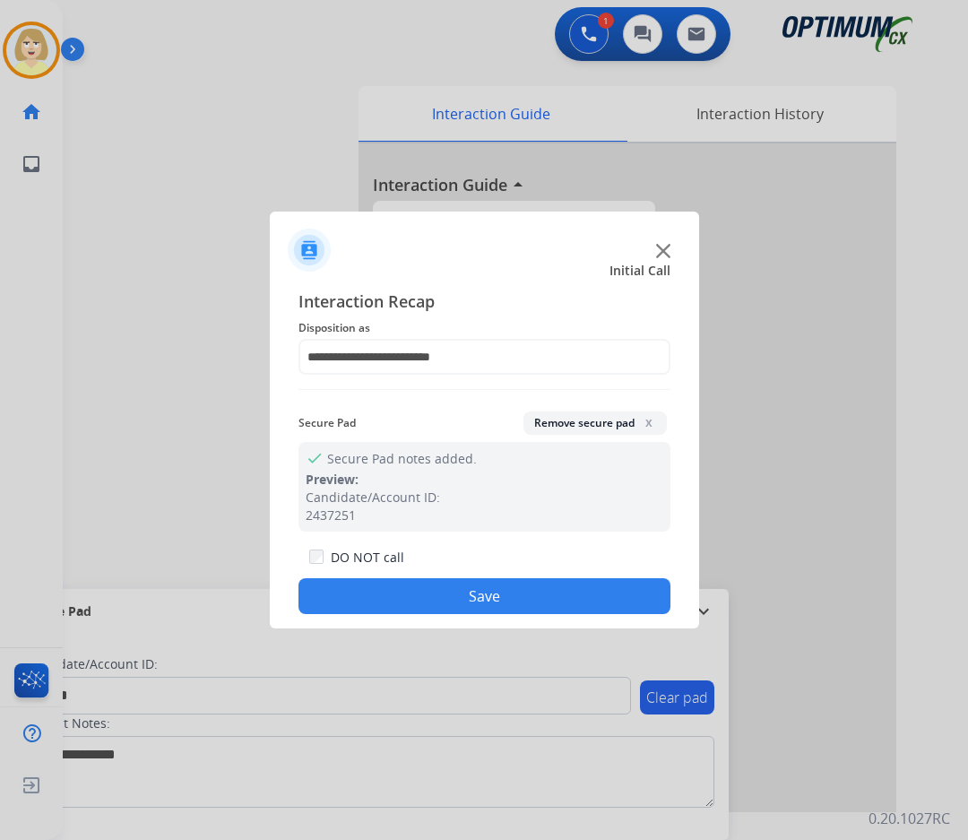
drag, startPoint x: 453, startPoint y: 592, endPoint x: 440, endPoint y: 581, distance: 17.1
click at [452, 592] on button "Save" at bounding box center [484, 596] width 372 height 36
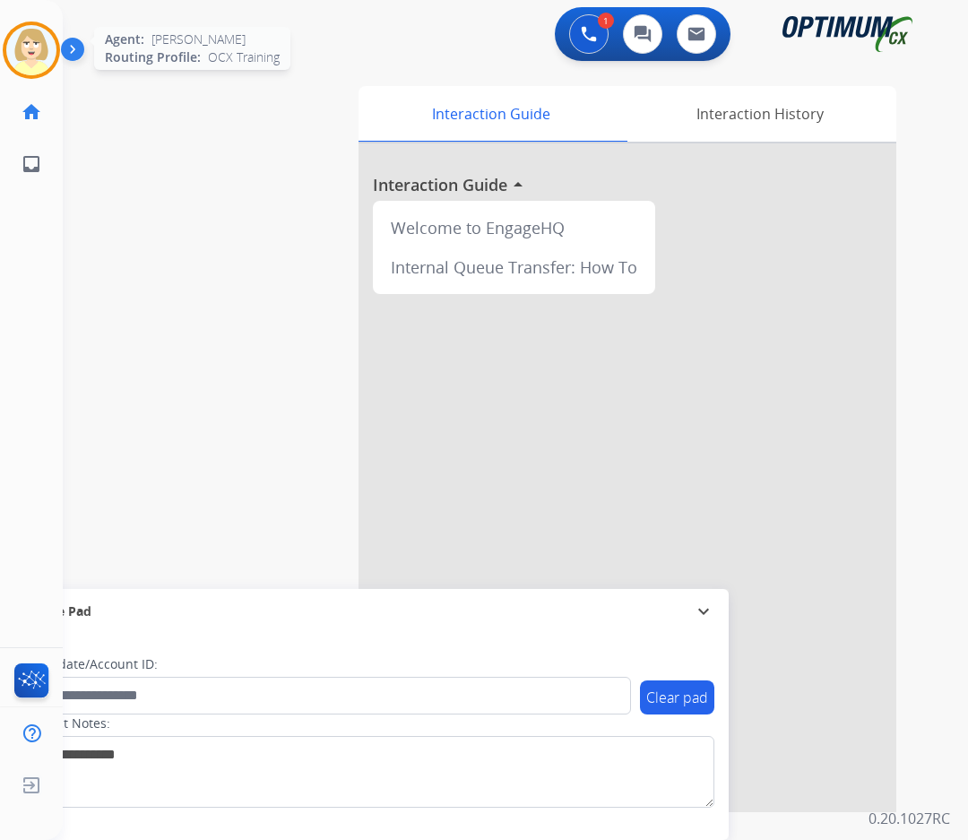
click at [30, 42] on img at bounding box center [31, 50] width 50 height 50
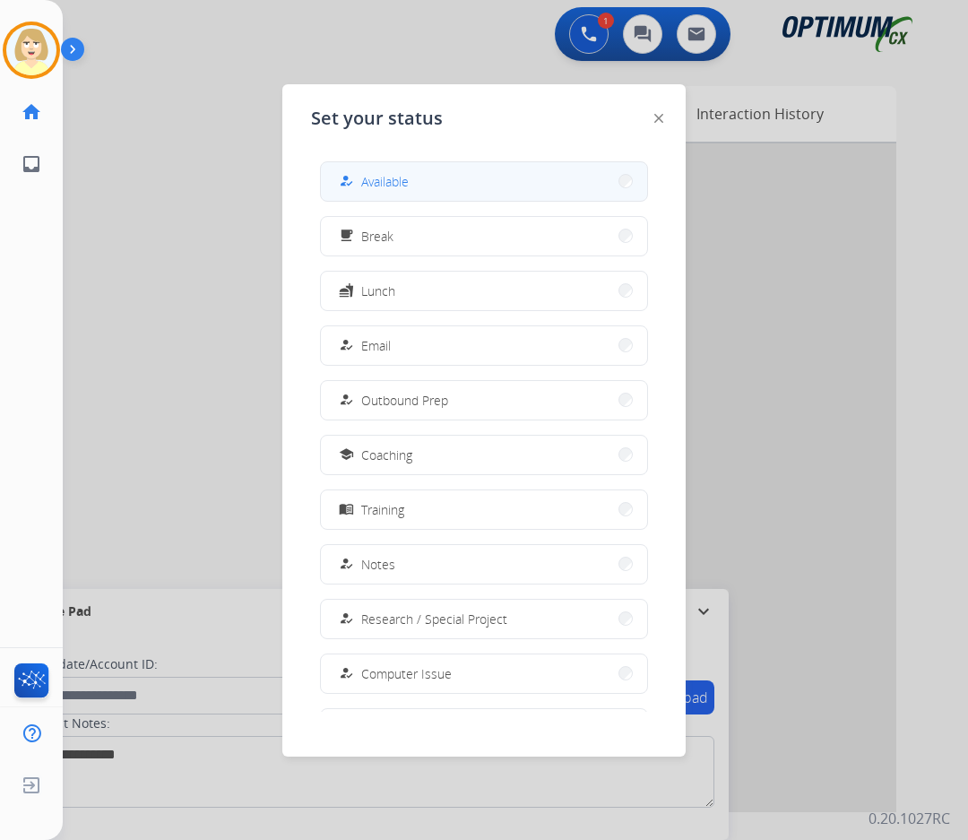
click at [393, 186] on span "Available" at bounding box center [385, 181] width 48 height 19
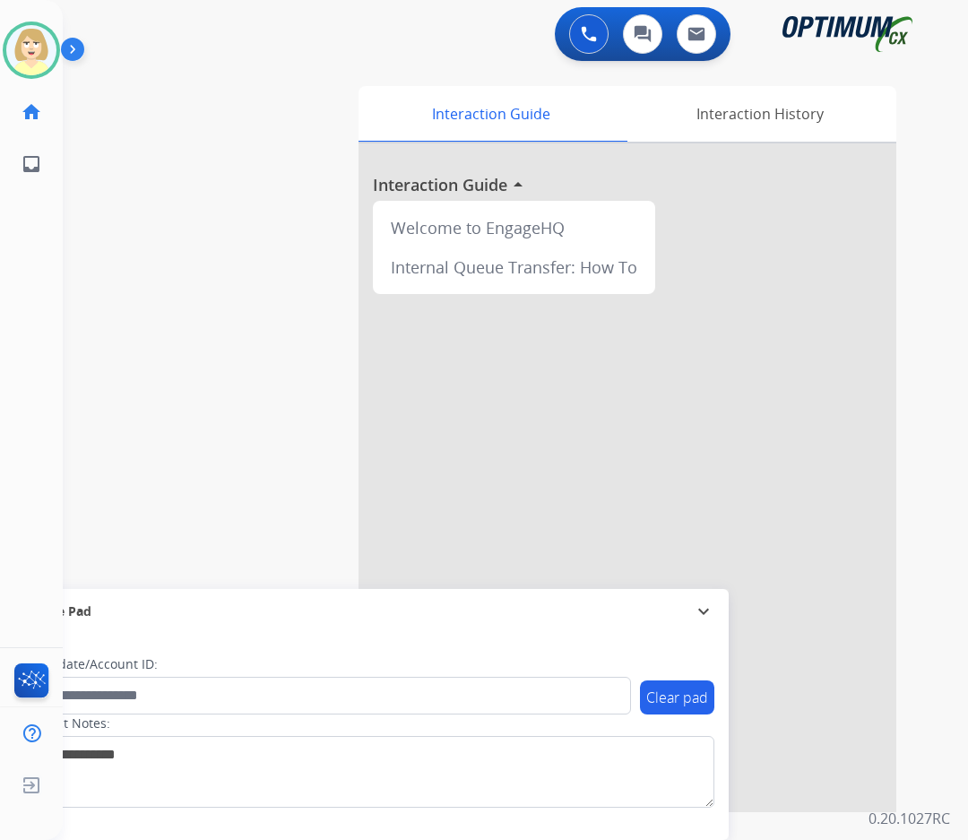
click at [165, 230] on div "swap_horiz Break voice bridge close_fullscreen Connect 3-Way Call merge_type Se…" at bounding box center [494, 438] width 862 height 747
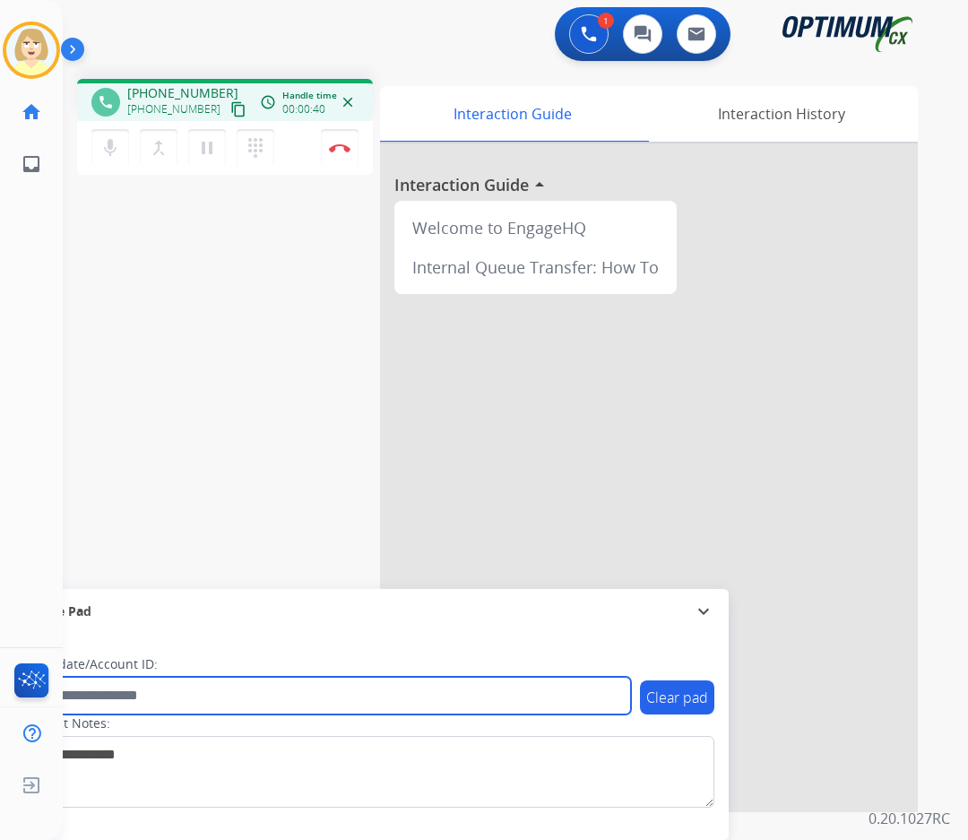
click at [163, 698] on input "text" at bounding box center [327, 696] width 608 height 38
paste input "*******"
type input "*******"
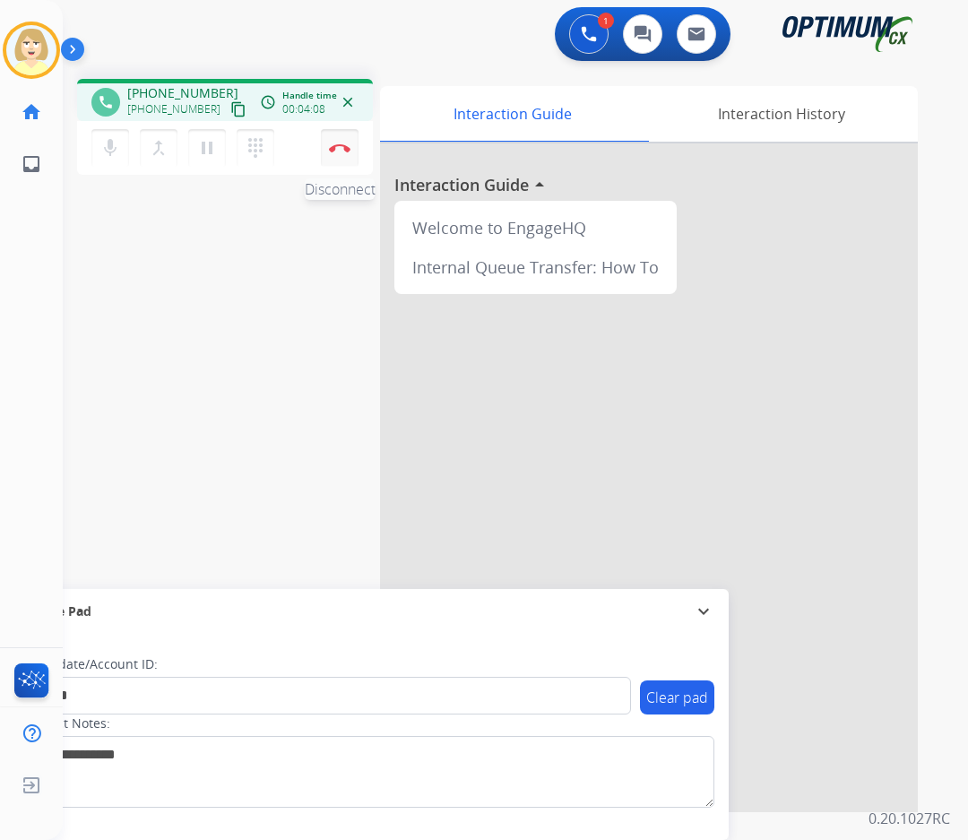
click at [334, 141] on button "Disconnect" at bounding box center [340, 148] width 38 height 38
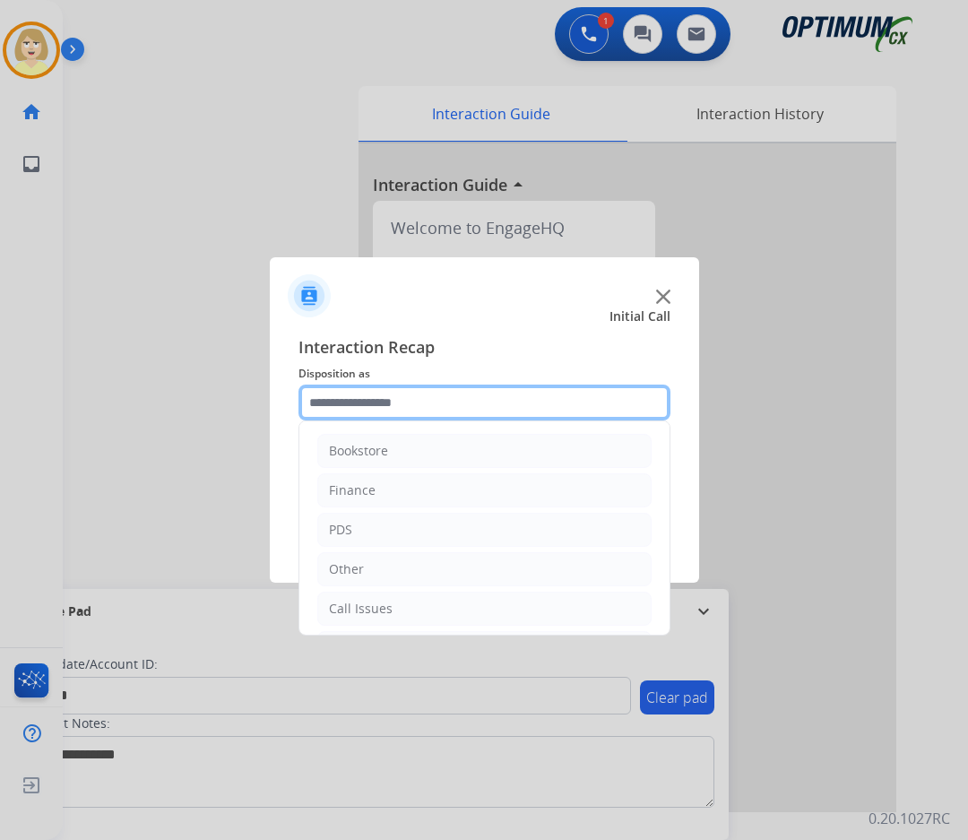
click at [378, 410] on input "text" at bounding box center [484, 402] width 372 height 36
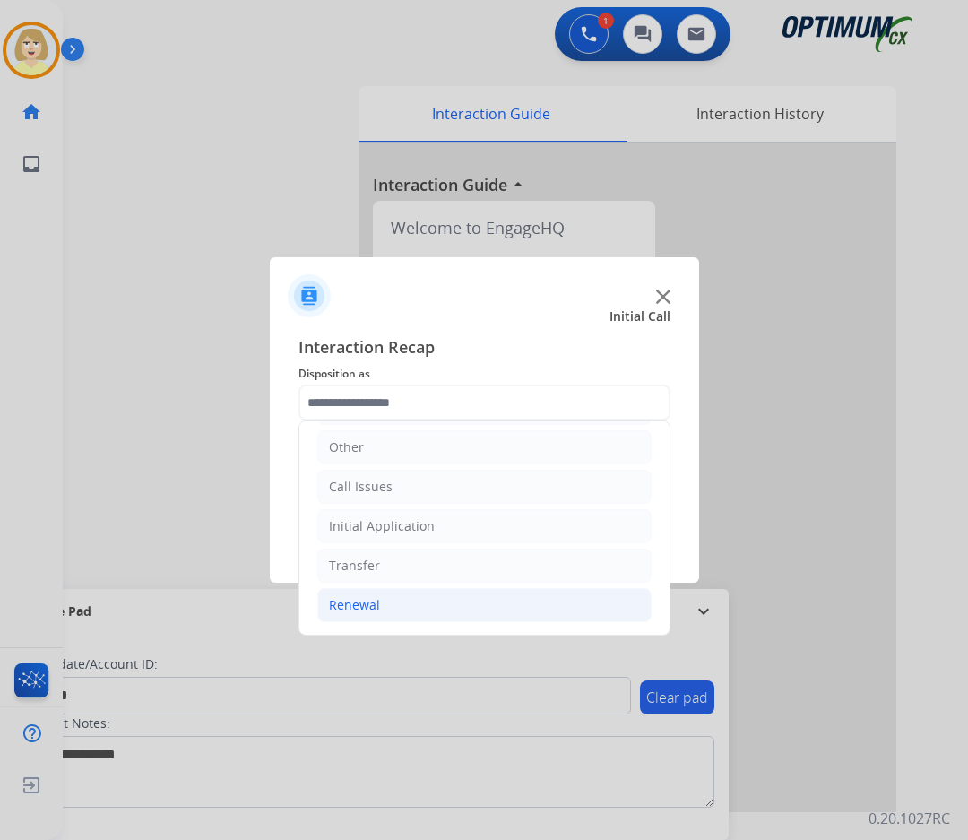
click at [376, 600] on div "Renewal" at bounding box center [354, 605] width 51 height 18
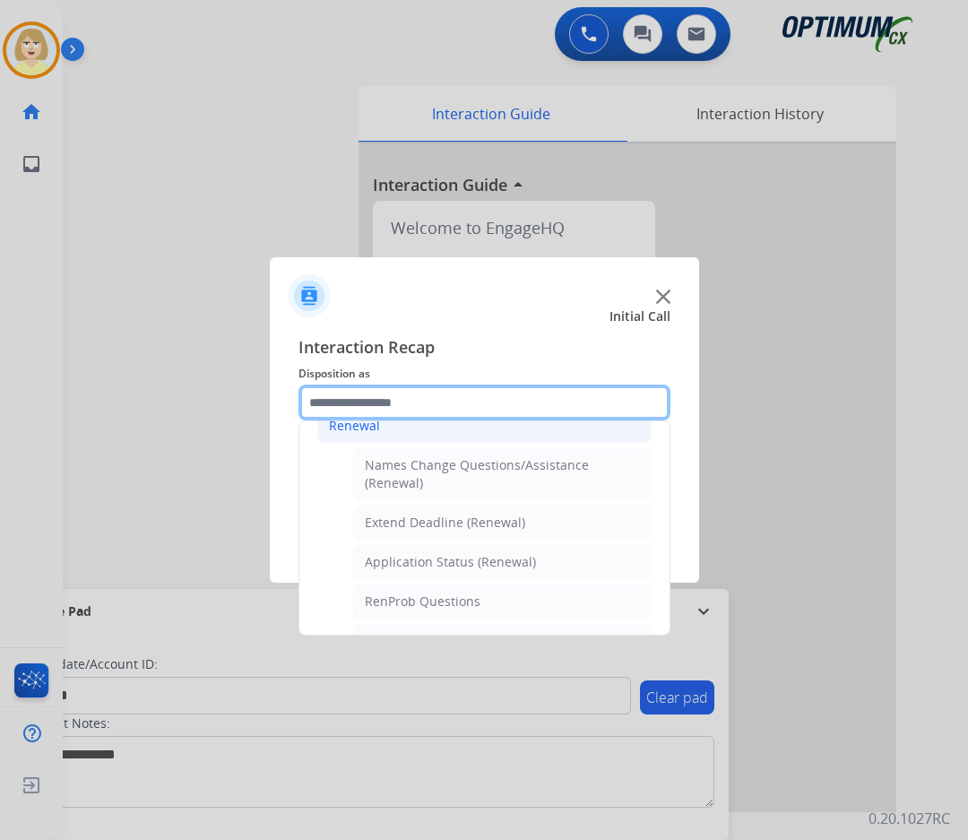
scroll to position [480, 0]
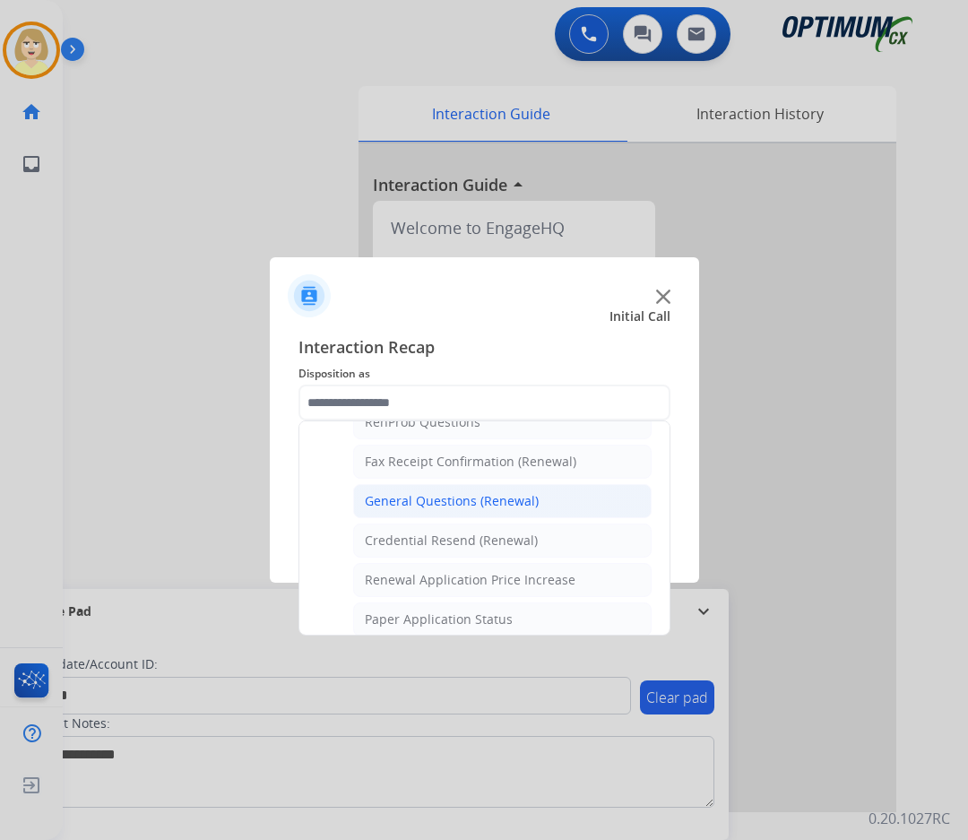
click at [455, 504] on div "General Questions (Renewal)" at bounding box center [452, 501] width 174 height 18
type input "**********"
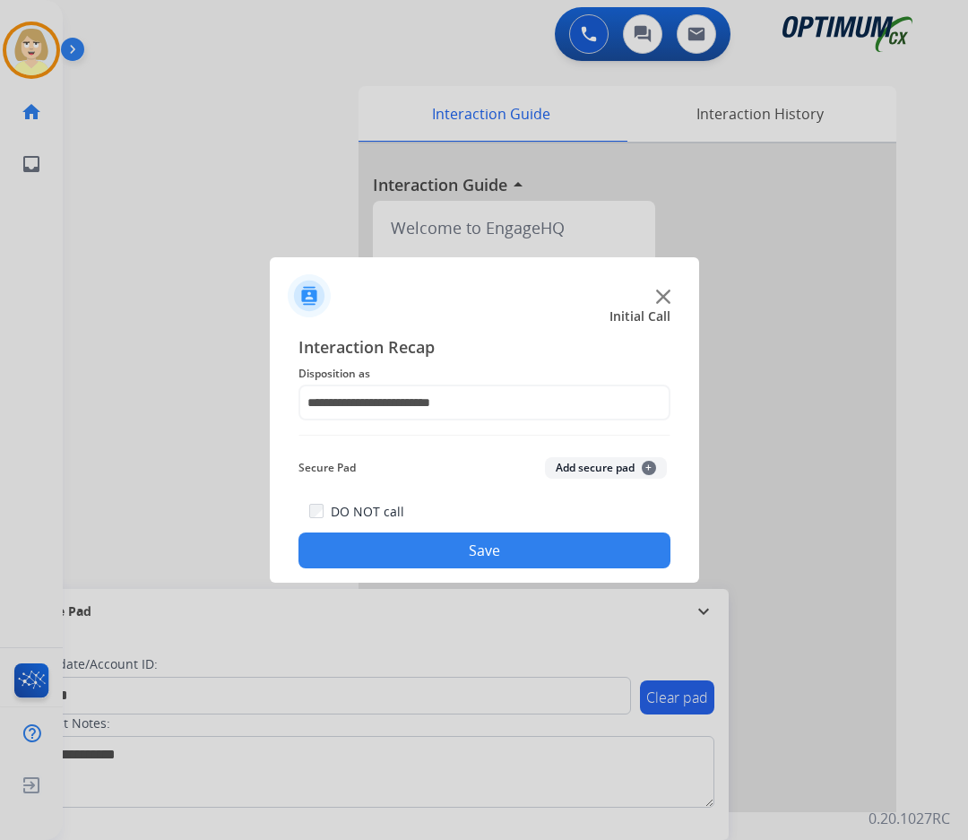
click at [601, 470] on button "Add secure pad +" at bounding box center [606, 468] width 122 height 22
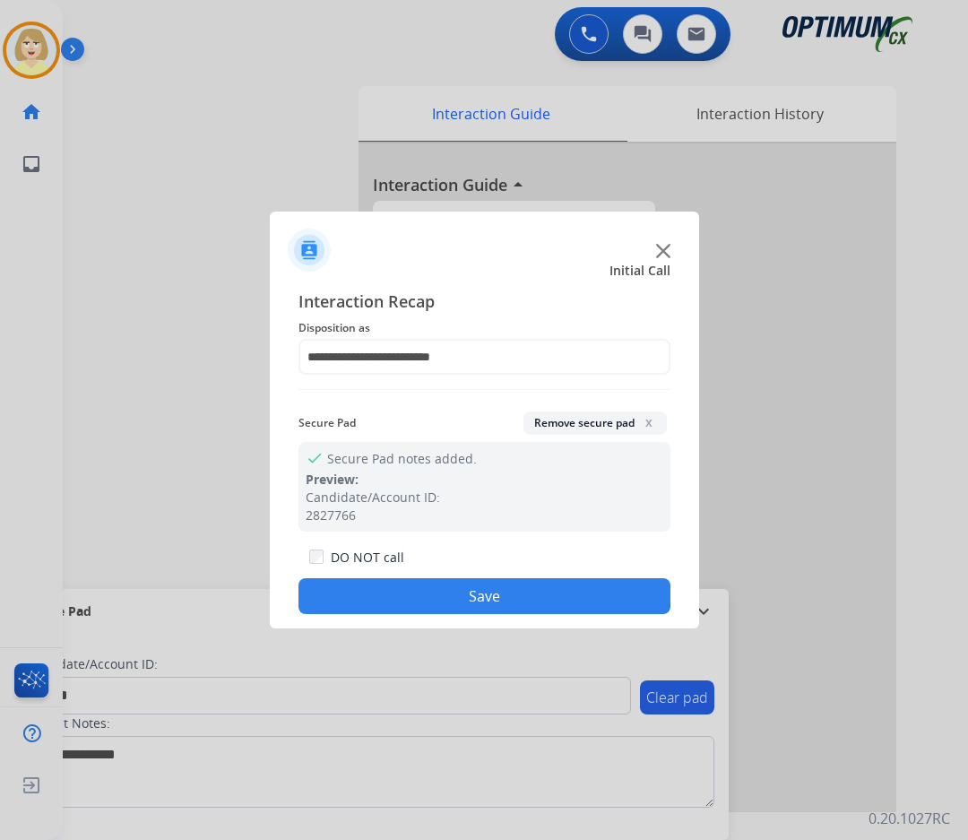
drag, startPoint x: 445, startPoint y: 597, endPoint x: 179, endPoint y: 452, distance: 303.2
click at [443, 597] on button "Save" at bounding box center [484, 596] width 372 height 36
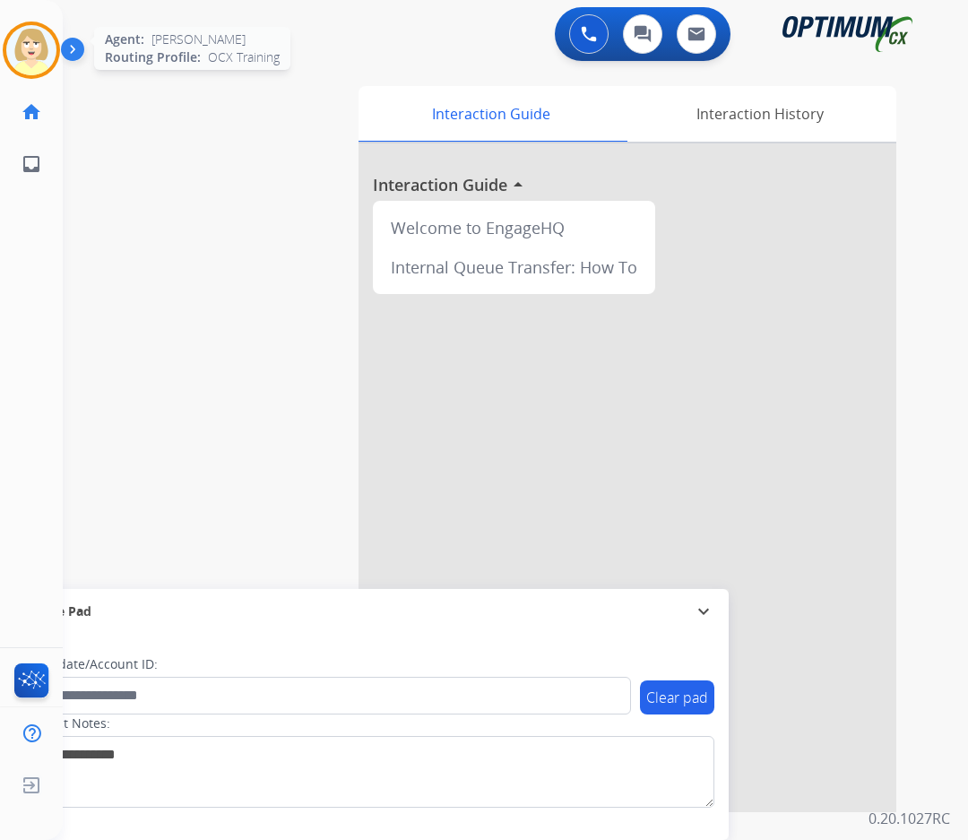
click at [34, 54] on img at bounding box center [31, 50] width 50 height 50
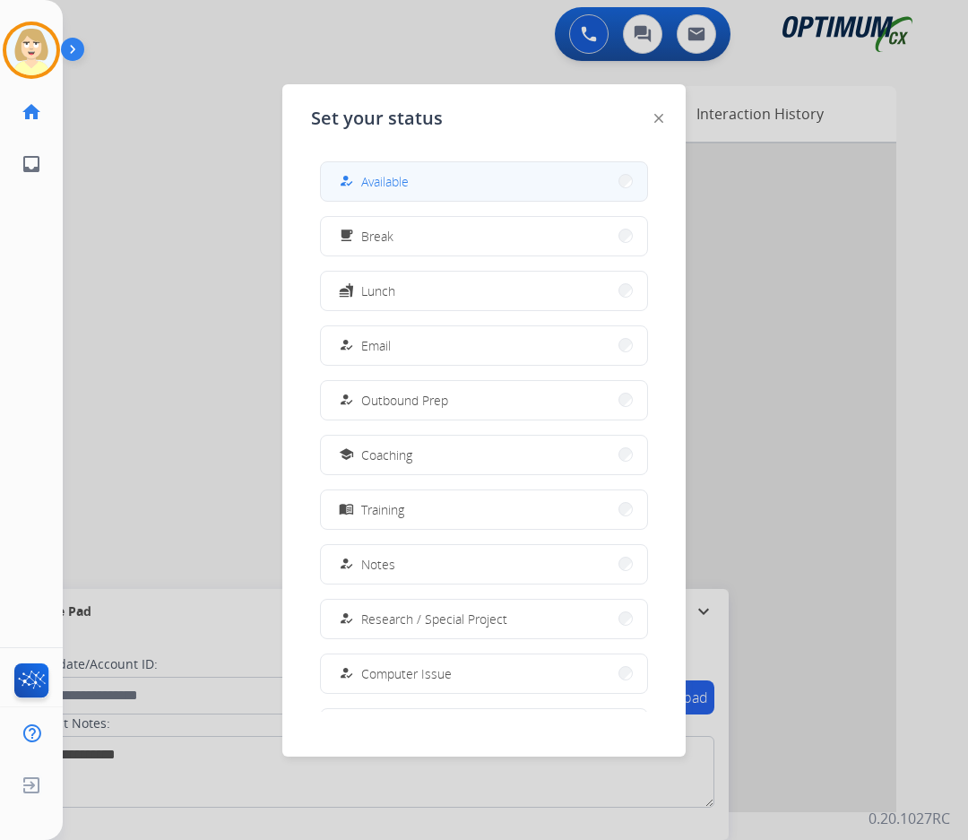
click at [412, 182] on button "how_to_reg Available" at bounding box center [484, 181] width 326 height 39
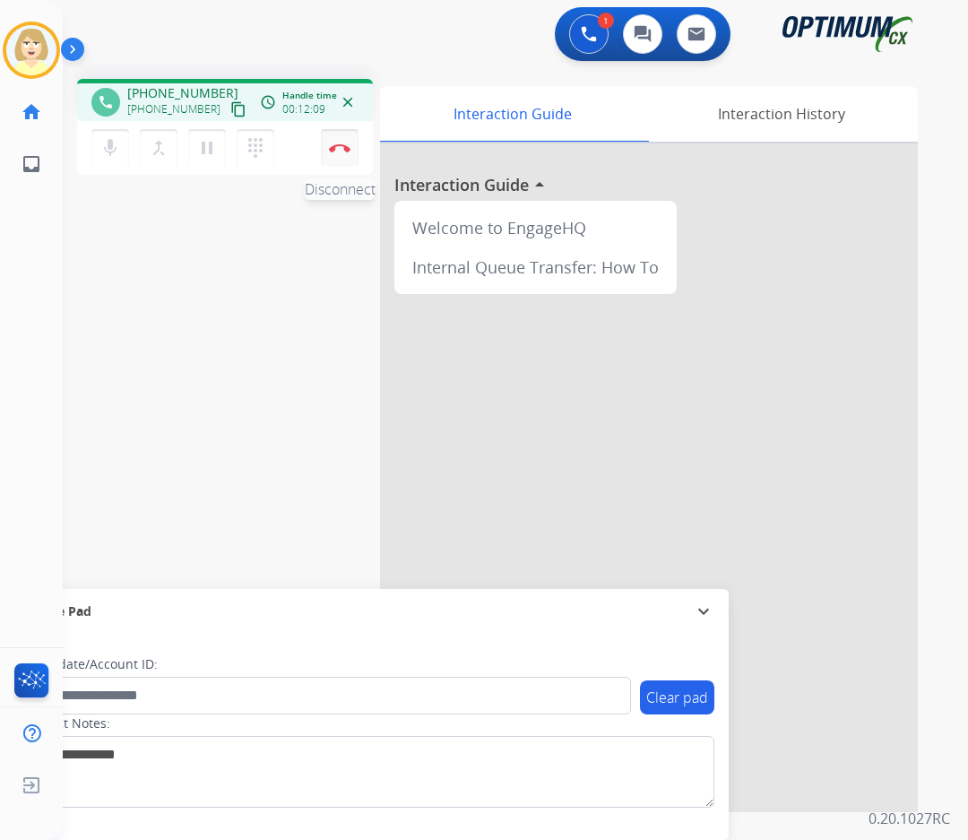
click at [341, 145] on img at bounding box center [340, 147] width 22 height 9
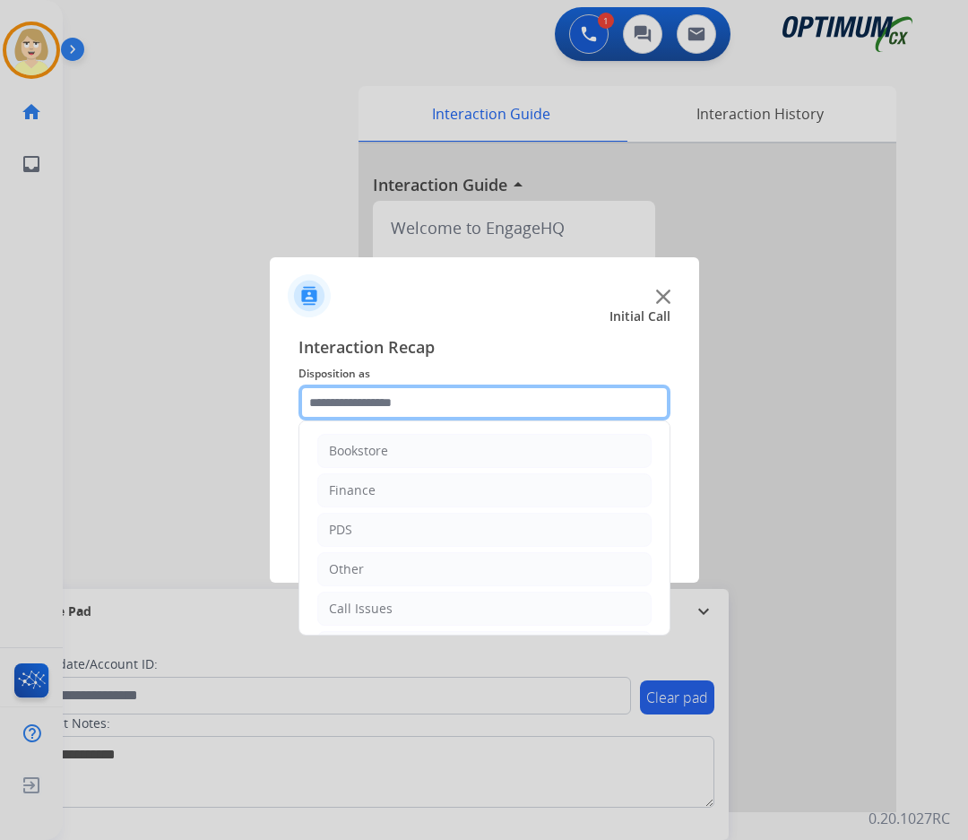
click at [375, 400] on input "text" at bounding box center [484, 402] width 372 height 36
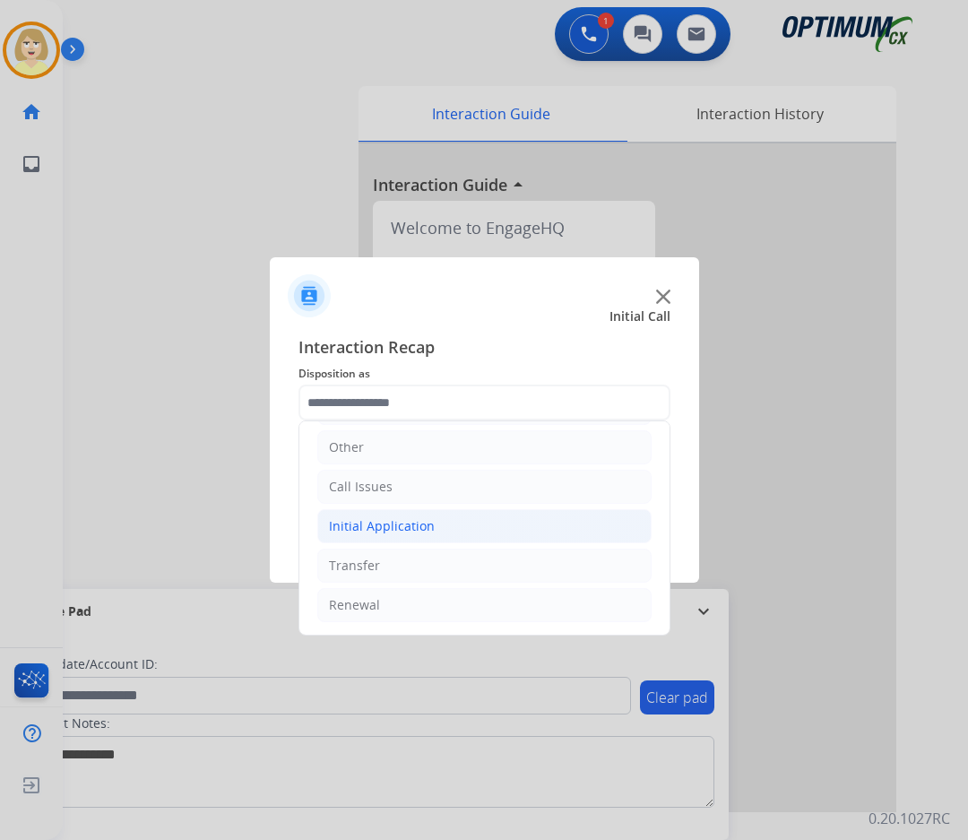
click at [359, 531] on div "Initial Application" at bounding box center [382, 526] width 106 height 18
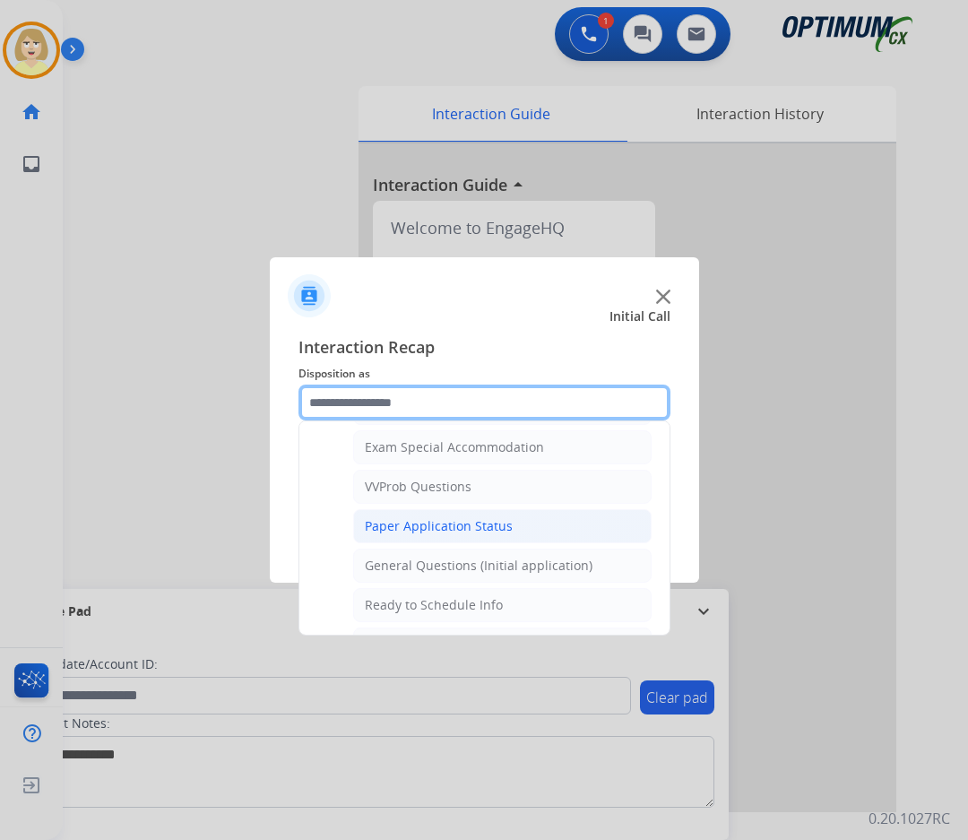
scroll to position [1018, 0]
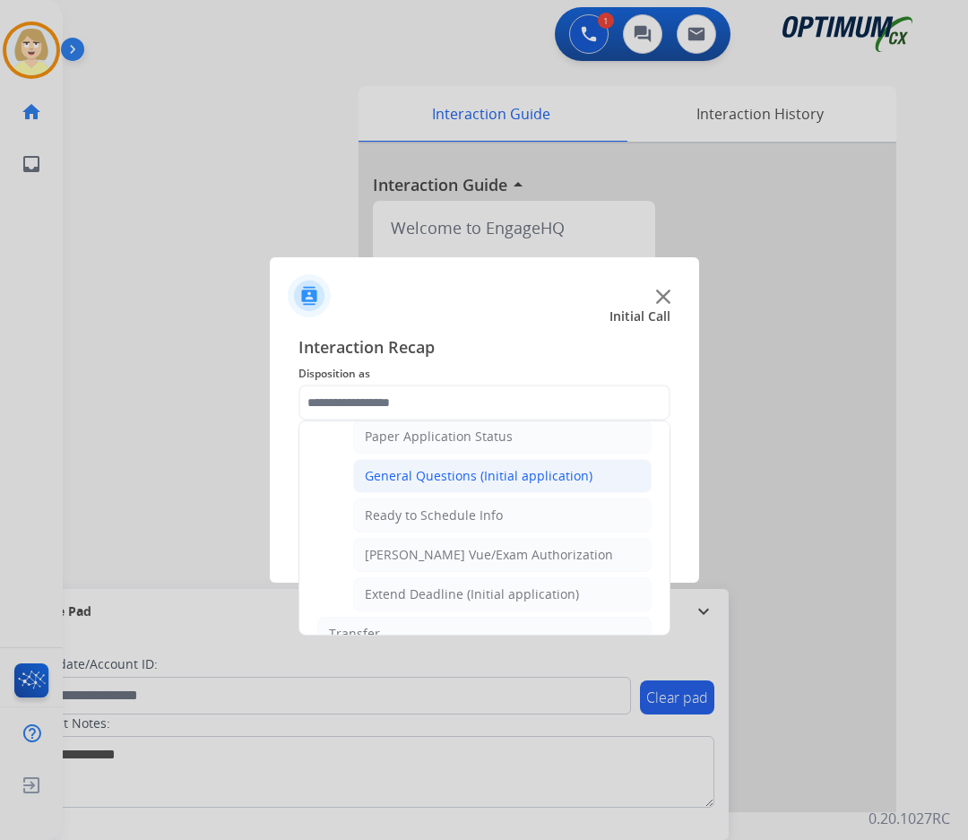
click at [424, 476] on div "General Questions (Initial application)" at bounding box center [479, 476] width 228 height 18
type input "**********"
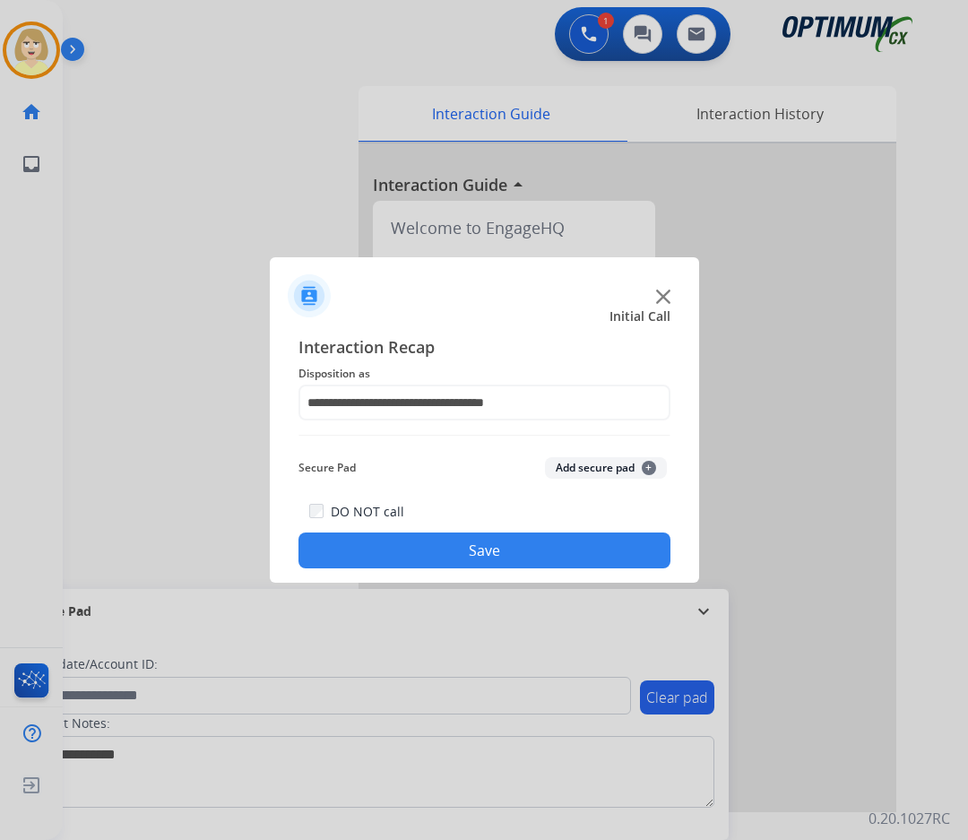
drag, startPoint x: 407, startPoint y: 550, endPoint x: 392, endPoint y: 538, distance: 19.7
click at [406, 549] on button "Save" at bounding box center [484, 550] width 372 height 36
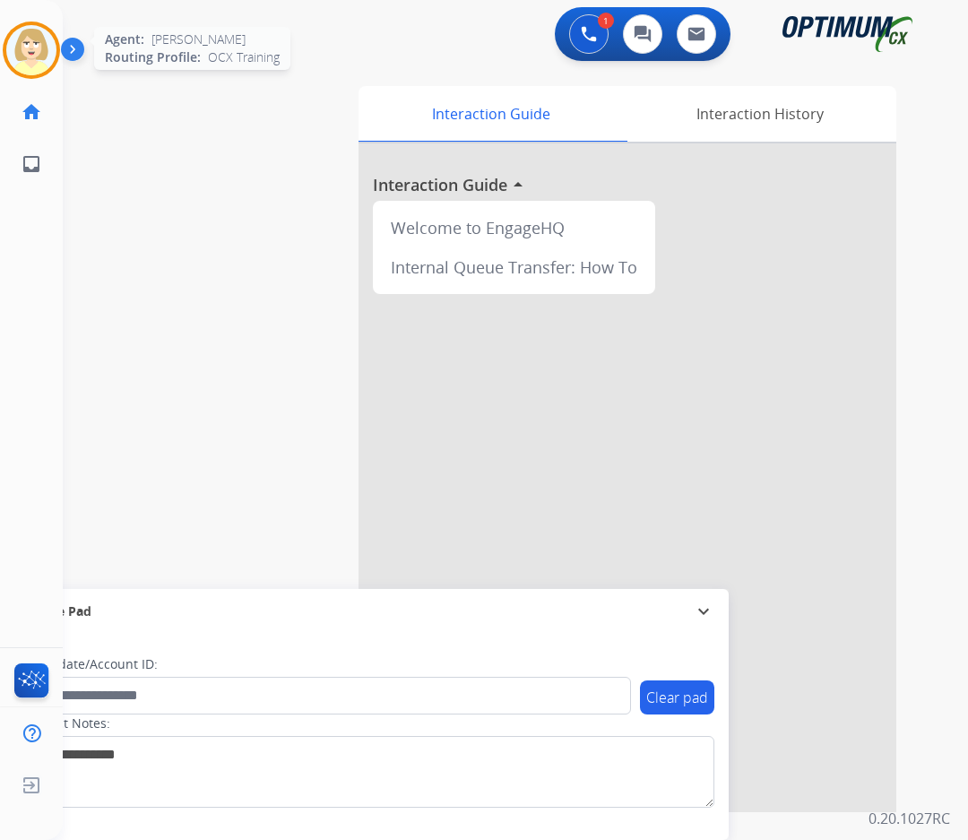
click at [20, 25] on div at bounding box center [31, 50] width 57 height 57
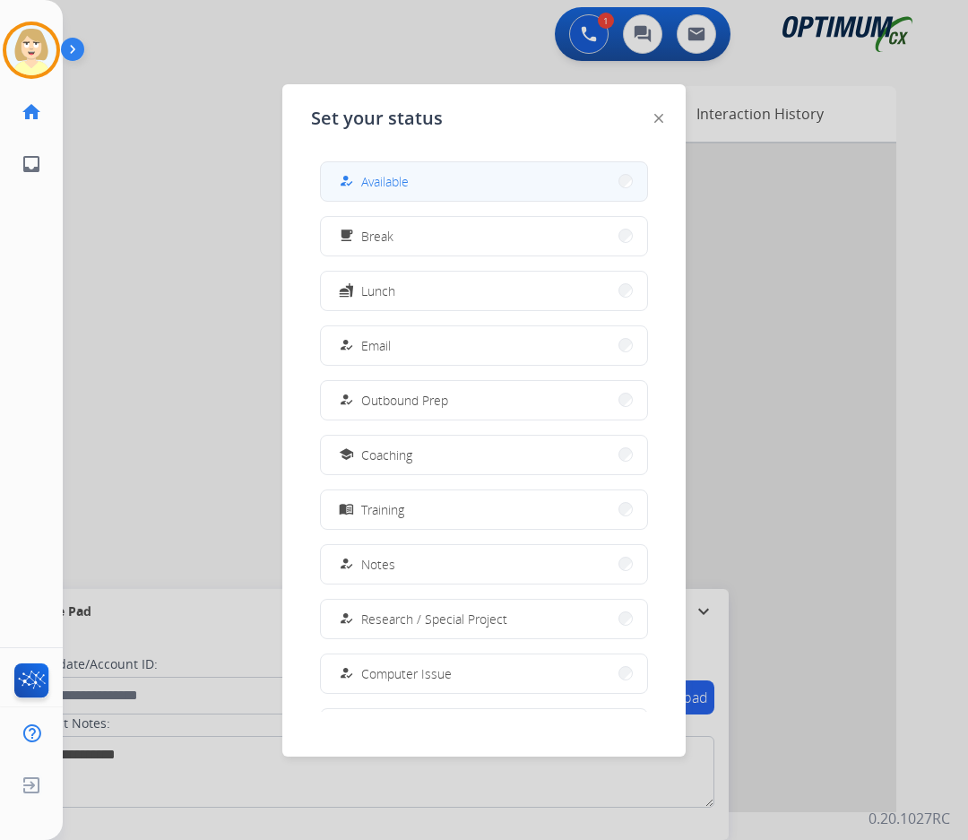
click at [390, 182] on span "Available" at bounding box center [385, 181] width 48 height 19
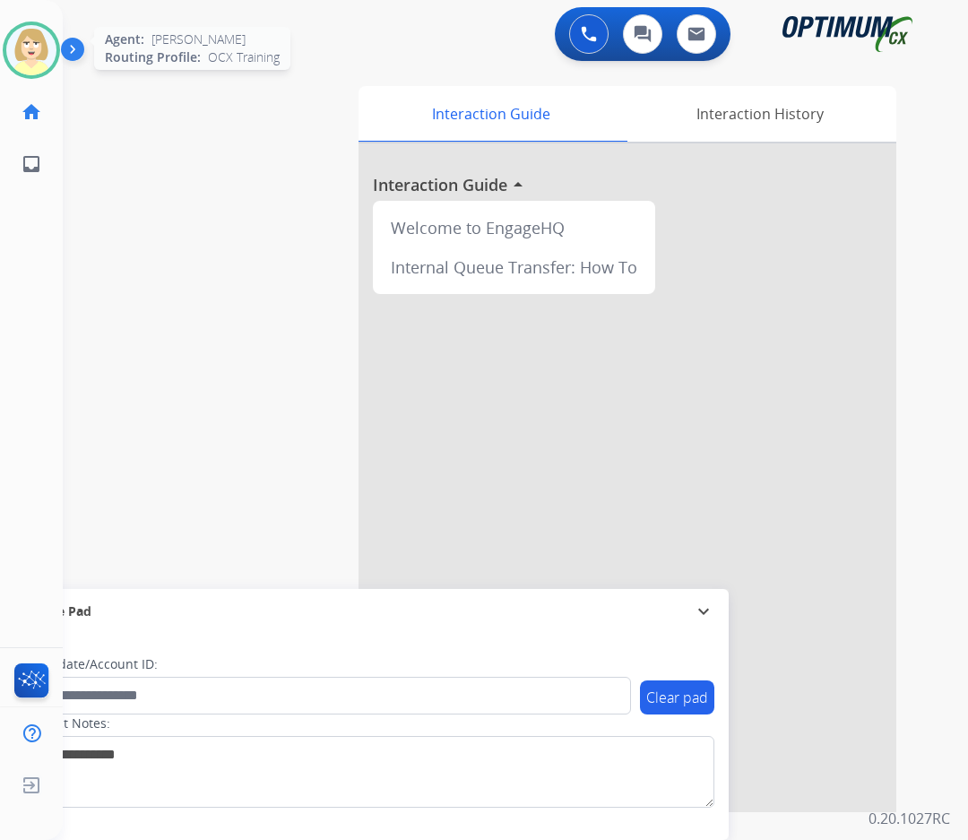
click at [38, 44] on img at bounding box center [31, 50] width 50 height 50
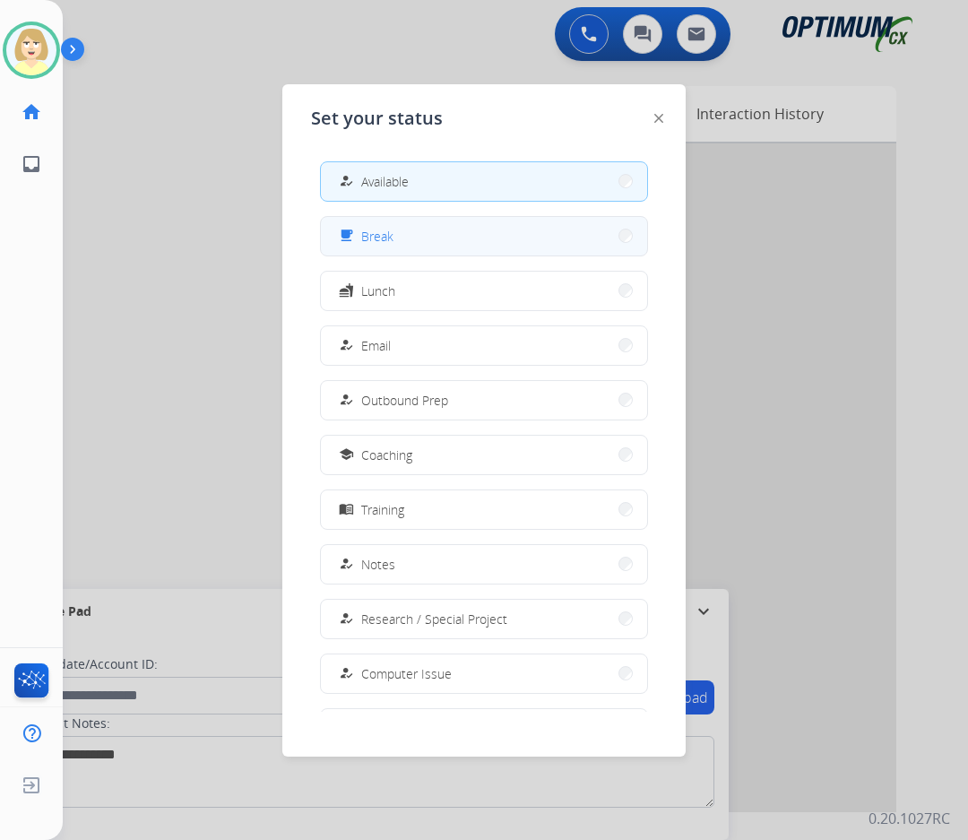
click at [402, 231] on button "free_breakfast Break" at bounding box center [484, 236] width 326 height 39
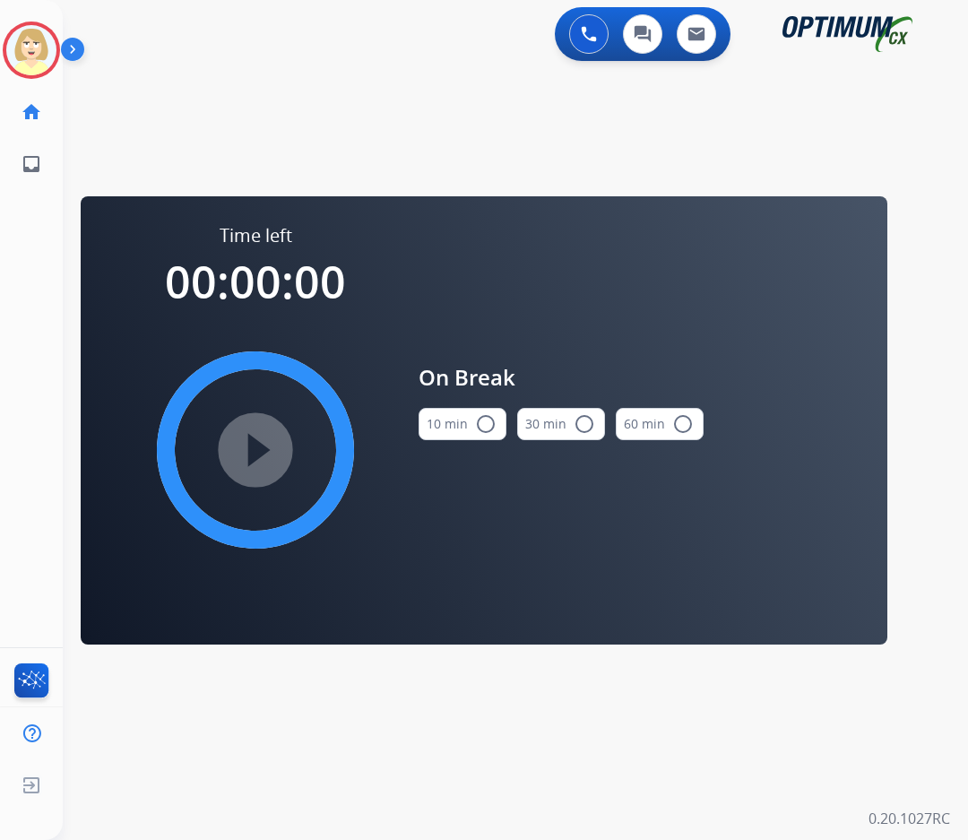
drag, startPoint x: 488, startPoint y: 426, endPoint x: 348, endPoint y: 446, distance: 141.3
click at [487, 426] on mat-icon "radio_button_unchecked" at bounding box center [486, 424] width 22 height 22
click at [266, 461] on mat-icon "play_circle_filled" at bounding box center [256, 450] width 22 height 22
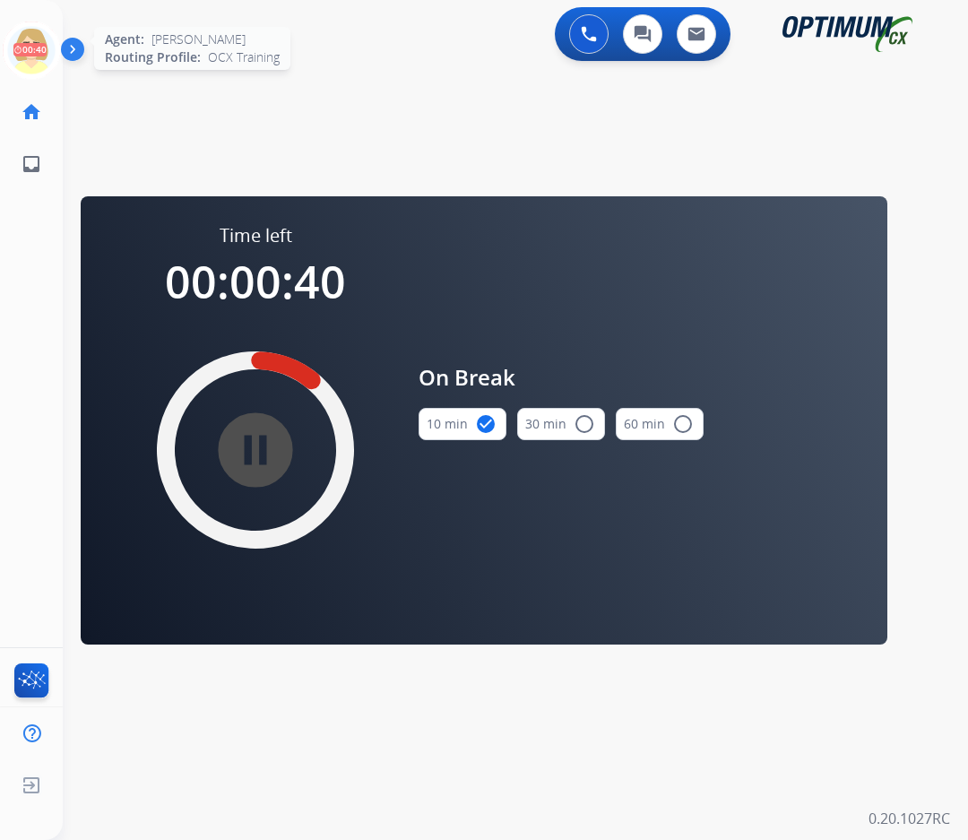
click at [34, 34] on icon at bounding box center [32, 51] width 58 height 58
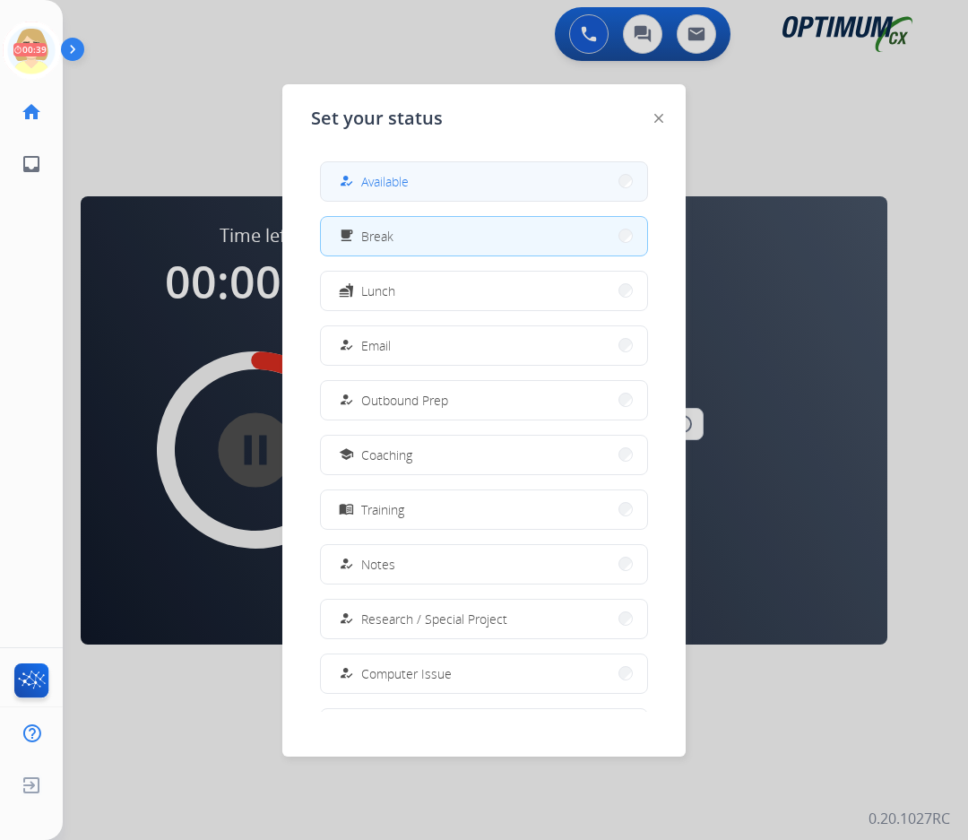
click at [390, 177] on span "Available" at bounding box center [385, 181] width 48 height 19
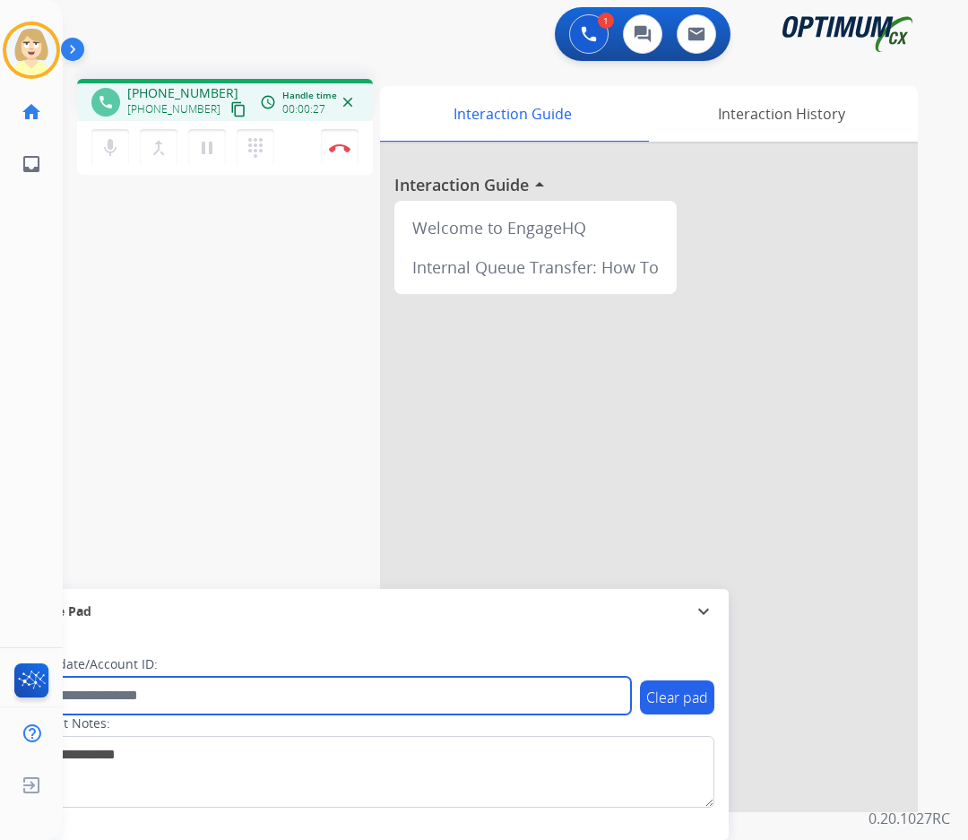
click at [88, 704] on input "text" at bounding box center [327, 696] width 608 height 38
paste input "*******"
type input "*******"
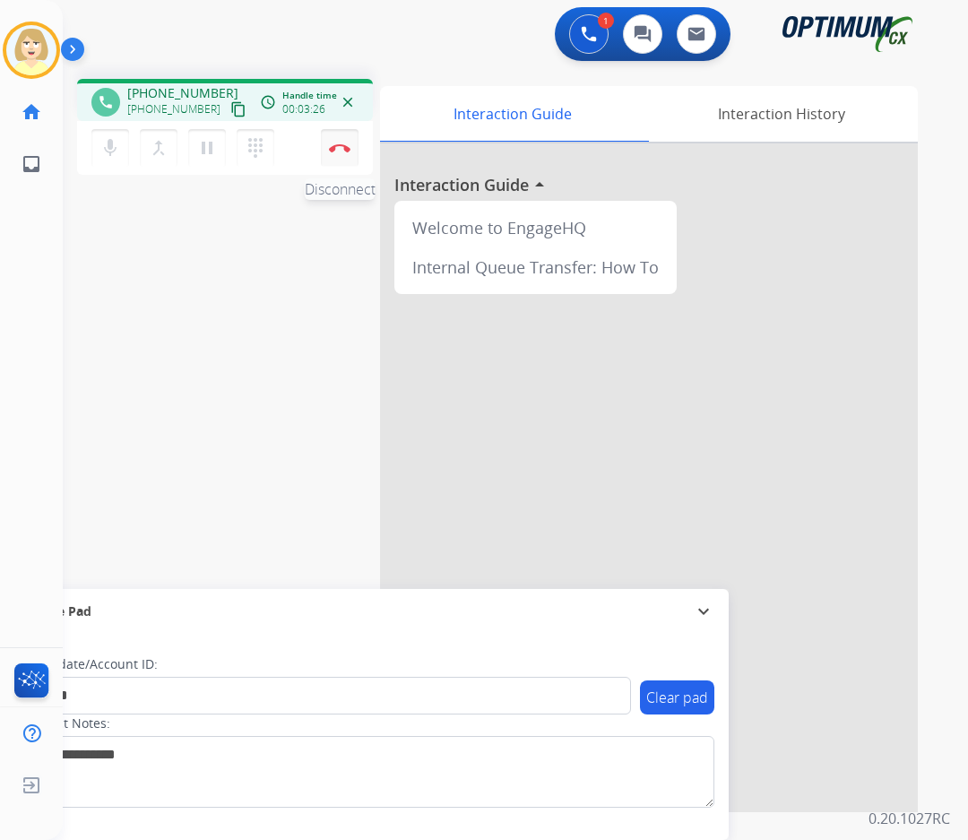
click at [335, 147] on img at bounding box center [340, 147] width 22 height 9
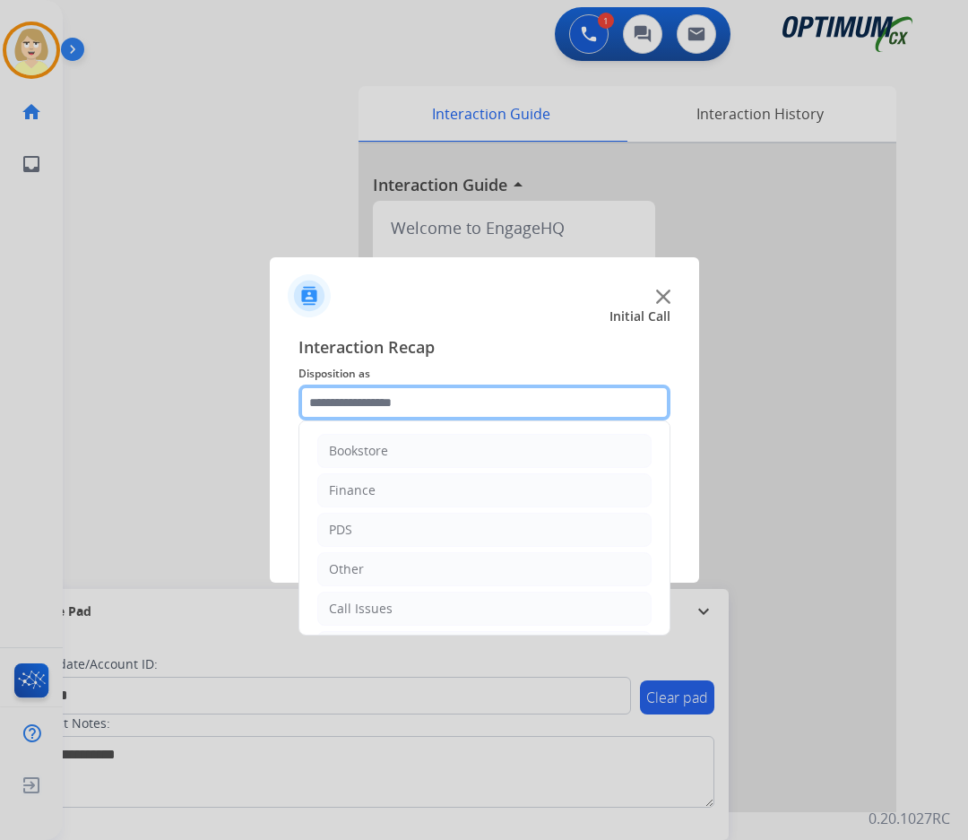
click at [361, 401] on input "text" at bounding box center [484, 402] width 372 height 36
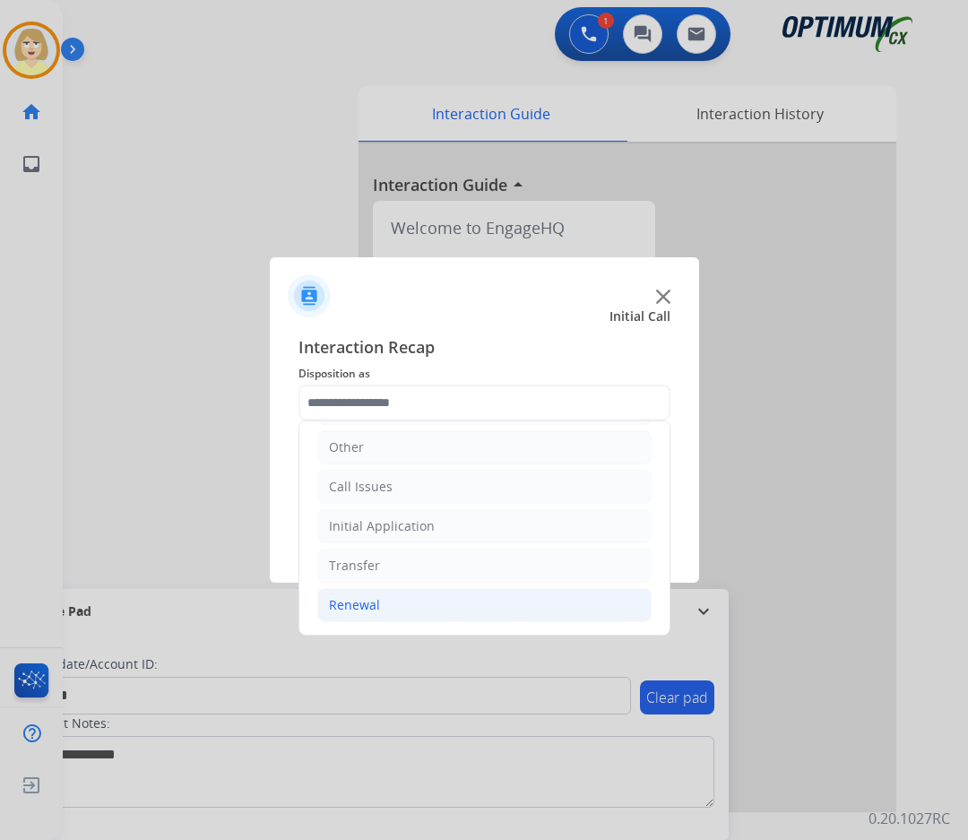
drag, startPoint x: 371, startPoint y: 604, endPoint x: 371, endPoint y: 594, distance: 9.9
click at [371, 603] on div "Renewal" at bounding box center [354, 605] width 51 height 18
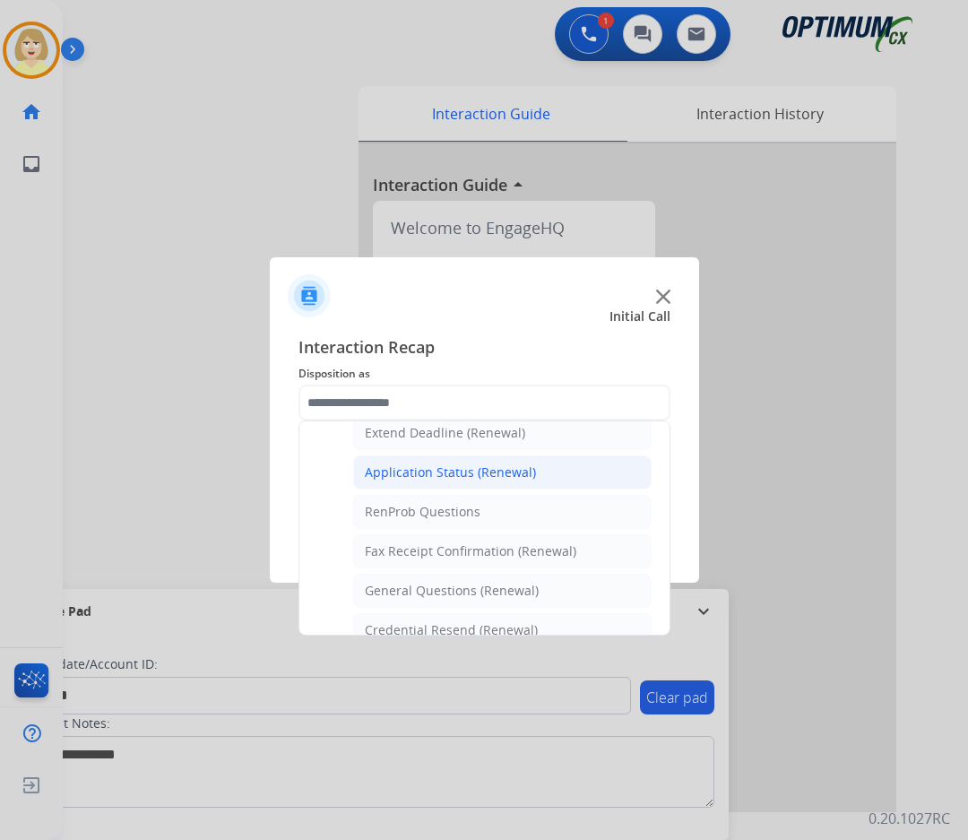
click at [434, 479] on div "Application Status (Renewal)" at bounding box center [450, 472] width 171 height 18
type input "**********"
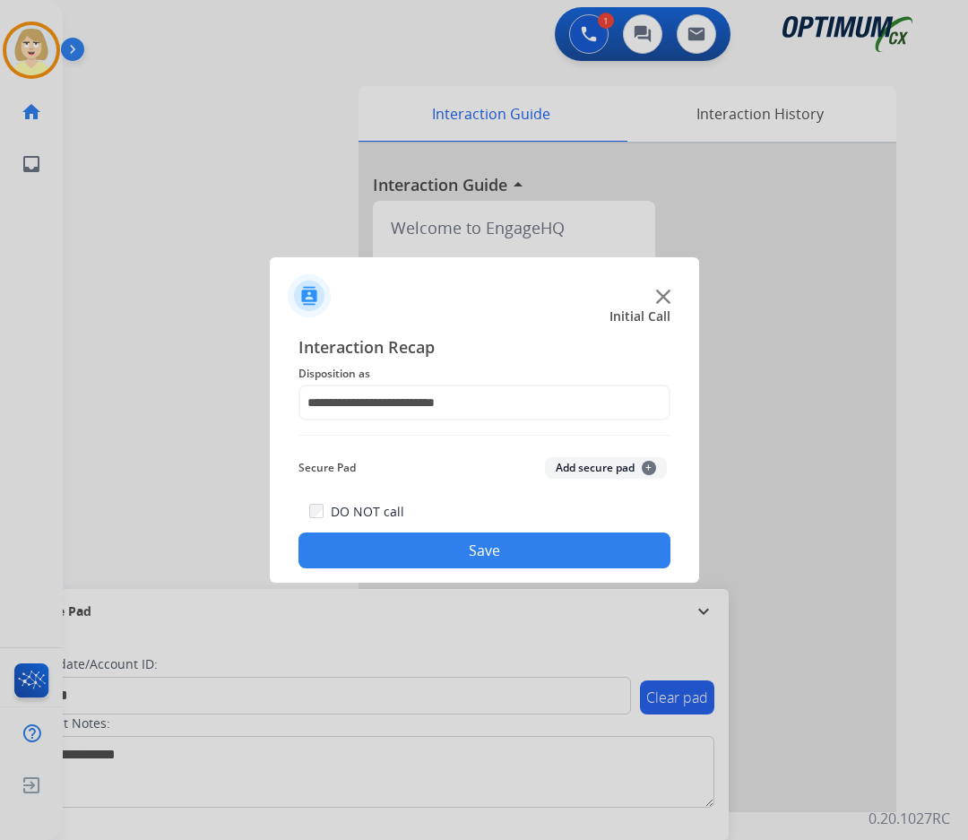
click at [561, 467] on button "Add secure pad +" at bounding box center [606, 468] width 122 height 22
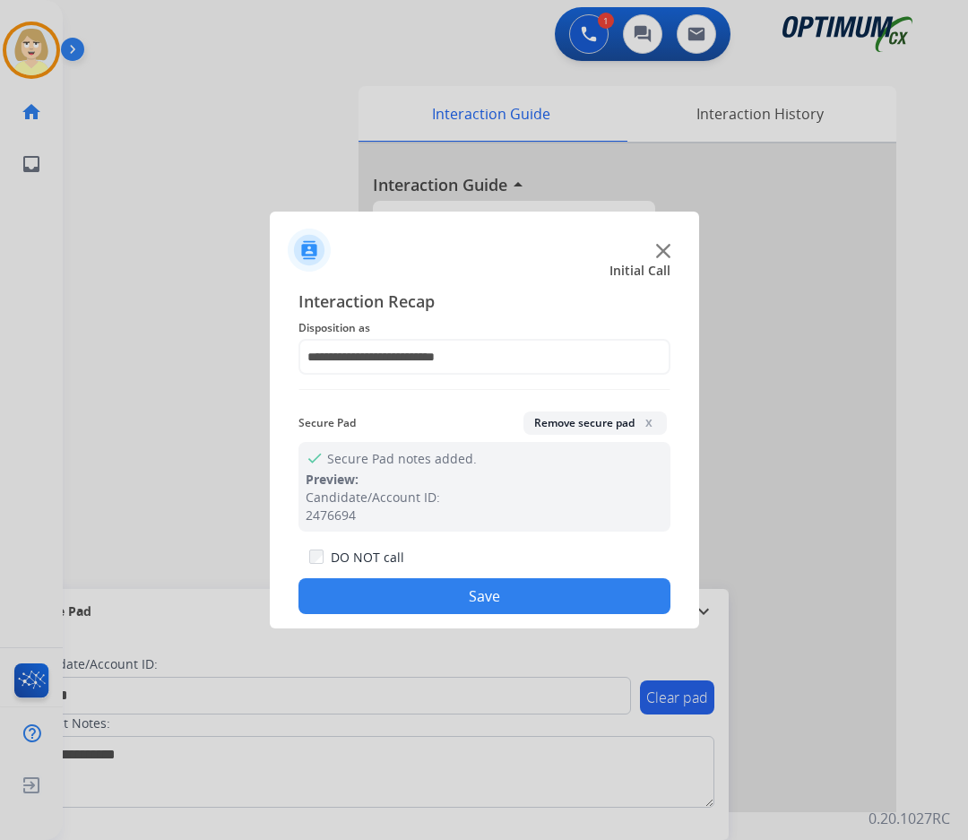
click at [367, 589] on button "Save" at bounding box center [484, 596] width 372 height 36
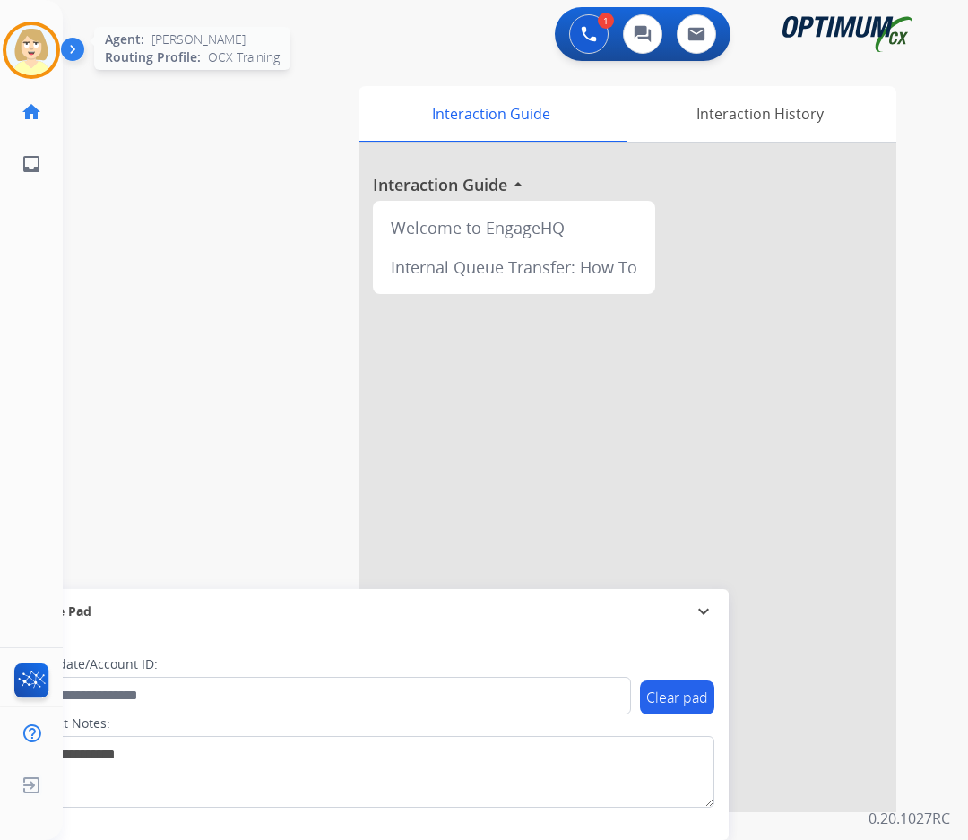
click at [19, 40] on img at bounding box center [31, 50] width 50 height 50
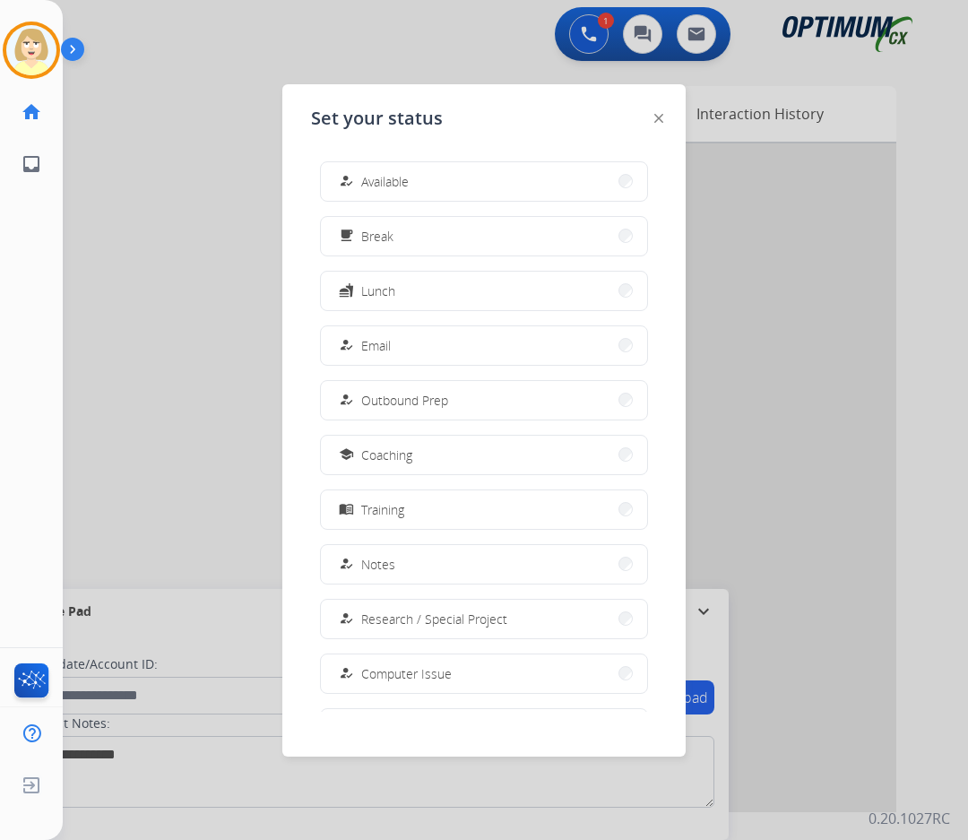
drag, startPoint x: 403, startPoint y: 180, endPoint x: 72, endPoint y: 259, distance: 340.9
click at [402, 180] on span "Available" at bounding box center [385, 181] width 48 height 19
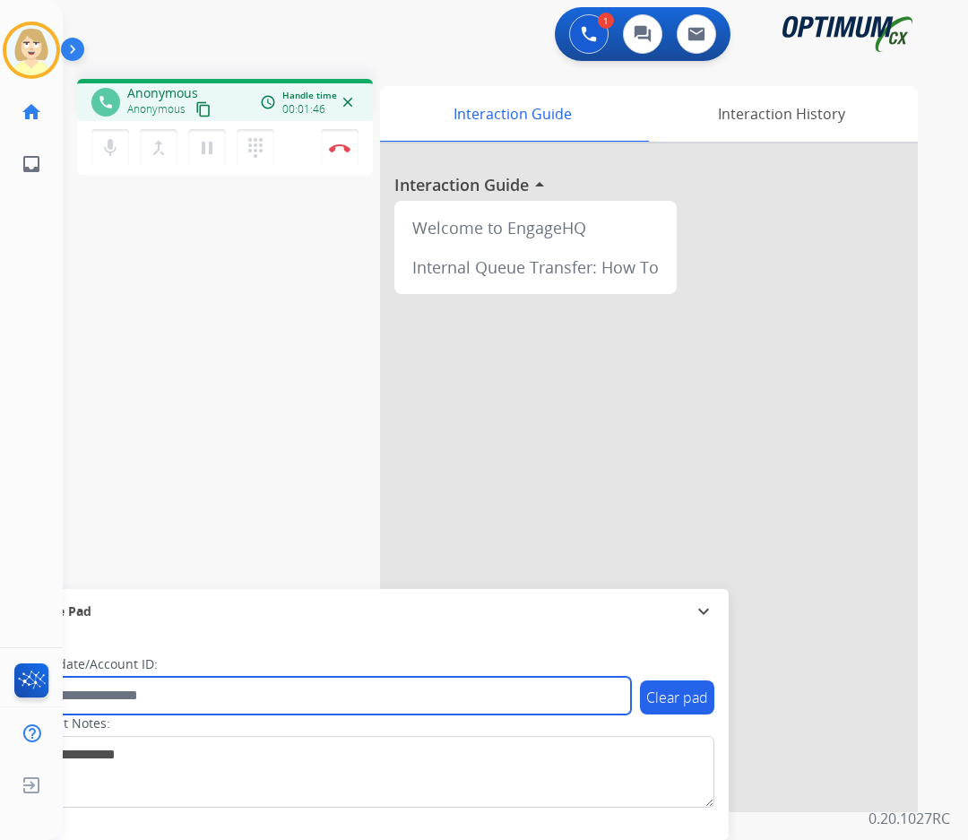
click at [89, 696] on input "text" at bounding box center [327, 696] width 608 height 38
paste input "*******"
type input "*******"
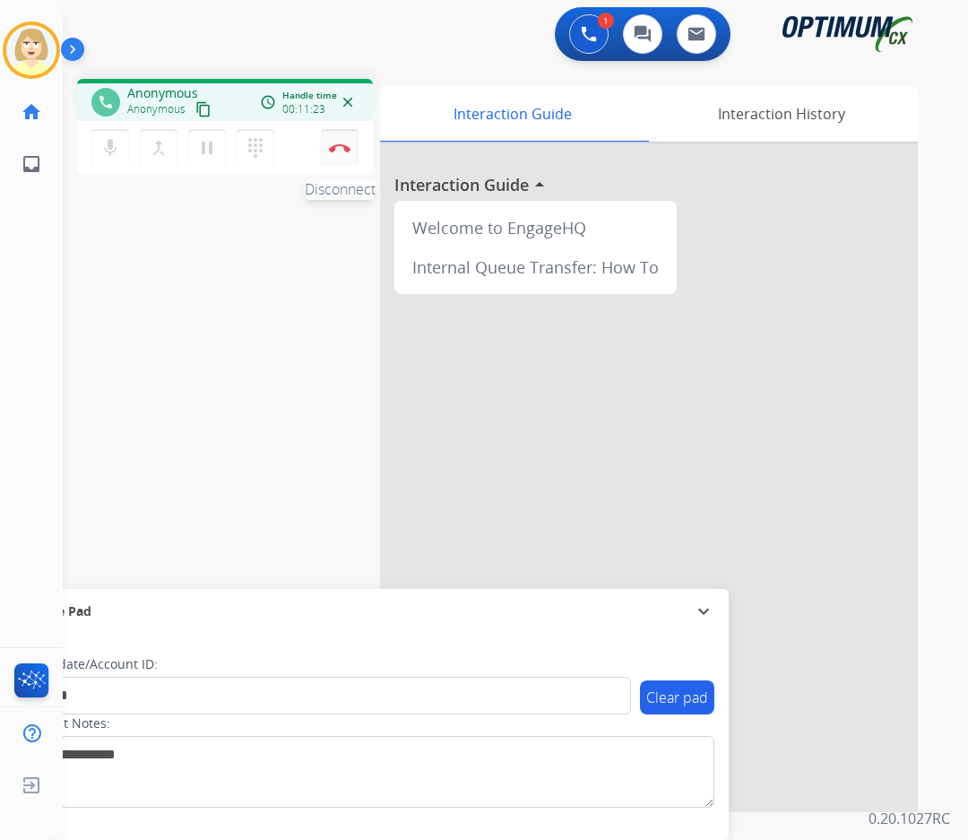
click at [341, 143] on img at bounding box center [340, 147] width 22 height 9
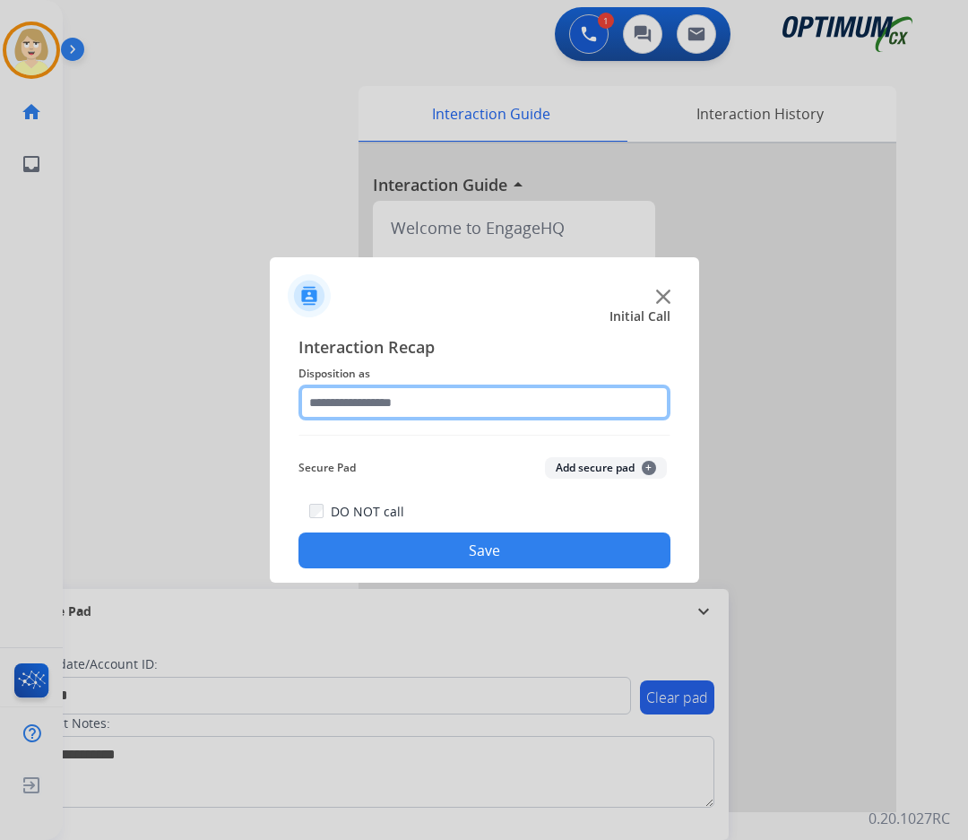
click at [382, 406] on input "text" at bounding box center [484, 402] width 372 height 36
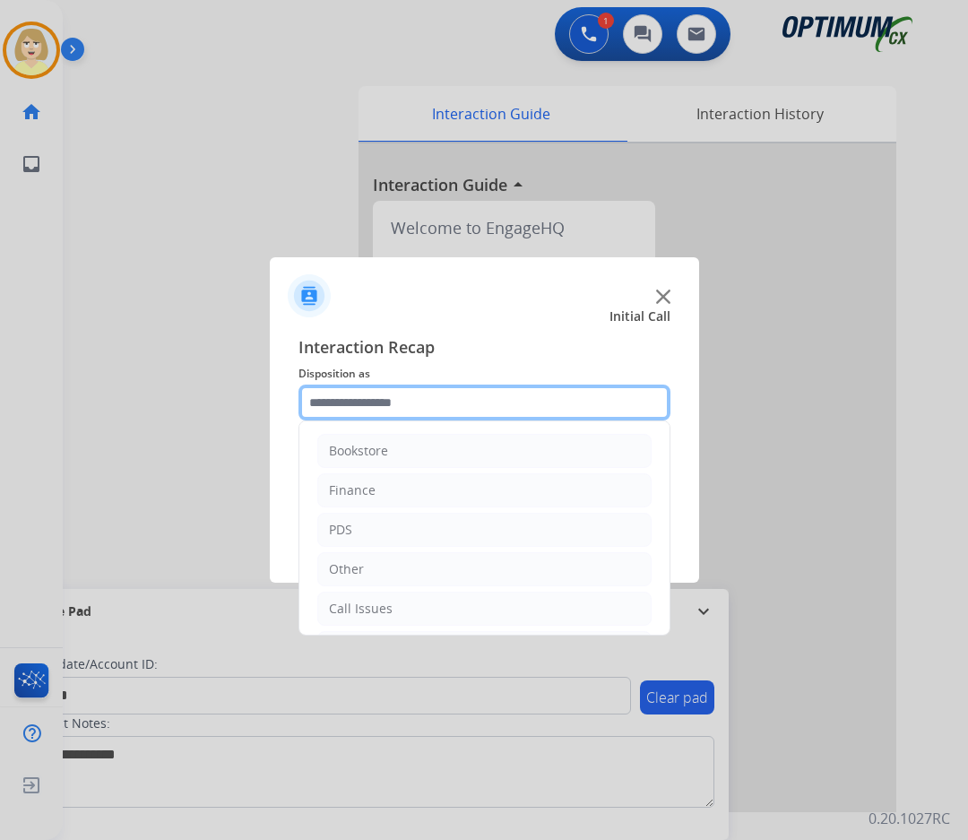
scroll to position [122, 0]
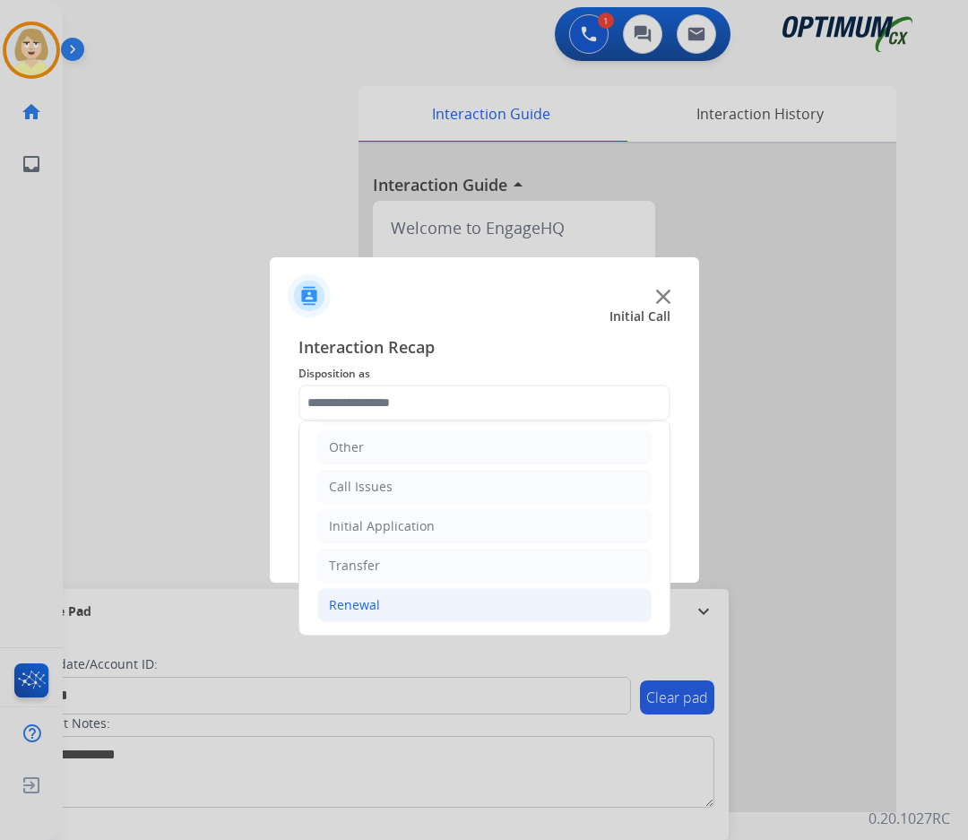
click at [351, 596] on div "Renewal" at bounding box center [354, 605] width 51 height 18
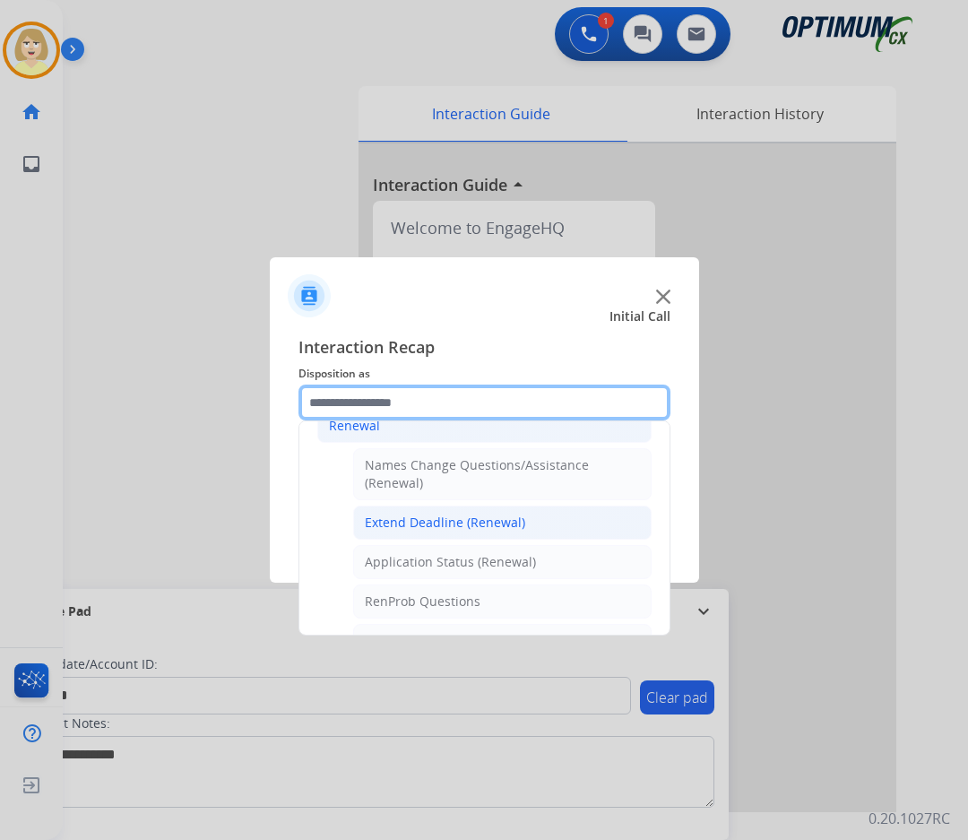
scroll to position [391, 0]
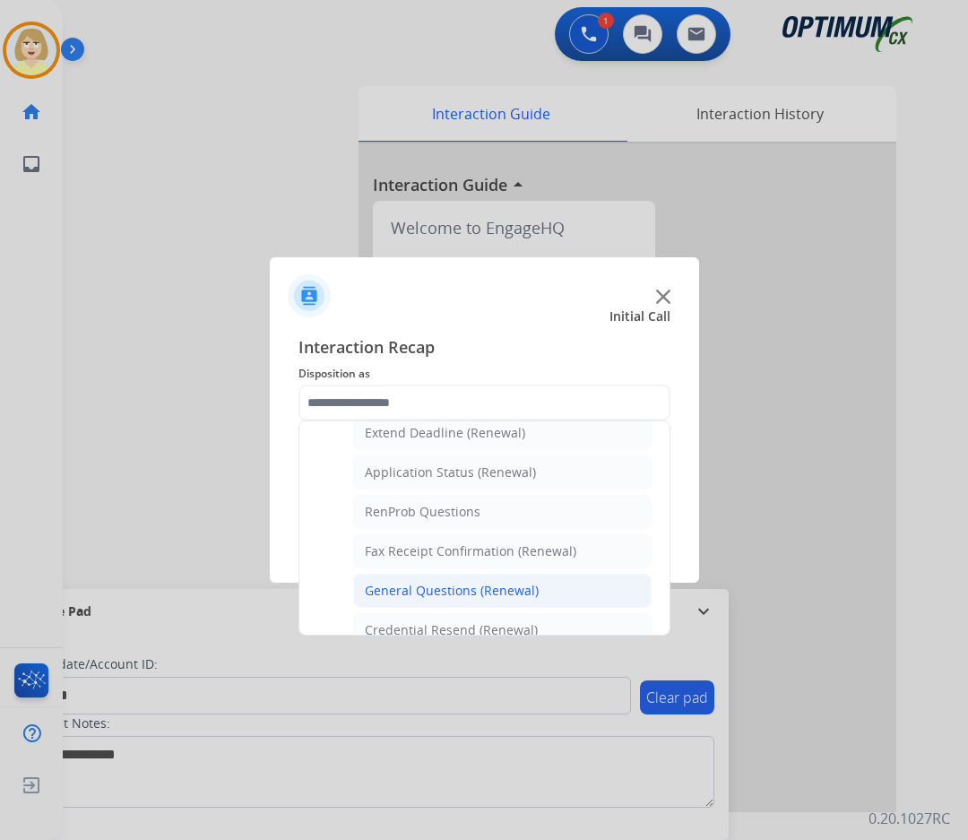
click at [431, 591] on div "General Questions (Renewal)" at bounding box center [452, 591] width 174 height 18
type input "**********"
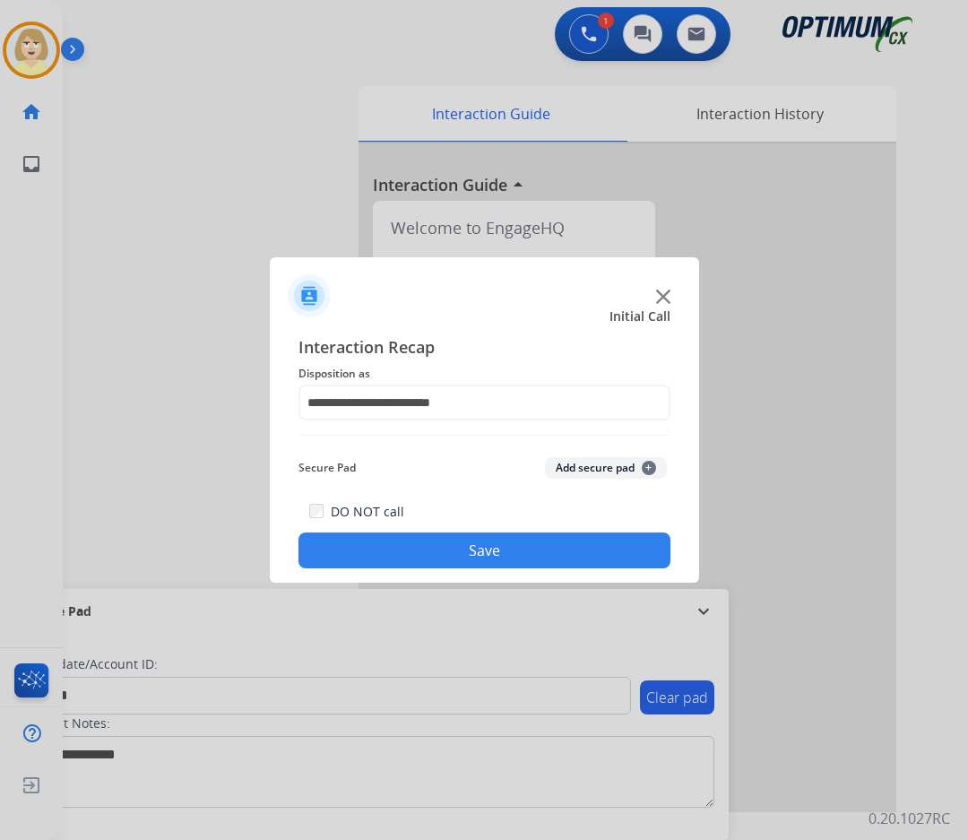
click at [596, 470] on button "Add secure pad +" at bounding box center [606, 468] width 122 height 22
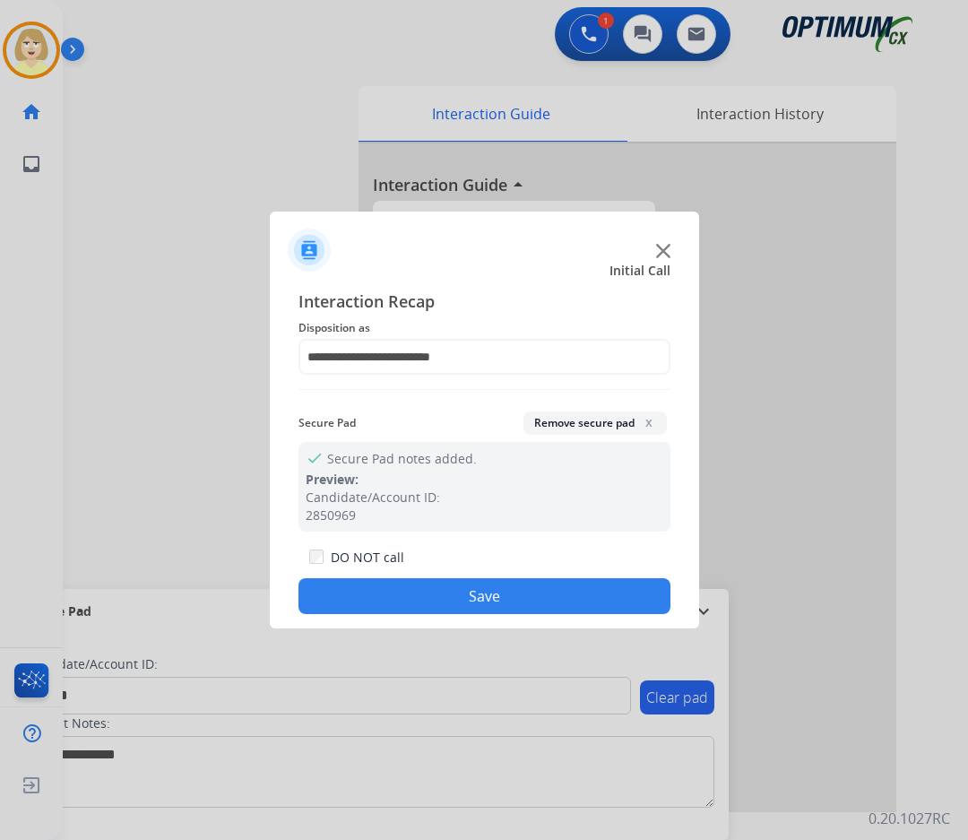
drag, startPoint x: 480, startPoint y: 592, endPoint x: 426, endPoint y: 541, distance: 74.2
click at [480, 592] on button "Save" at bounding box center [484, 596] width 372 height 36
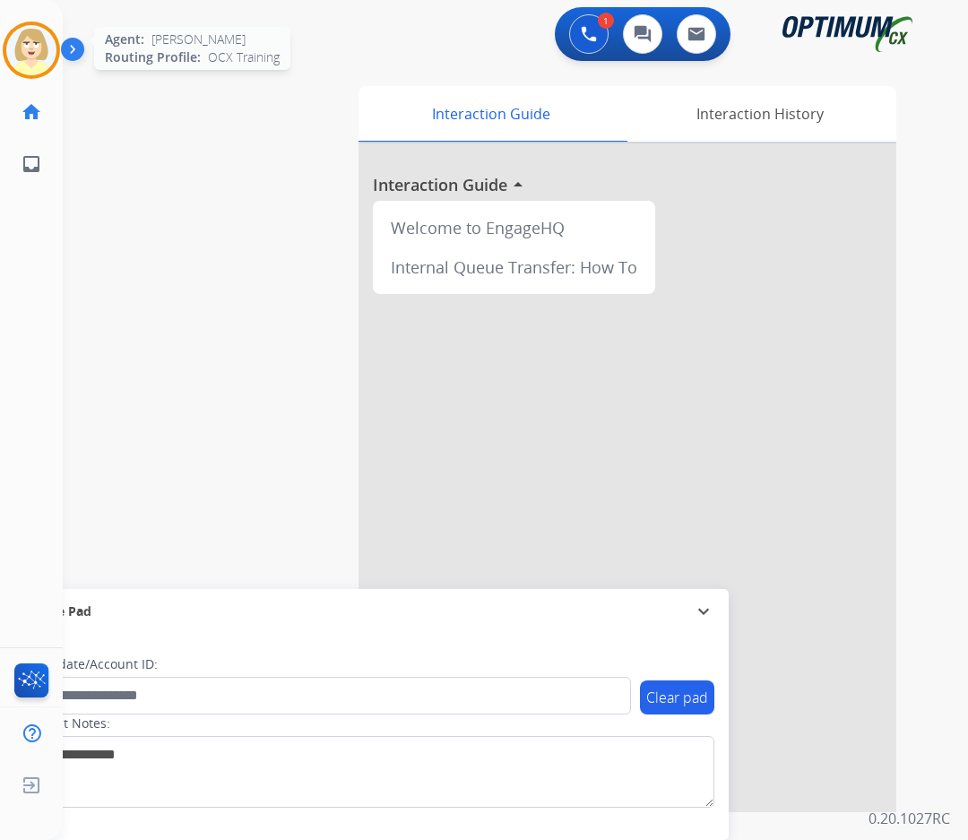
click at [20, 48] on img at bounding box center [31, 50] width 50 height 50
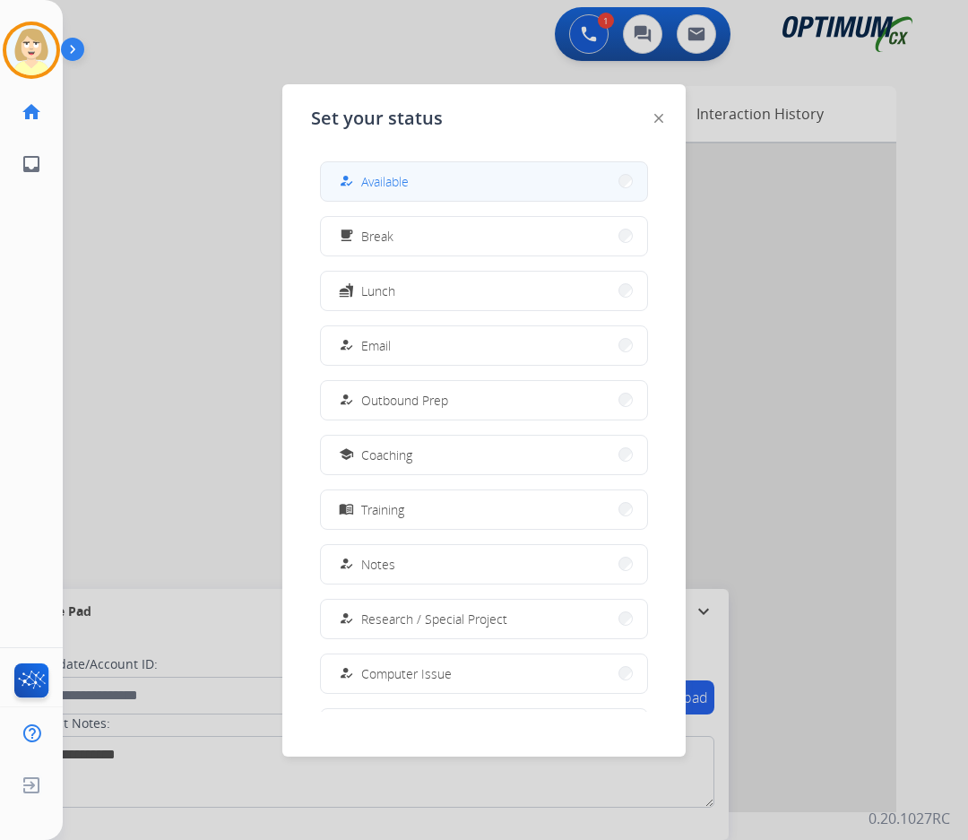
click at [392, 177] on span "Available" at bounding box center [385, 181] width 48 height 19
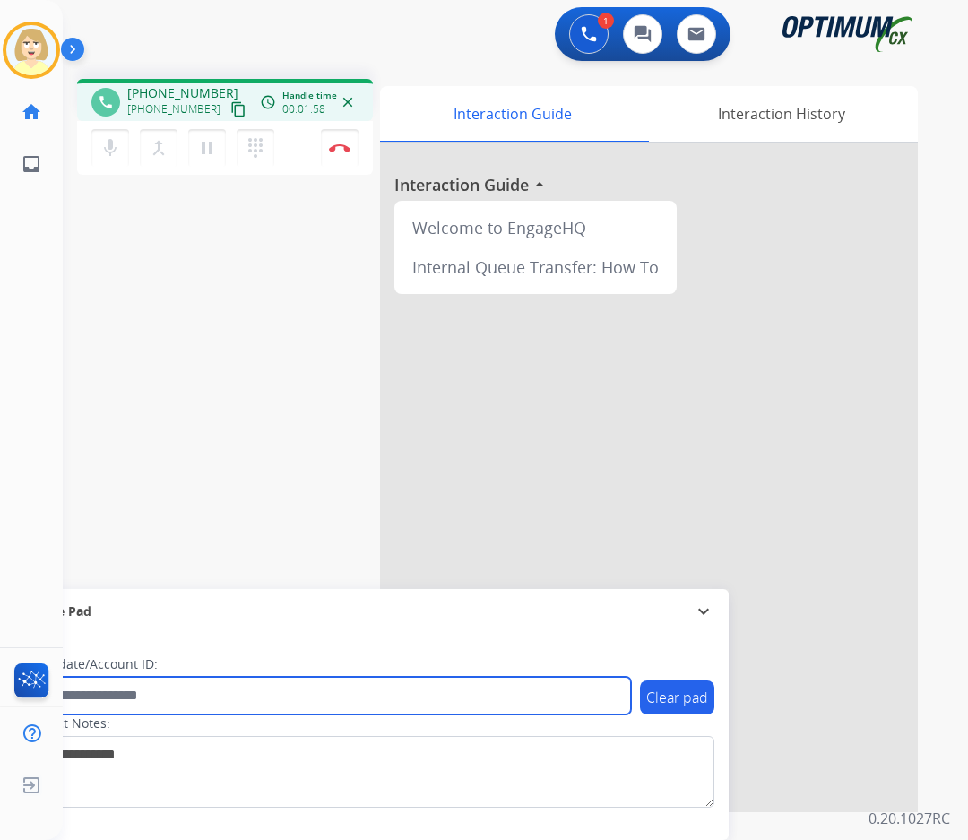
click at [100, 701] on input "text" at bounding box center [327, 696] width 608 height 38
paste input "*******"
type input "*******"
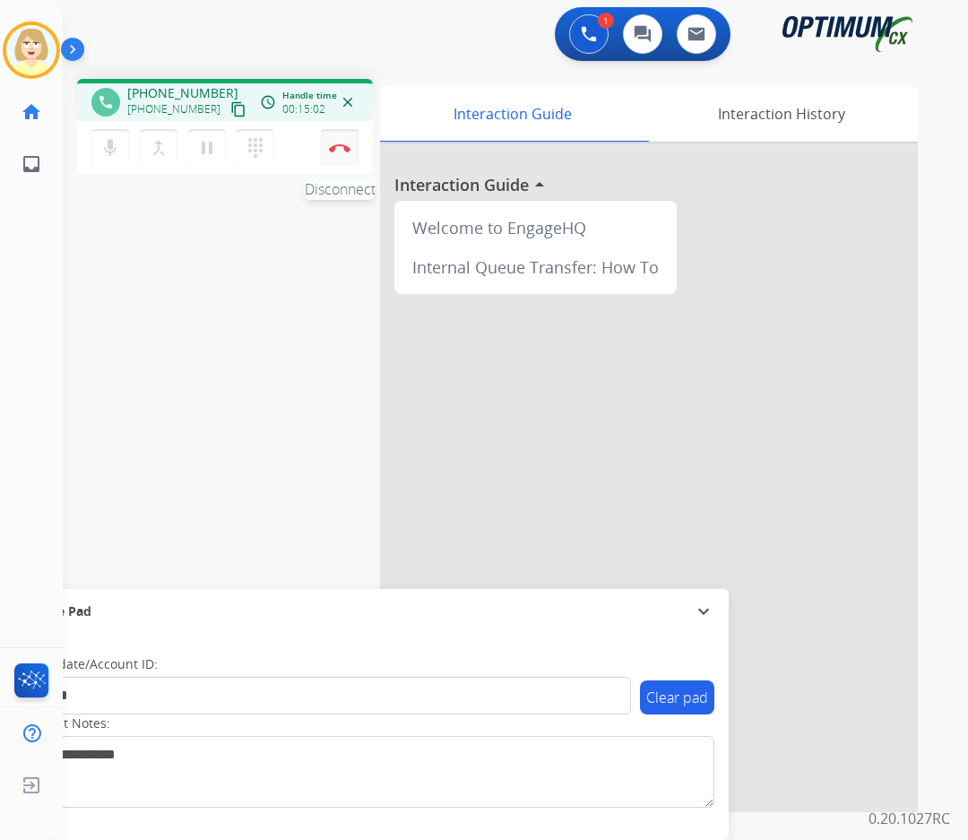
click at [336, 142] on button "Disconnect" at bounding box center [340, 148] width 38 height 38
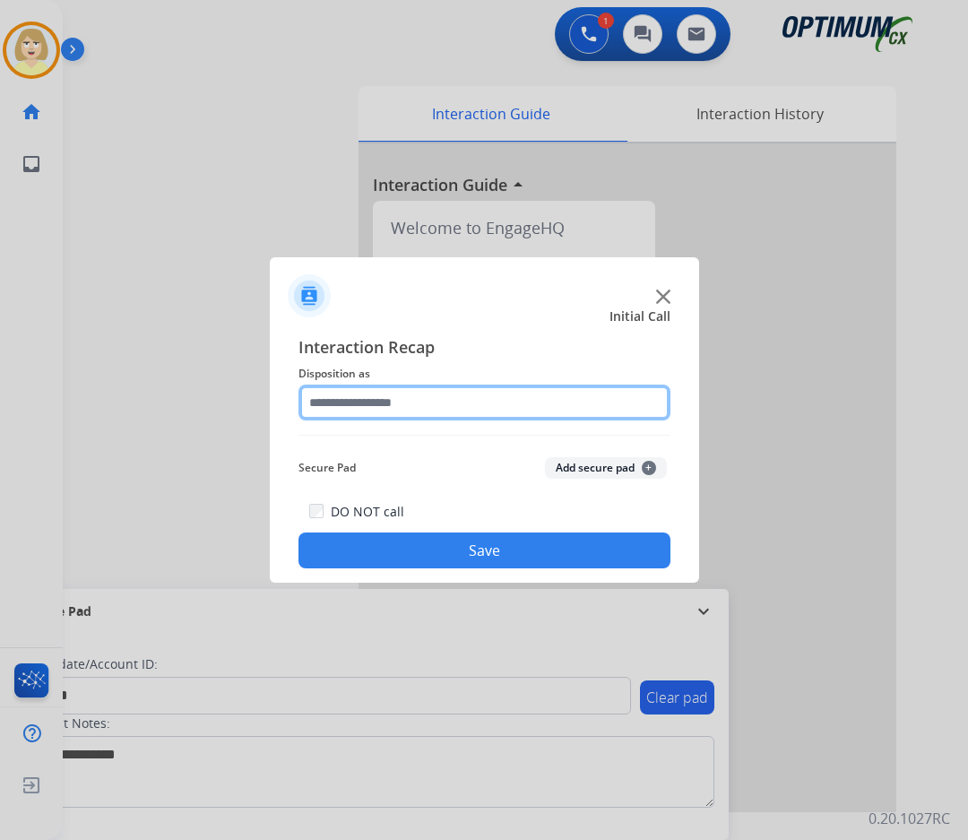
click at [351, 407] on input "text" at bounding box center [484, 402] width 372 height 36
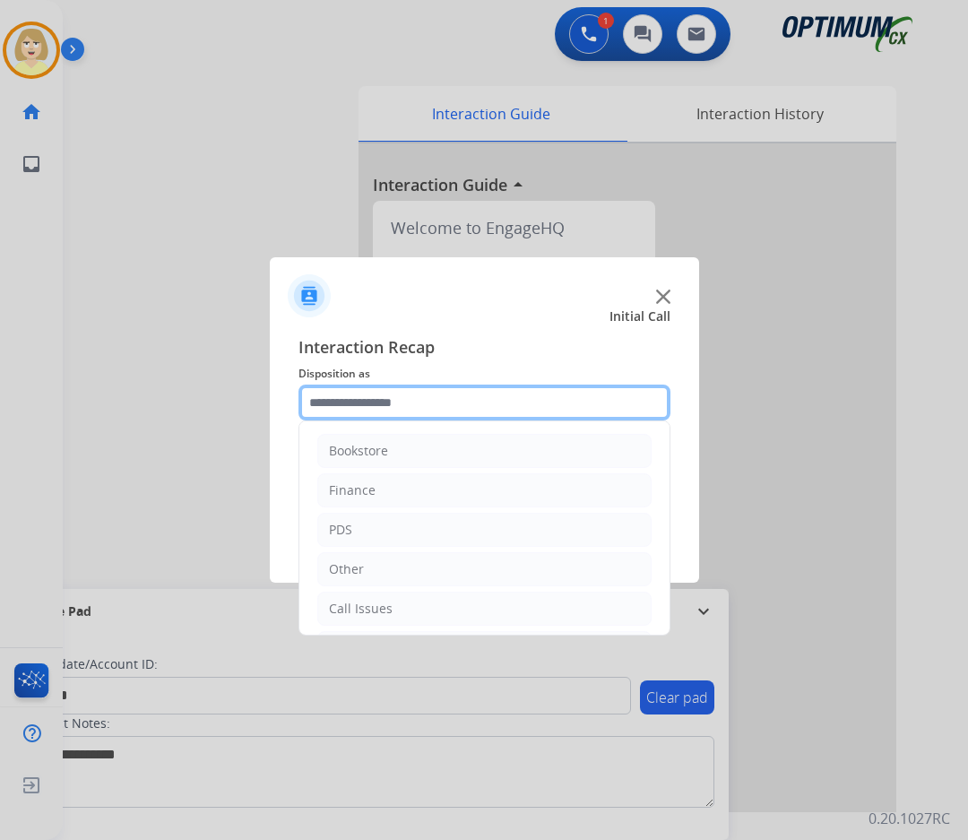
scroll to position [122, 0]
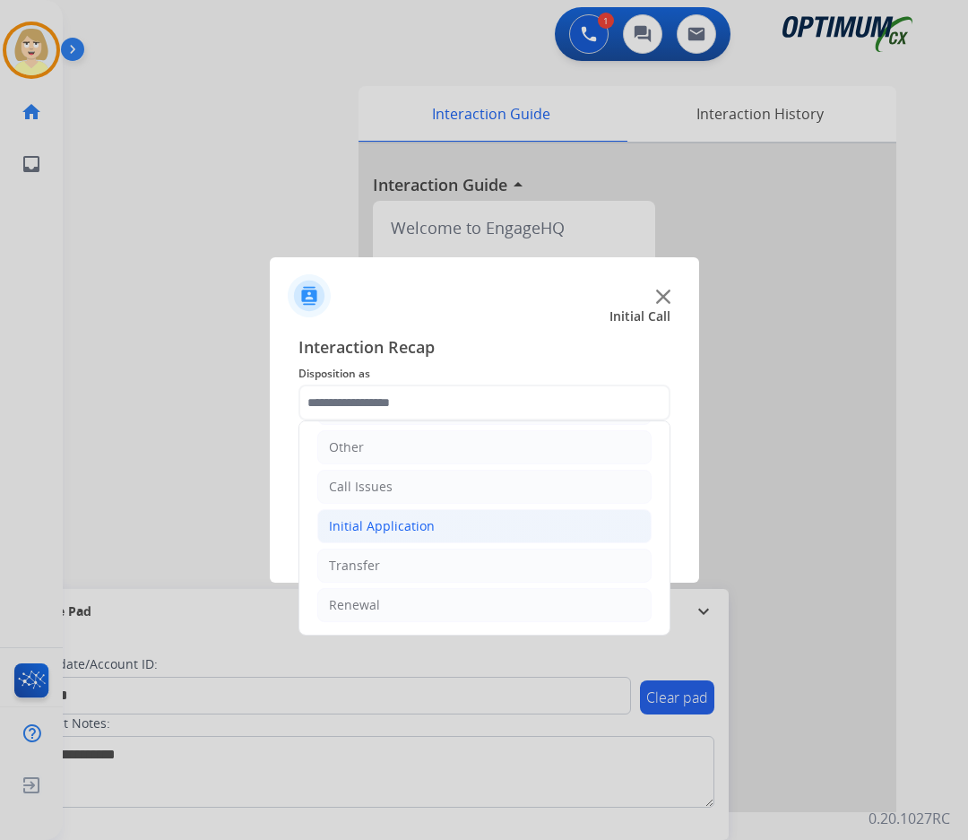
click at [386, 519] on div "Initial Application" at bounding box center [382, 526] width 106 height 18
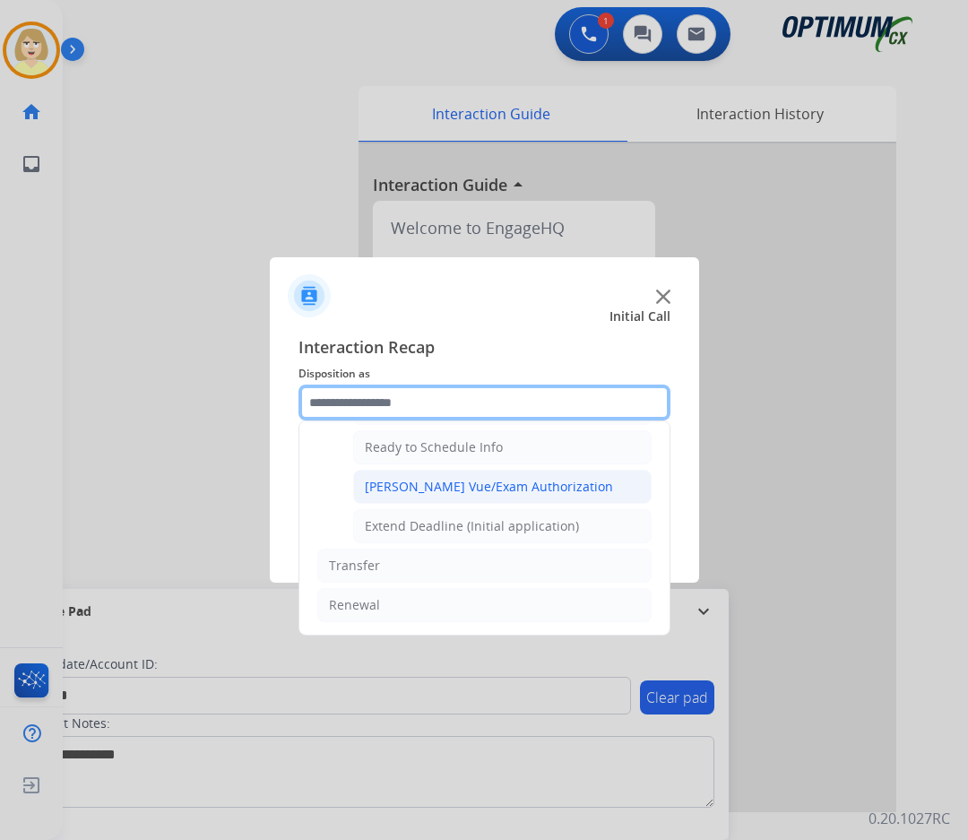
scroll to position [997, 0]
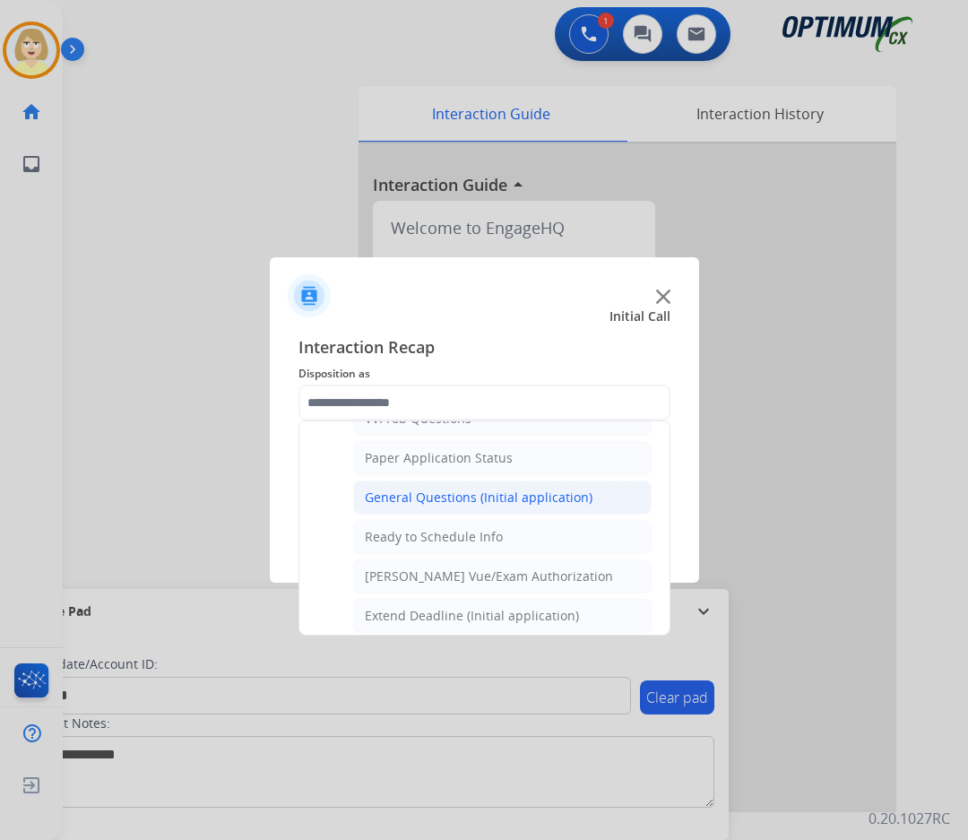
click at [428, 490] on div "General Questions (Initial application)" at bounding box center [479, 497] width 228 height 18
type input "**********"
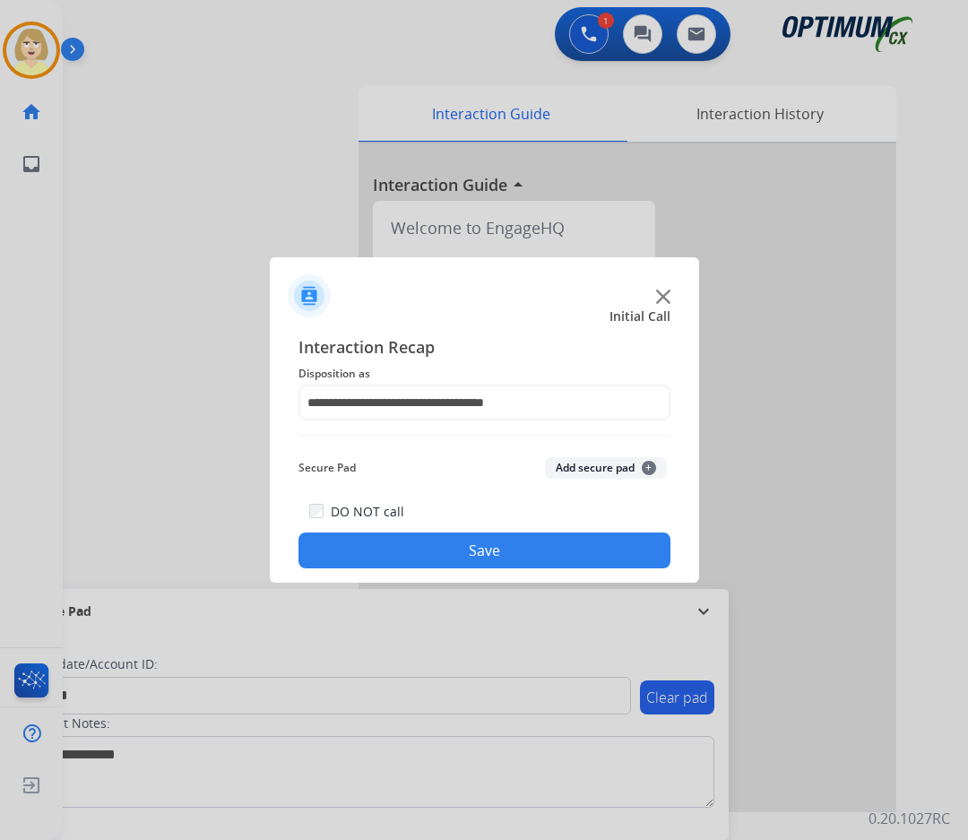
click at [568, 462] on button "Add secure pad +" at bounding box center [606, 468] width 122 height 22
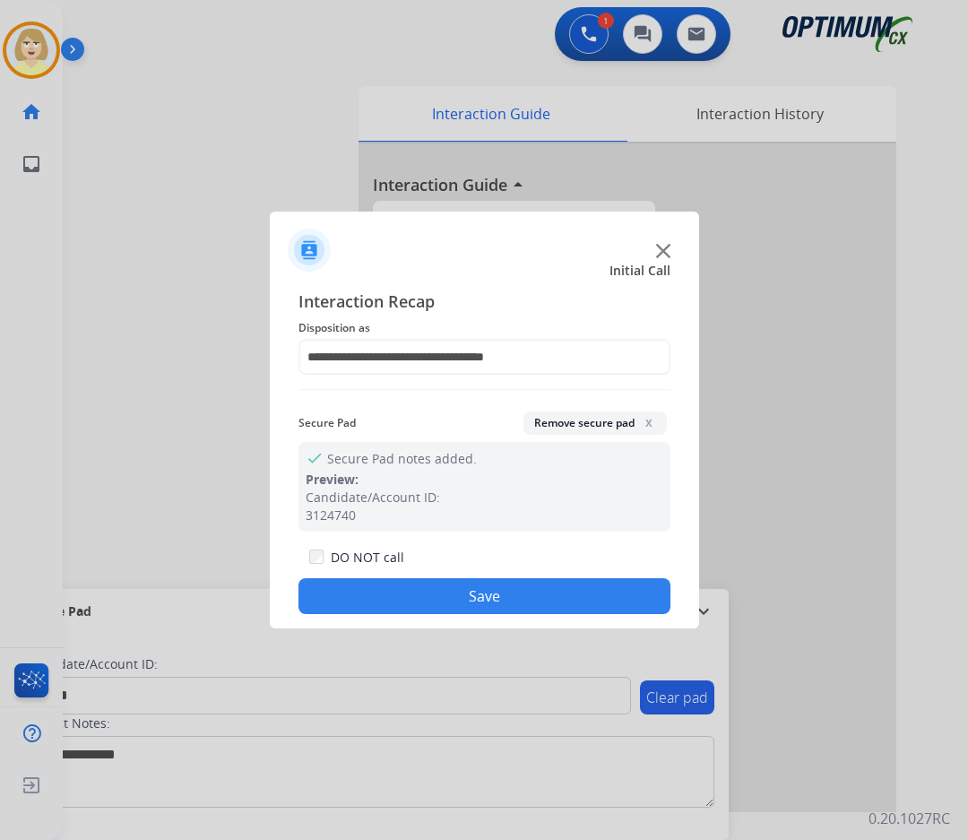
click at [415, 589] on button "Save" at bounding box center [484, 596] width 372 height 36
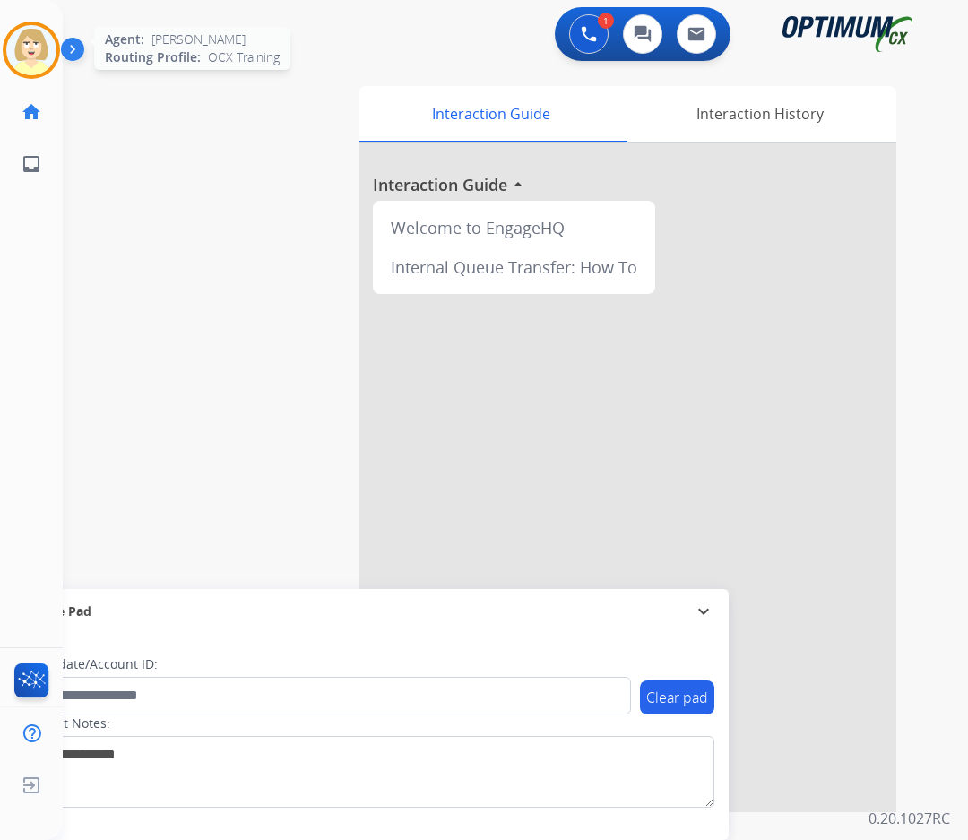
click at [33, 51] on img at bounding box center [31, 50] width 50 height 50
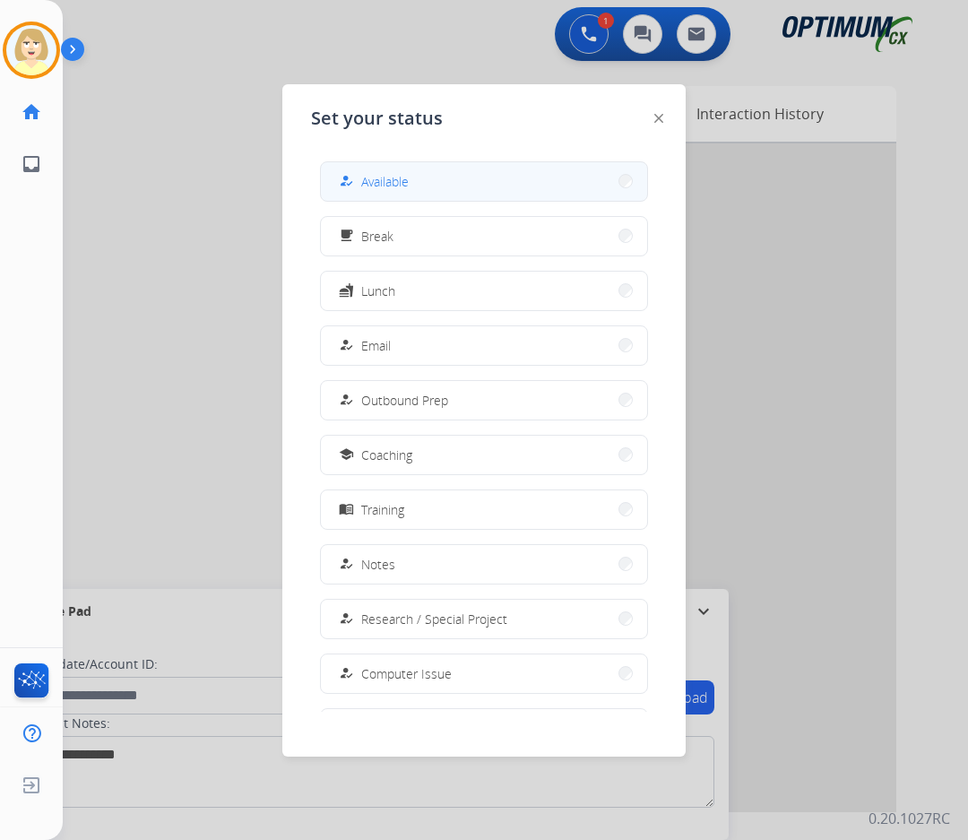
click at [365, 181] on div "how_to_reg Available" at bounding box center [371, 181] width 73 height 22
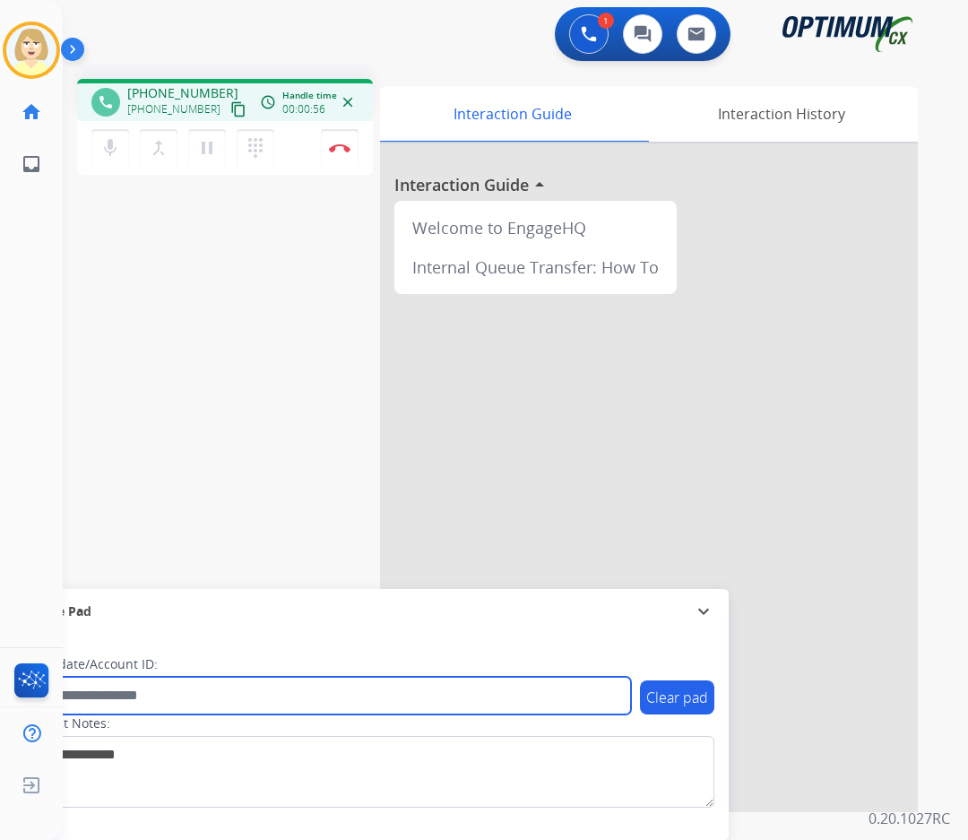
click at [95, 688] on input "text" at bounding box center [327, 696] width 608 height 38
paste input "*******"
type input "*******"
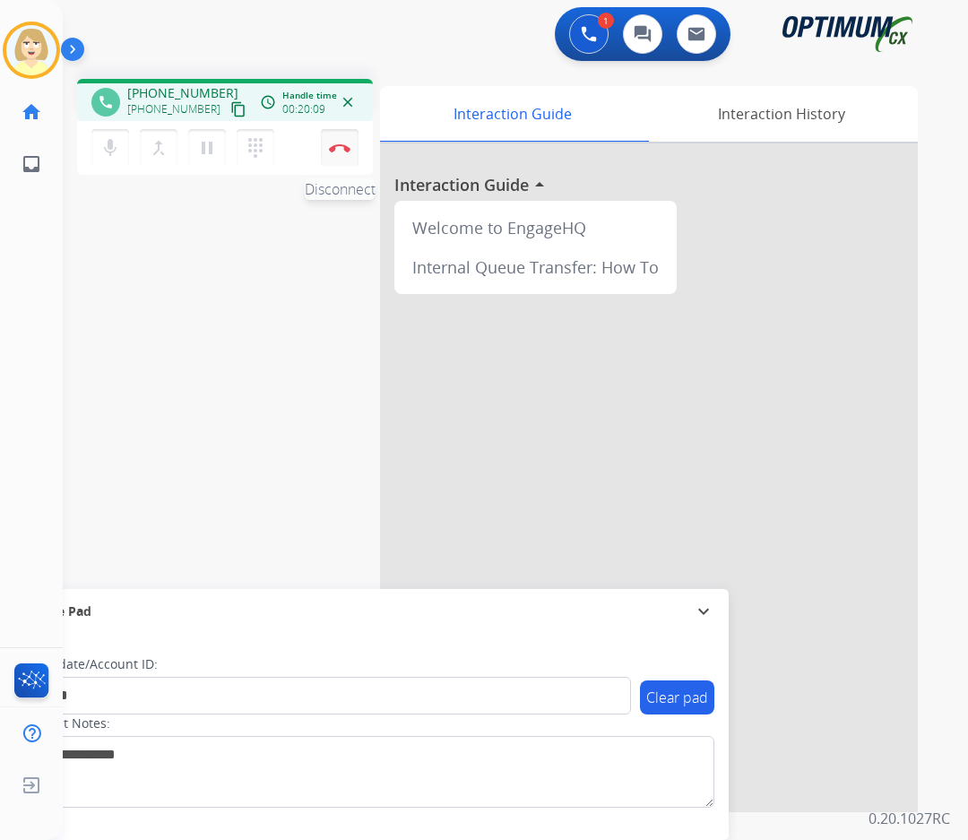
click at [340, 145] on img at bounding box center [340, 147] width 22 height 9
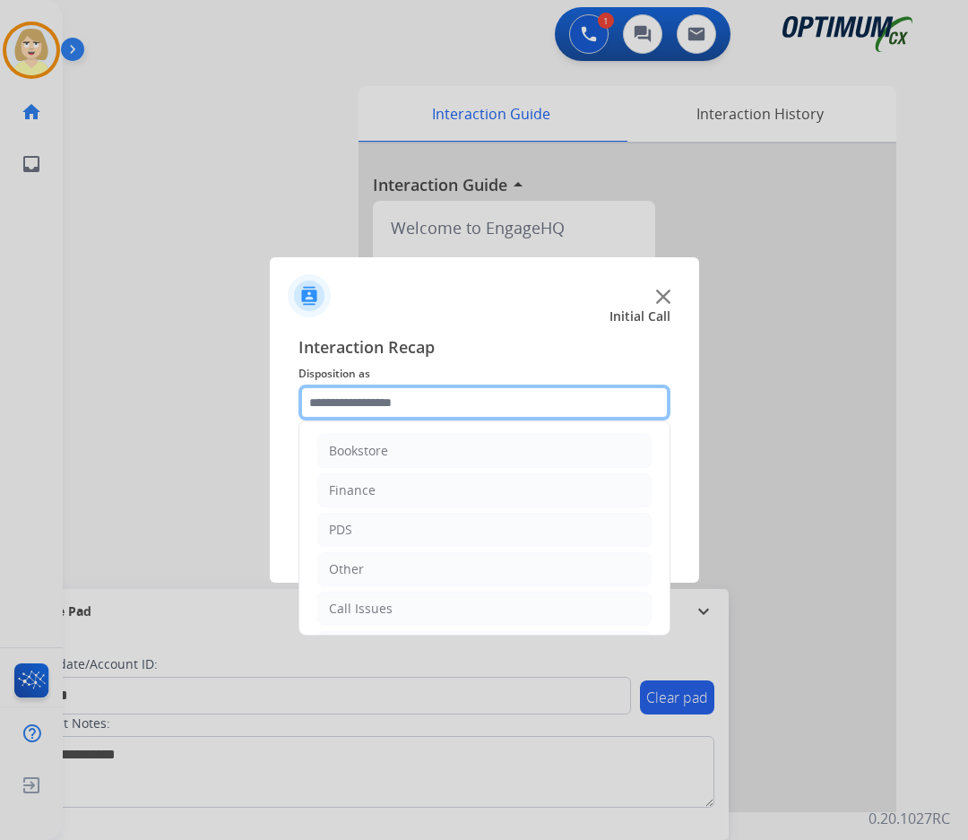
click at [395, 399] on input "text" at bounding box center [484, 402] width 372 height 36
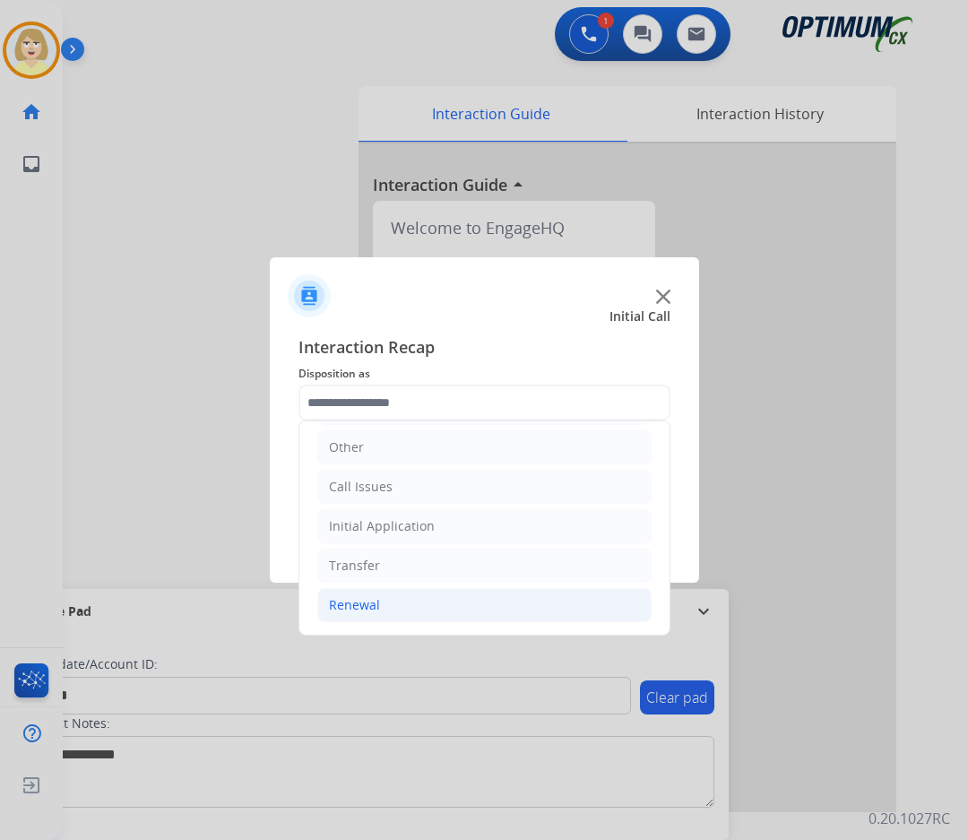
click at [360, 603] on div "Renewal" at bounding box center [354, 605] width 51 height 18
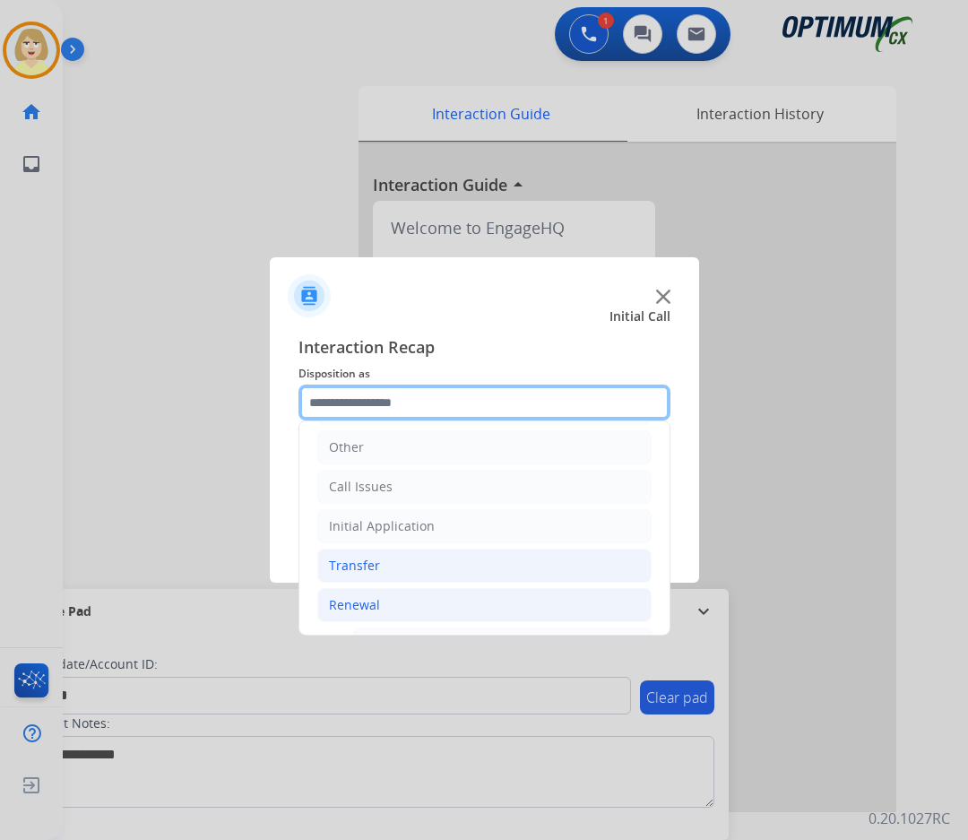
scroll to position [391, 0]
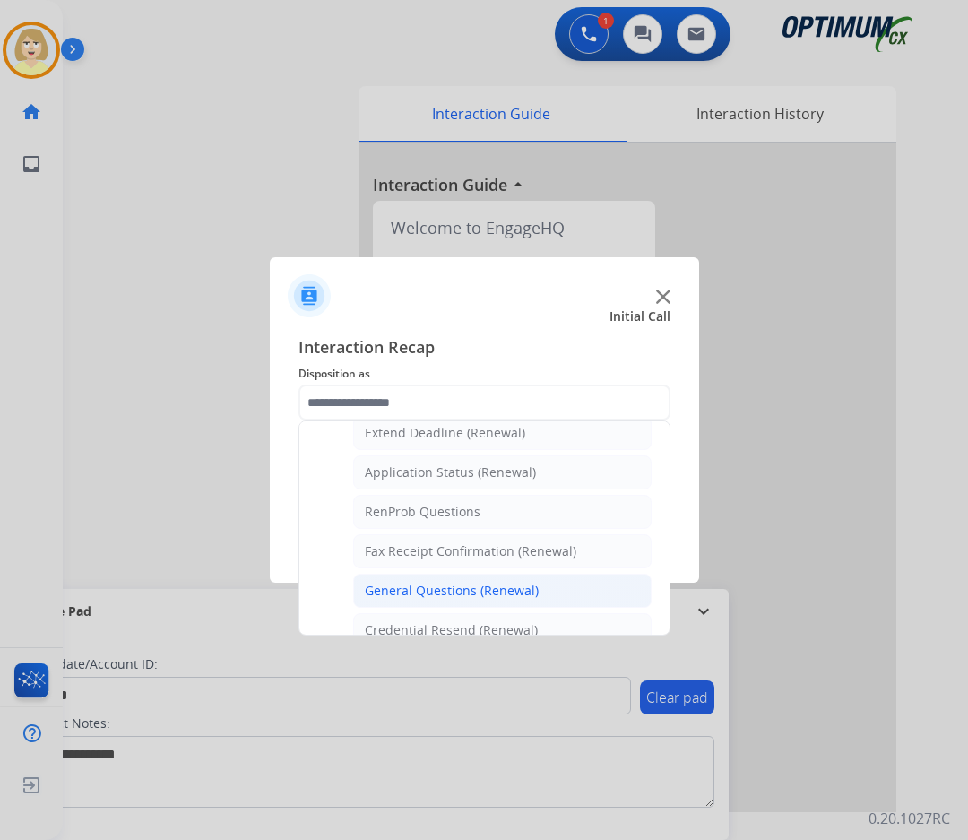
click at [424, 587] on div "General Questions (Renewal)" at bounding box center [452, 591] width 174 height 18
type input "**********"
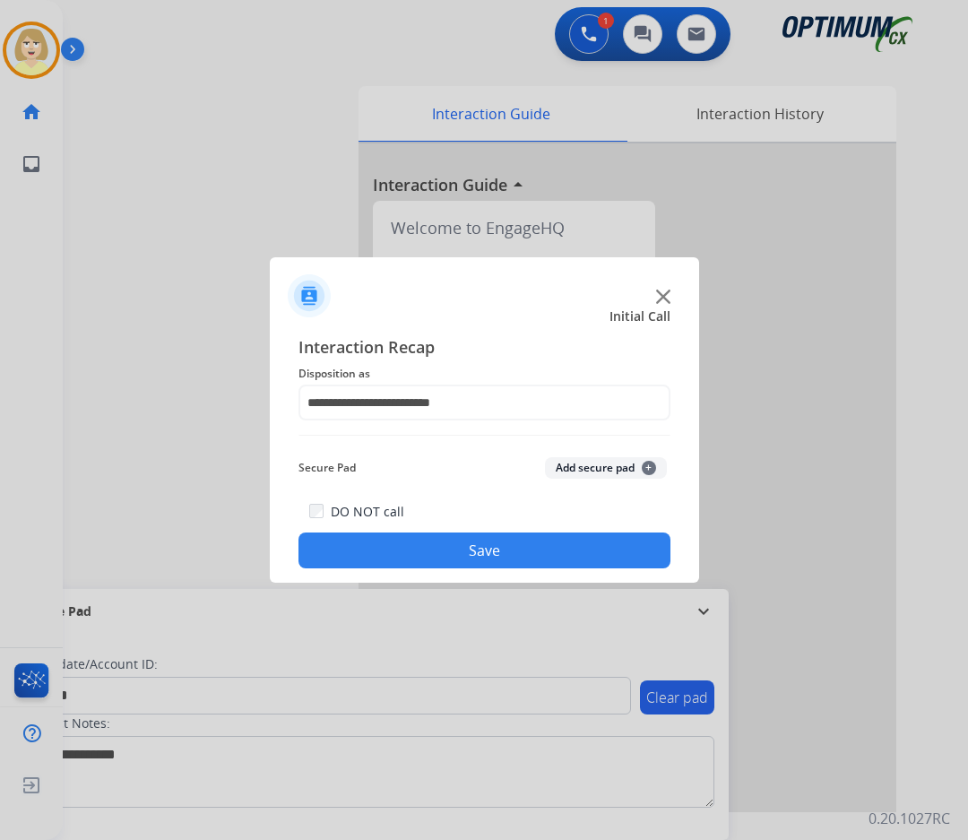
click at [592, 469] on button "Add secure pad +" at bounding box center [606, 468] width 122 height 22
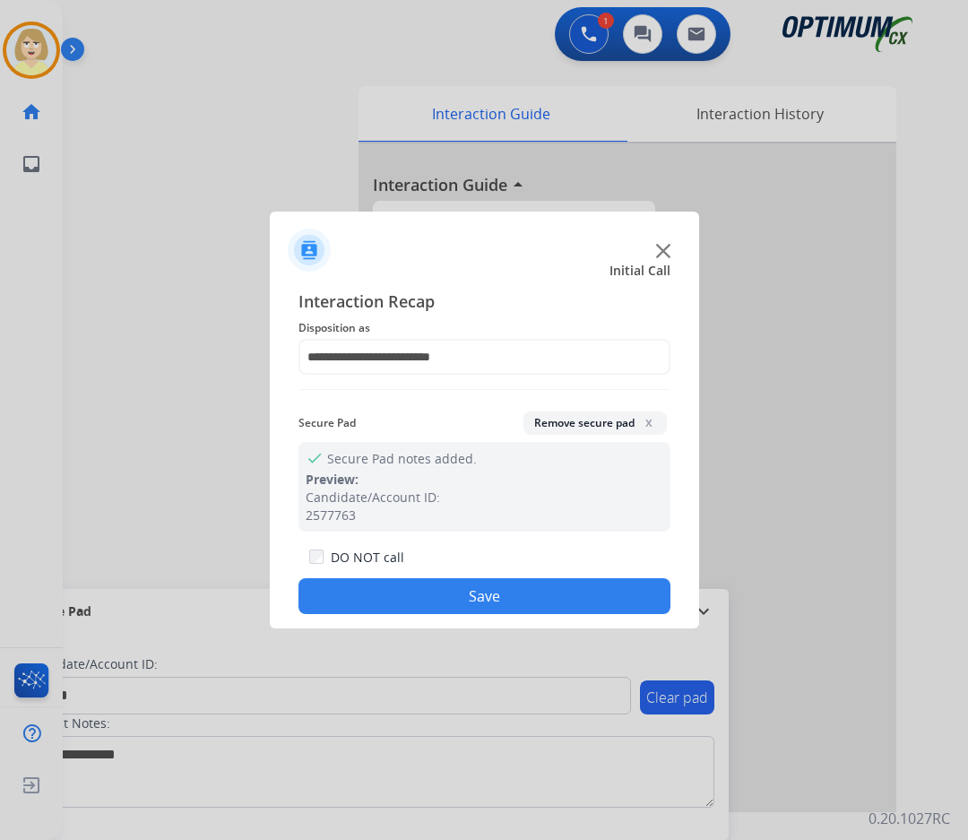
click at [508, 590] on button "Save" at bounding box center [484, 596] width 372 height 36
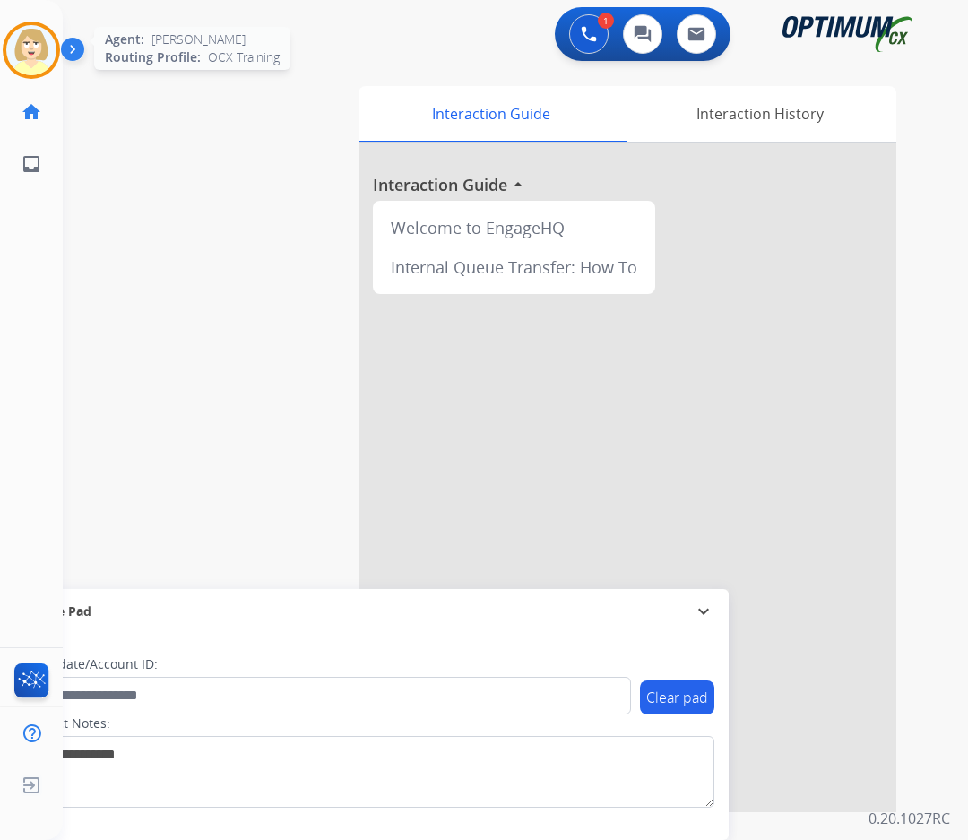
click at [29, 45] on img at bounding box center [31, 50] width 50 height 50
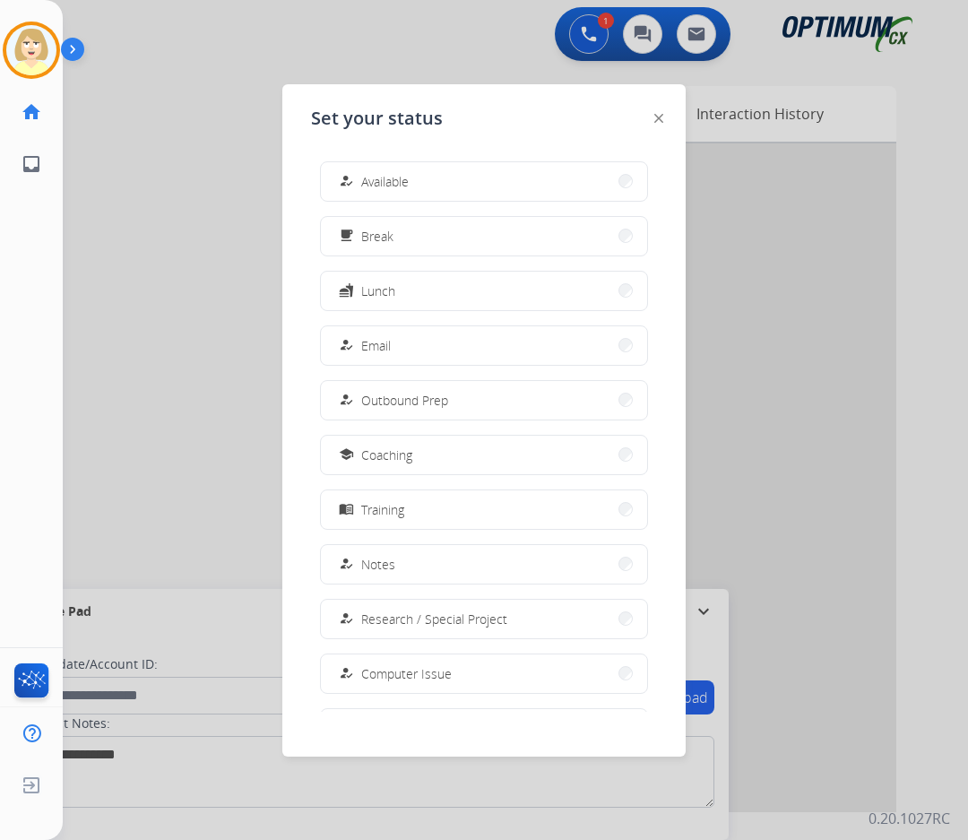
scroll to position [169, 0]
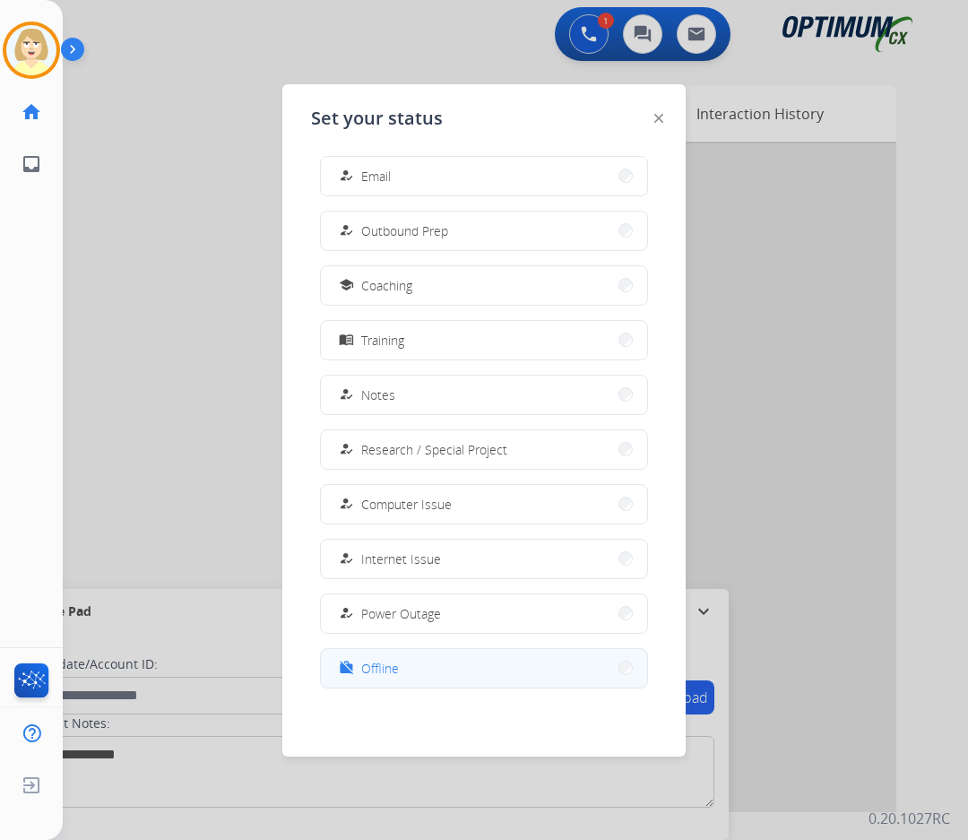
click at [391, 669] on span "Offline" at bounding box center [380, 668] width 38 height 19
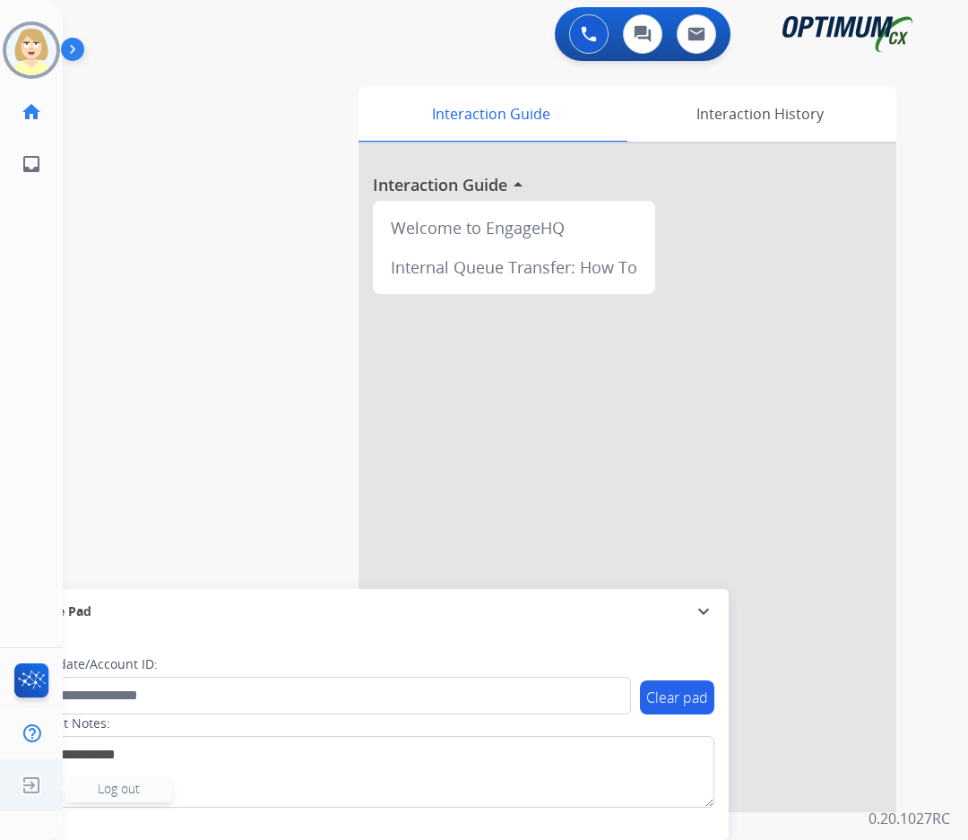
click at [132, 787] on span "Log out" at bounding box center [119, 788] width 42 height 17
